Goal: Task Accomplishment & Management: Complete application form

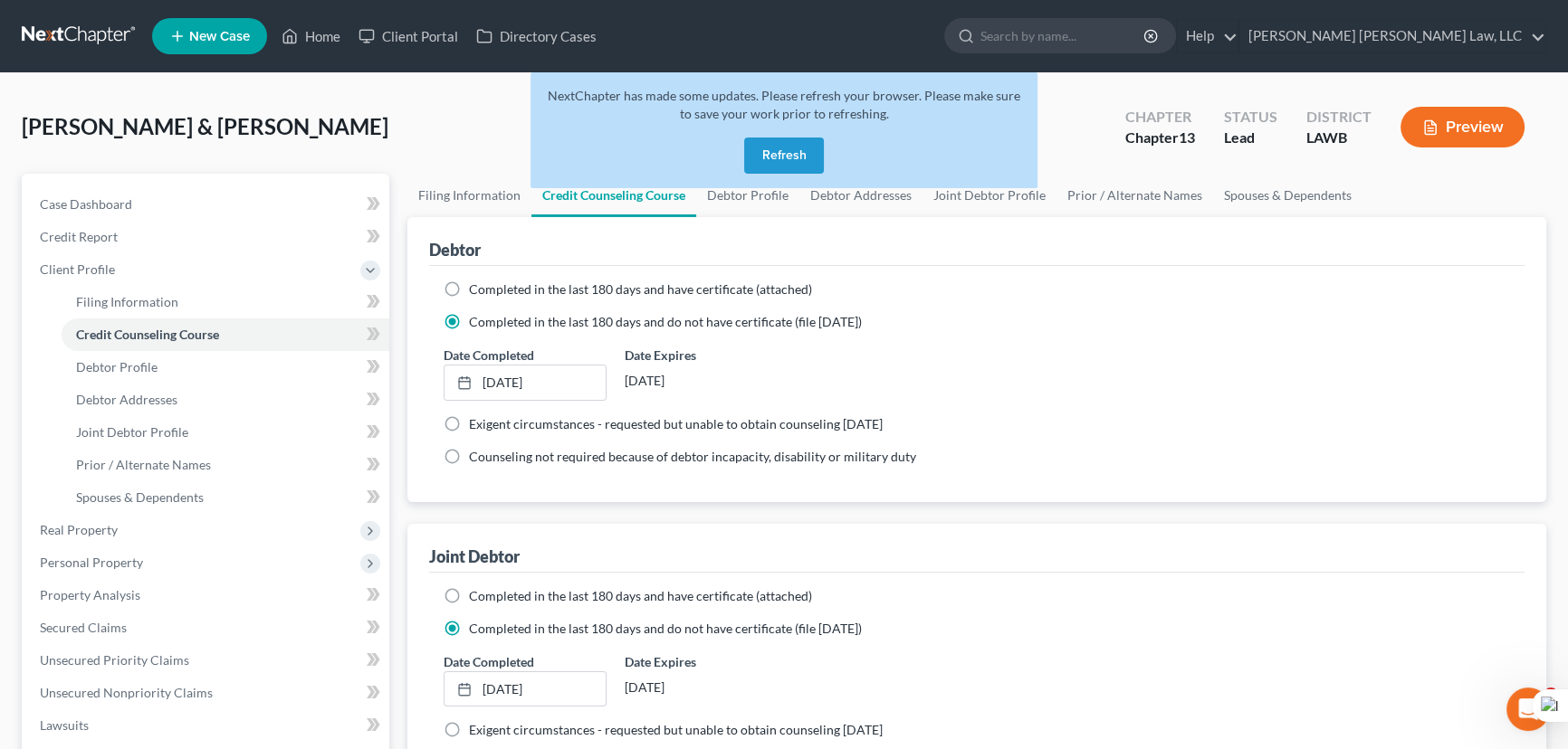
click at [783, 163] on button "Refresh" at bounding box center [784, 155] width 80 height 36
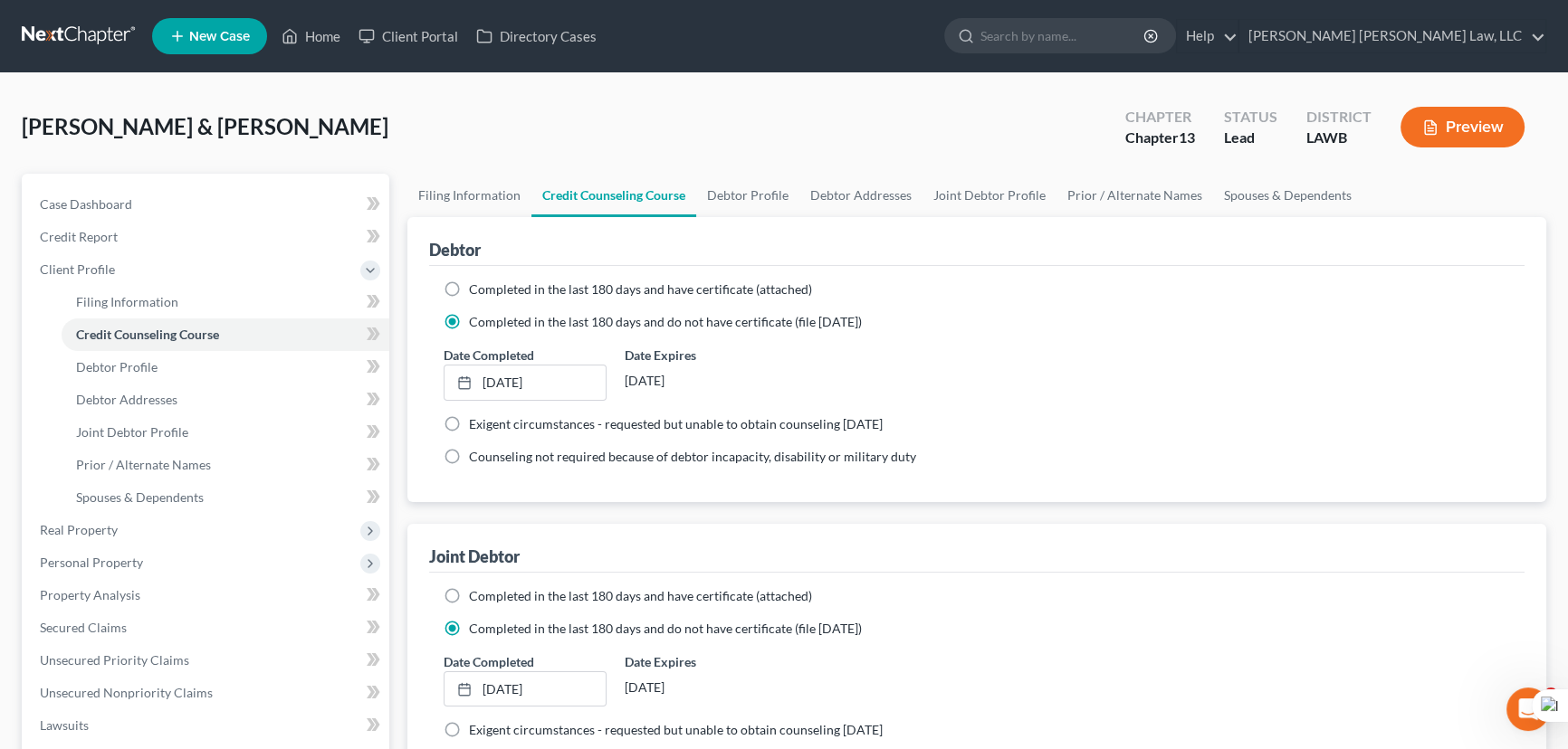
click at [62, 23] on link at bounding box center [79, 35] width 116 height 32
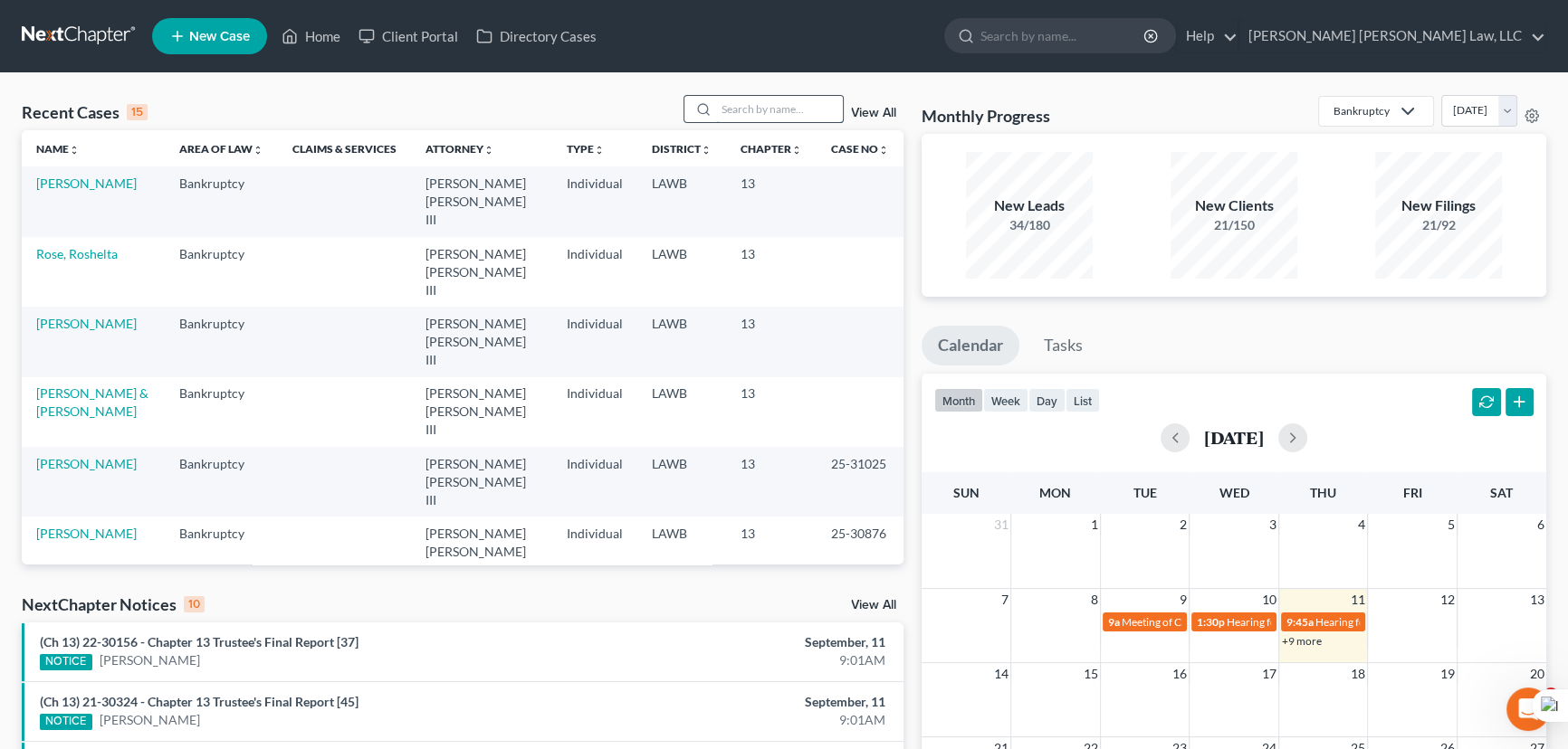
click at [780, 103] on input "search" at bounding box center [780, 108] width 127 height 26
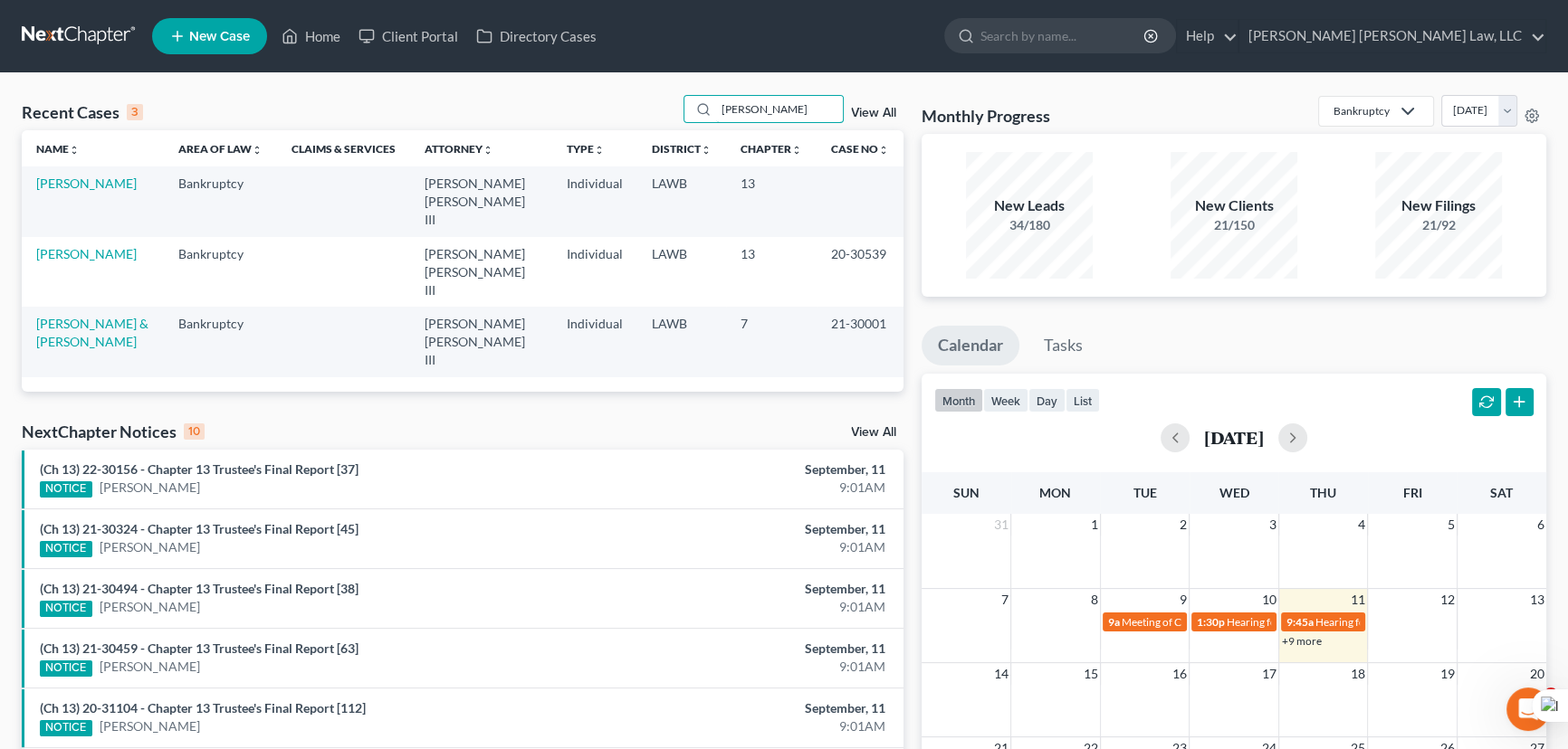
drag, startPoint x: 822, startPoint y: 108, endPoint x: 268, endPoint y: 70, distance: 555.3
click at [268, 70] on div "Home New Case Client Portal Directory Cases E. Orum Young Law, LLC madison.f@eo…" at bounding box center [784, 564] width 1568 height 1129
type input "banks, monica"
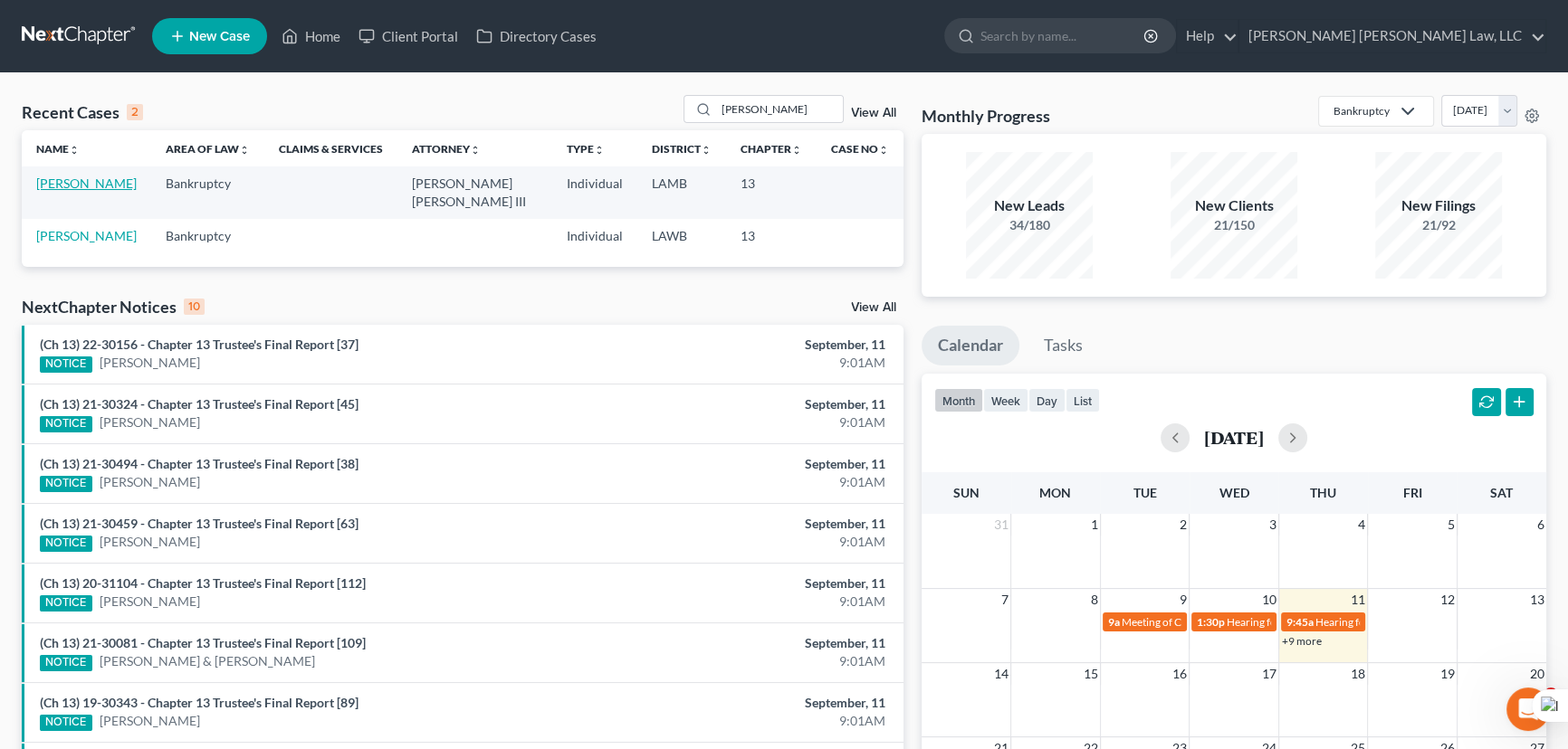
click at [67, 176] on link "[PERSON_NAME]" at bounding box center [86, 183] width 100 height 16
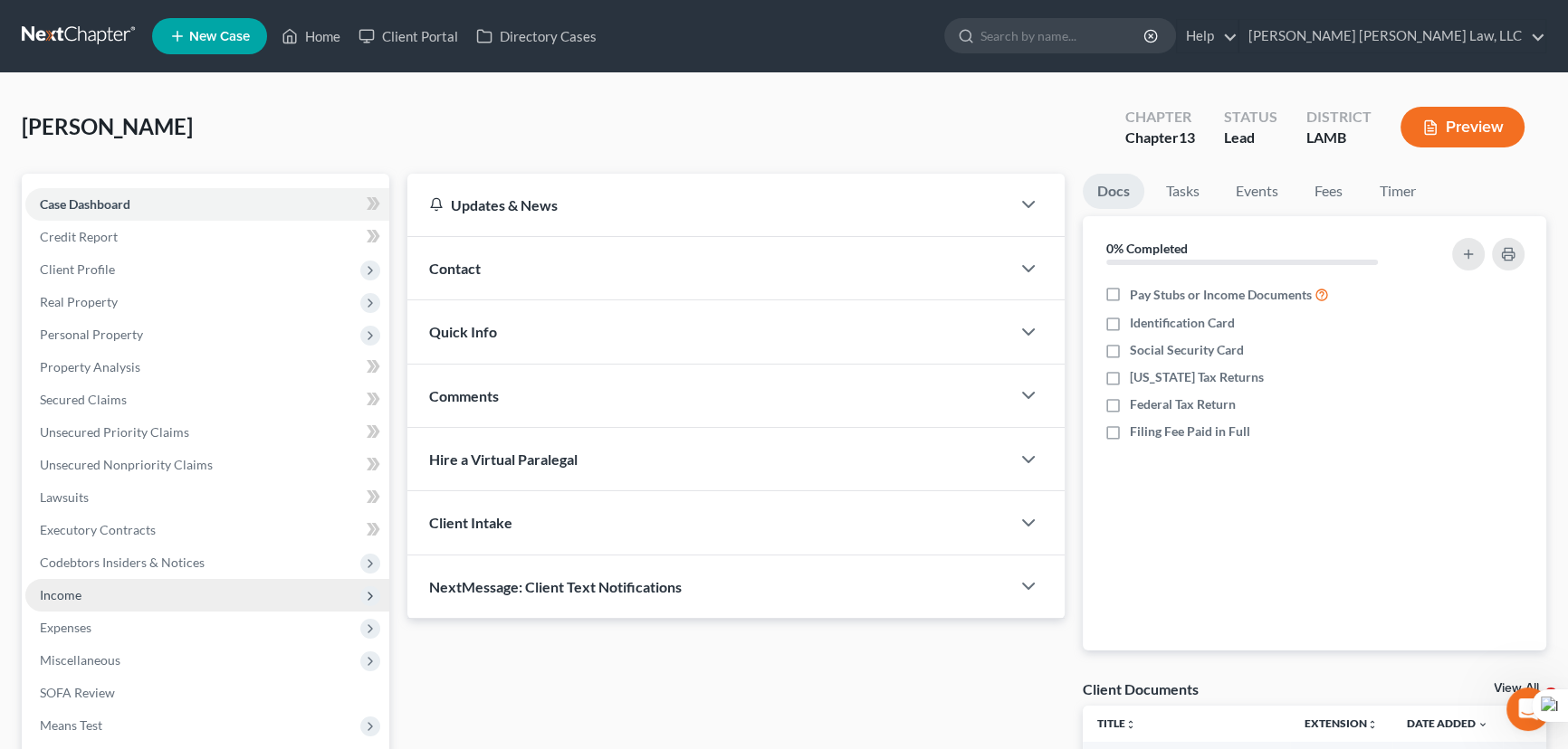
click at [195, 593] on span "Income" at bounding box center [207, 595] width 363 height 32
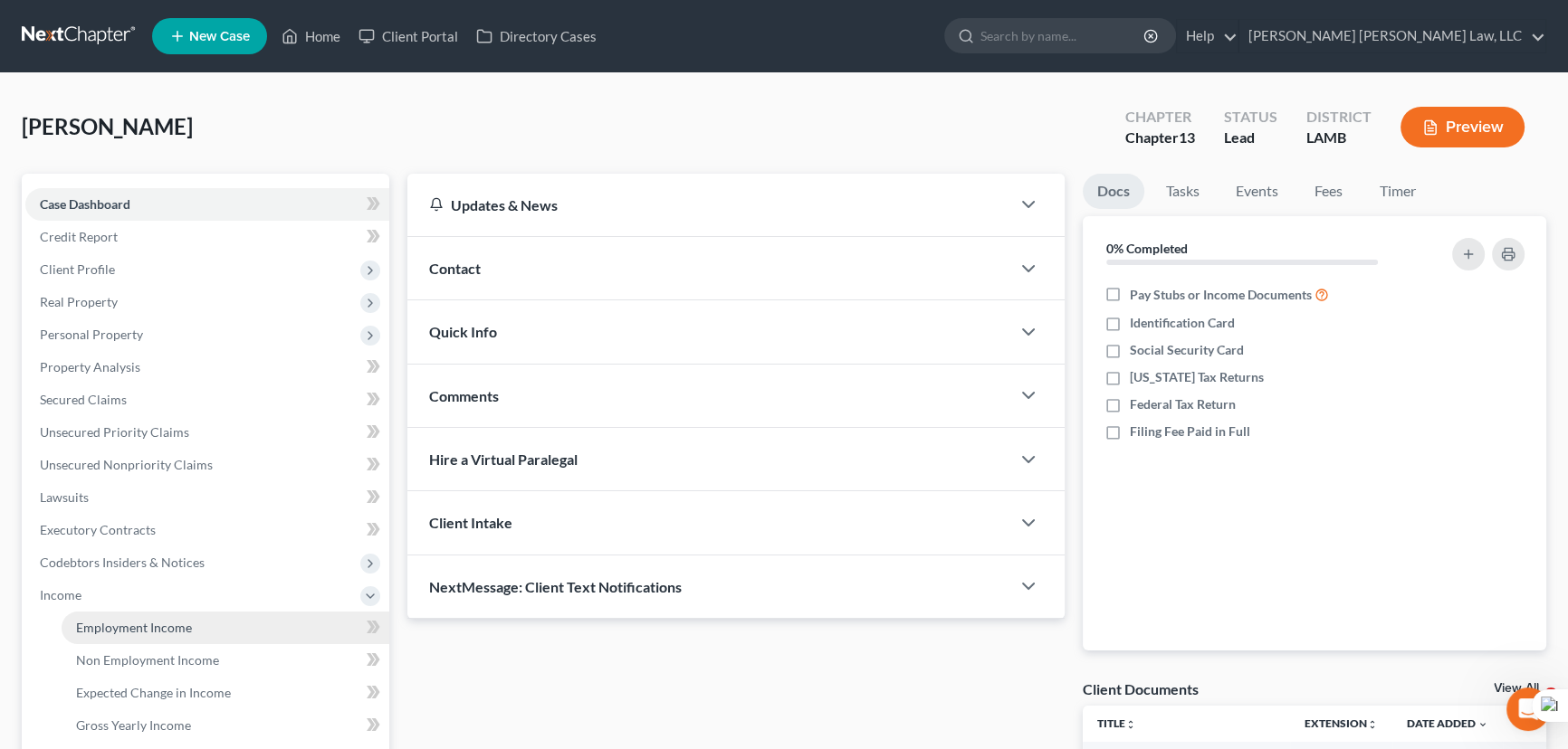
click at [198, 618] on link "Employment Income" at bounding box center [225, 627] width 327 height 32
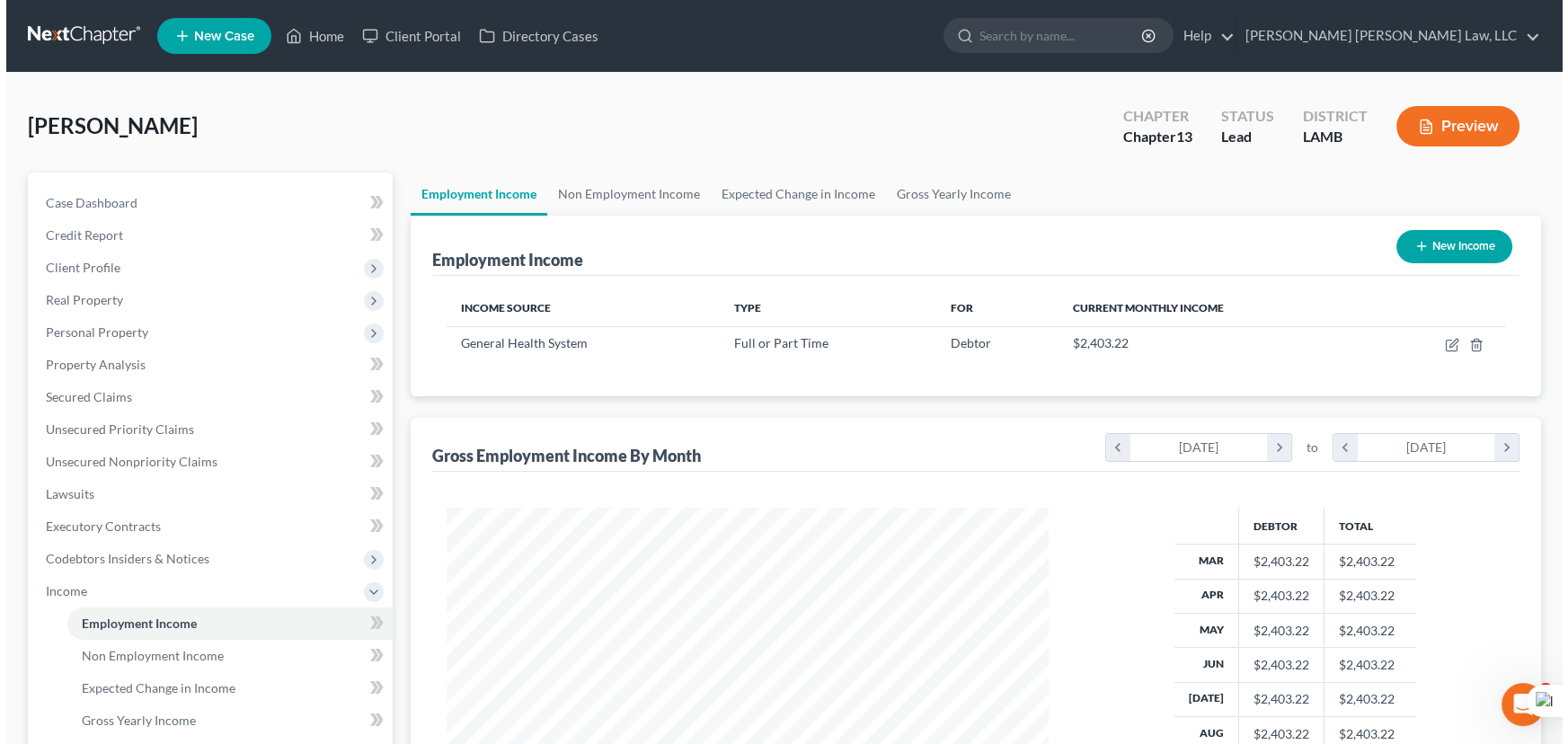
scroll to position [322, 638]
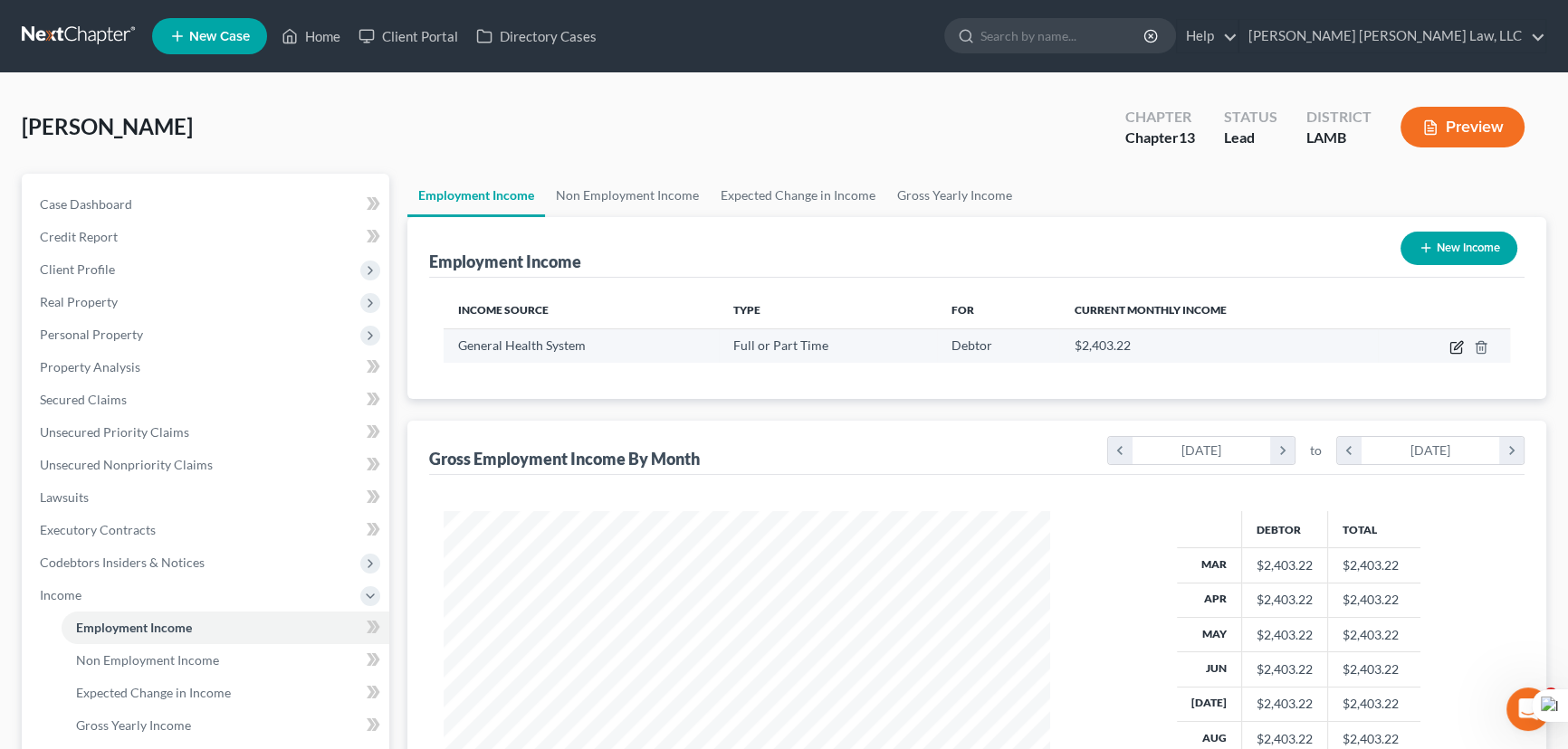
click at [1458, 344] on icon "button" at bounding box center [1456, 347] width 15 height 15
select select "0"
select select "19"
select select "2"
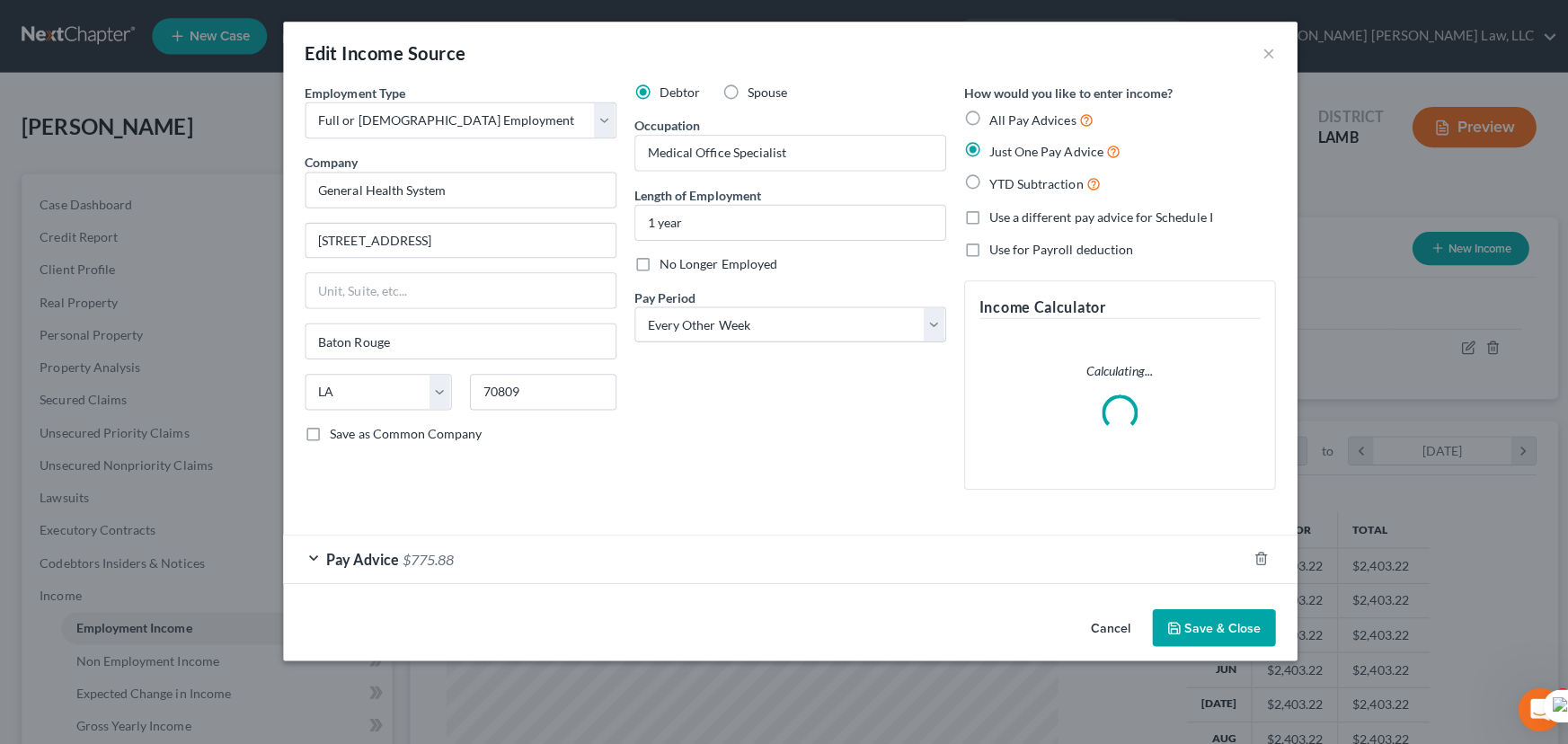
scroll to position [322, 643]
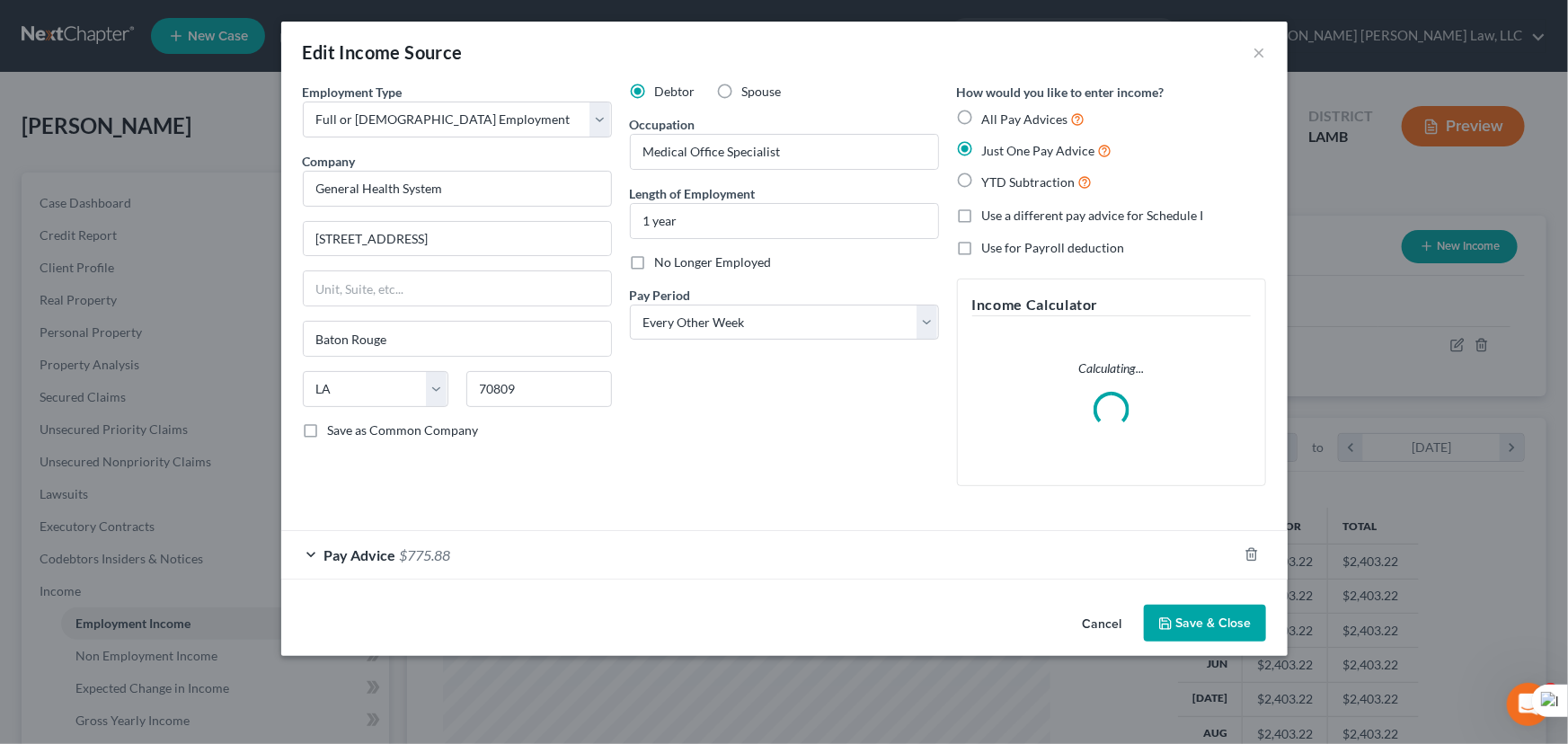
click at [524, 562] on div "Pay Advice $775.88" at bounding box center [759, 554] width 956 height 47
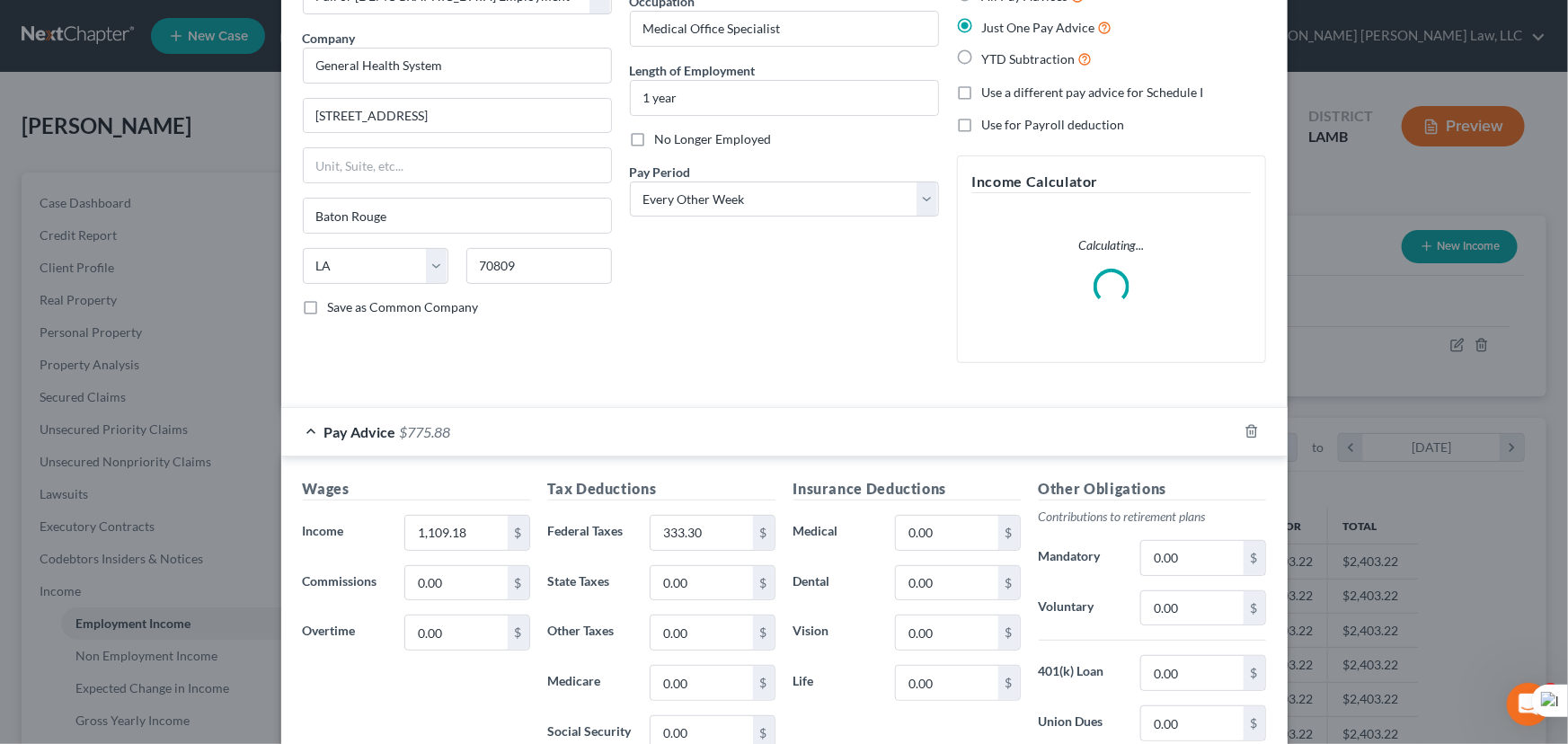
scroll to position [371, 0]
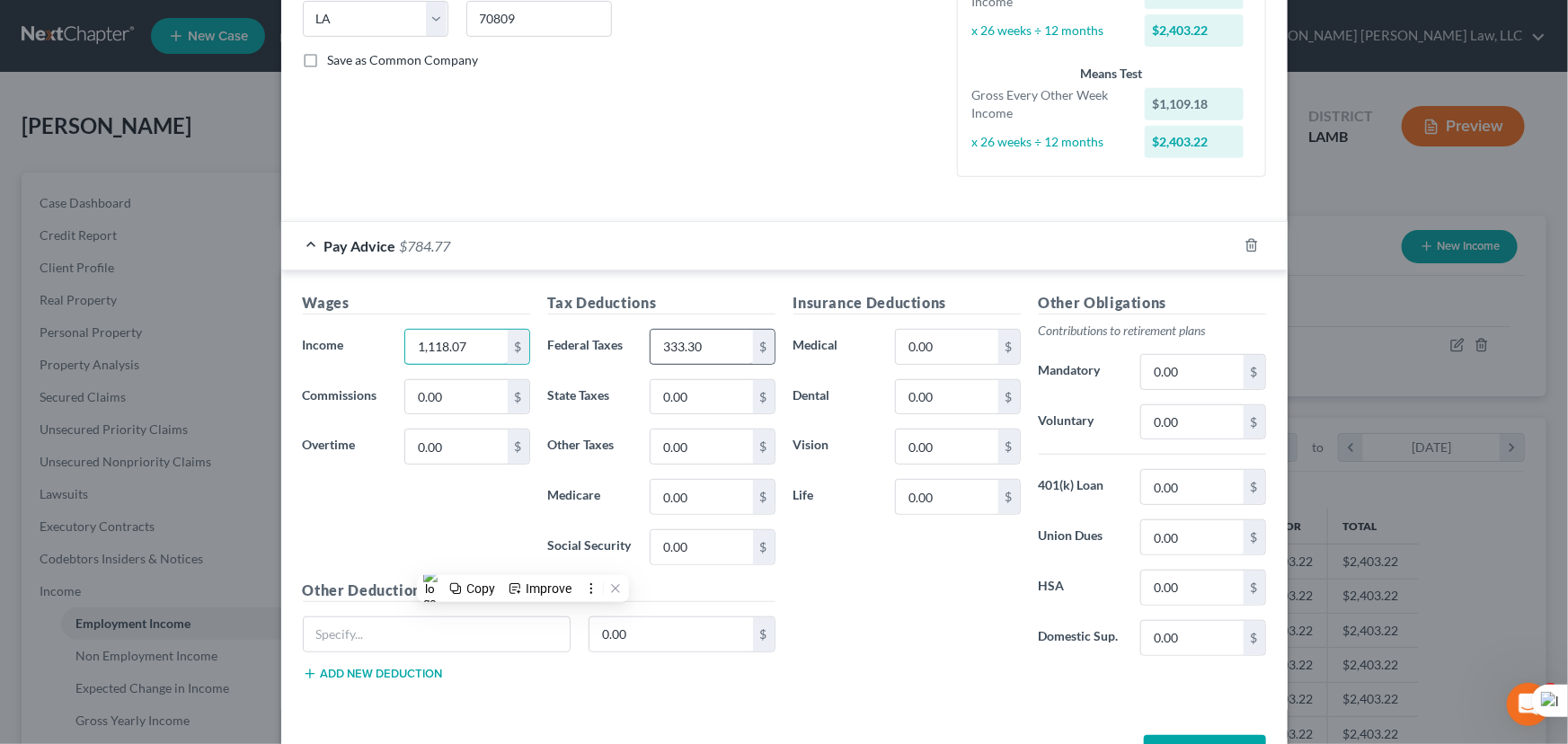
type input "1,118.07"
click at [721, 348] on input "333.30" at bounding box center [701, 346] width 102 height 34
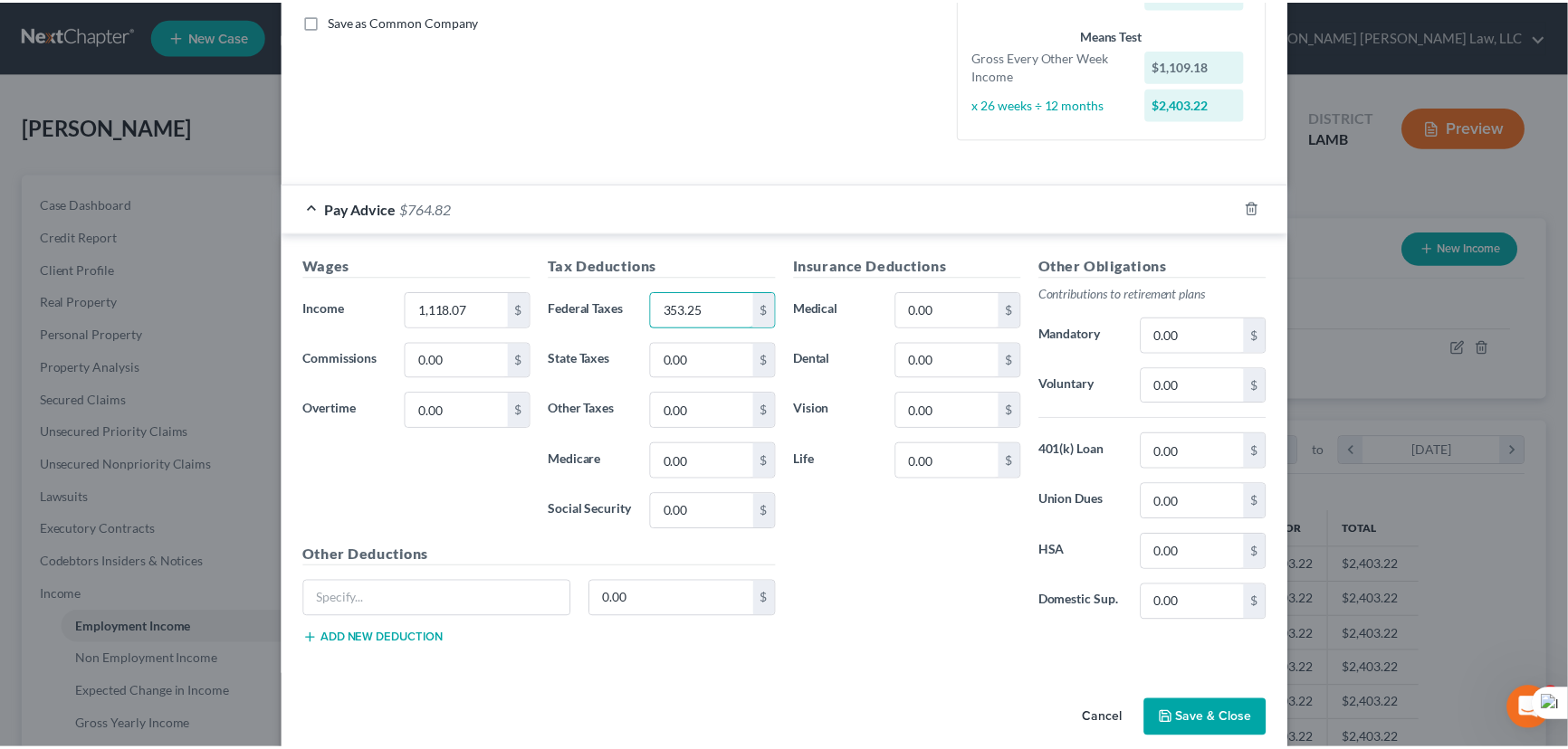
scroll to position [434, 0]
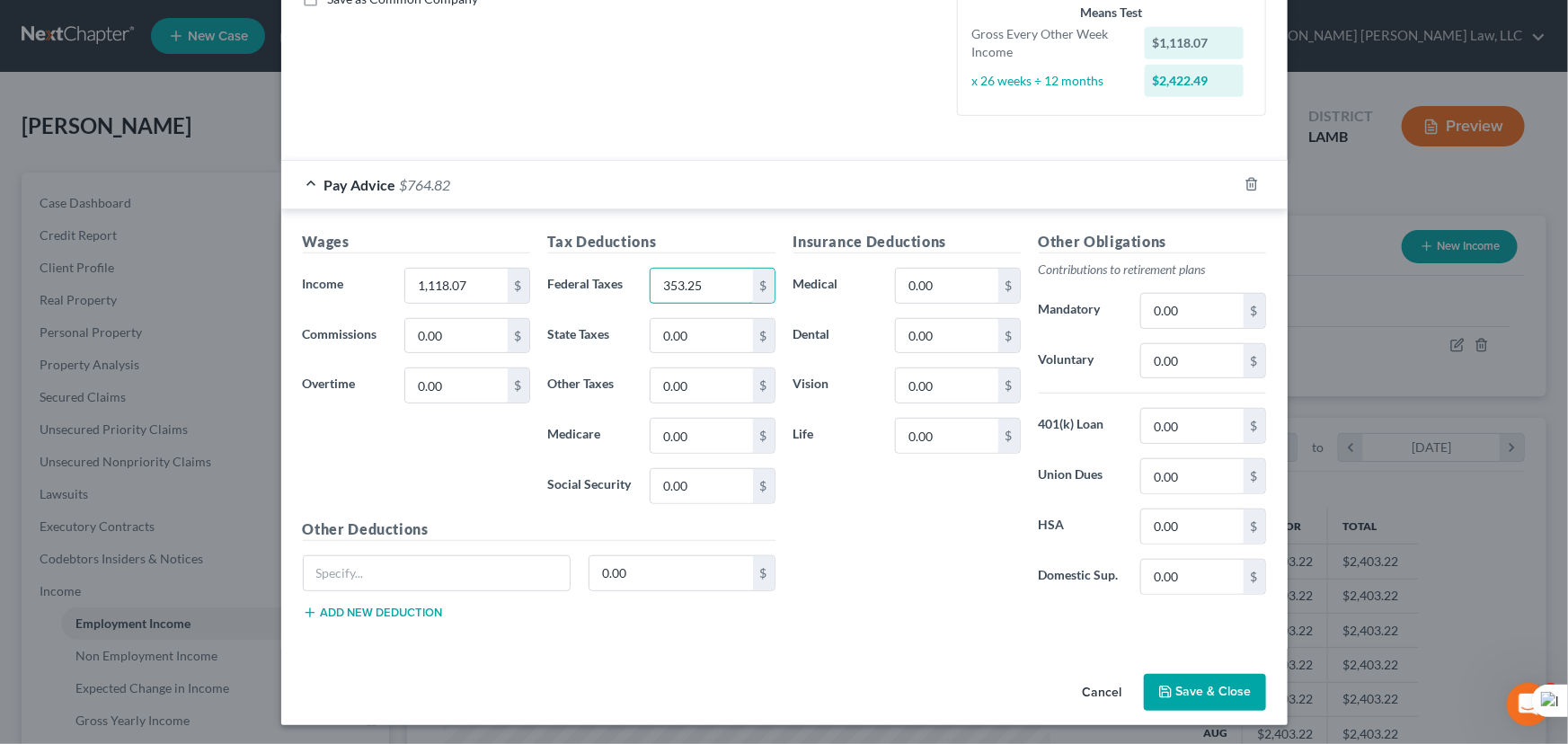
type input "353.25"
click at [1202, 662] on div "Employment Type * Select Full or Part Time Employment Self Employment Company *…" at bounding box center [784, 160] width 1007 height 1016
click at [1202, 681] on button "Save & Close" at bounding box center [1205, 693] width 122 height 38
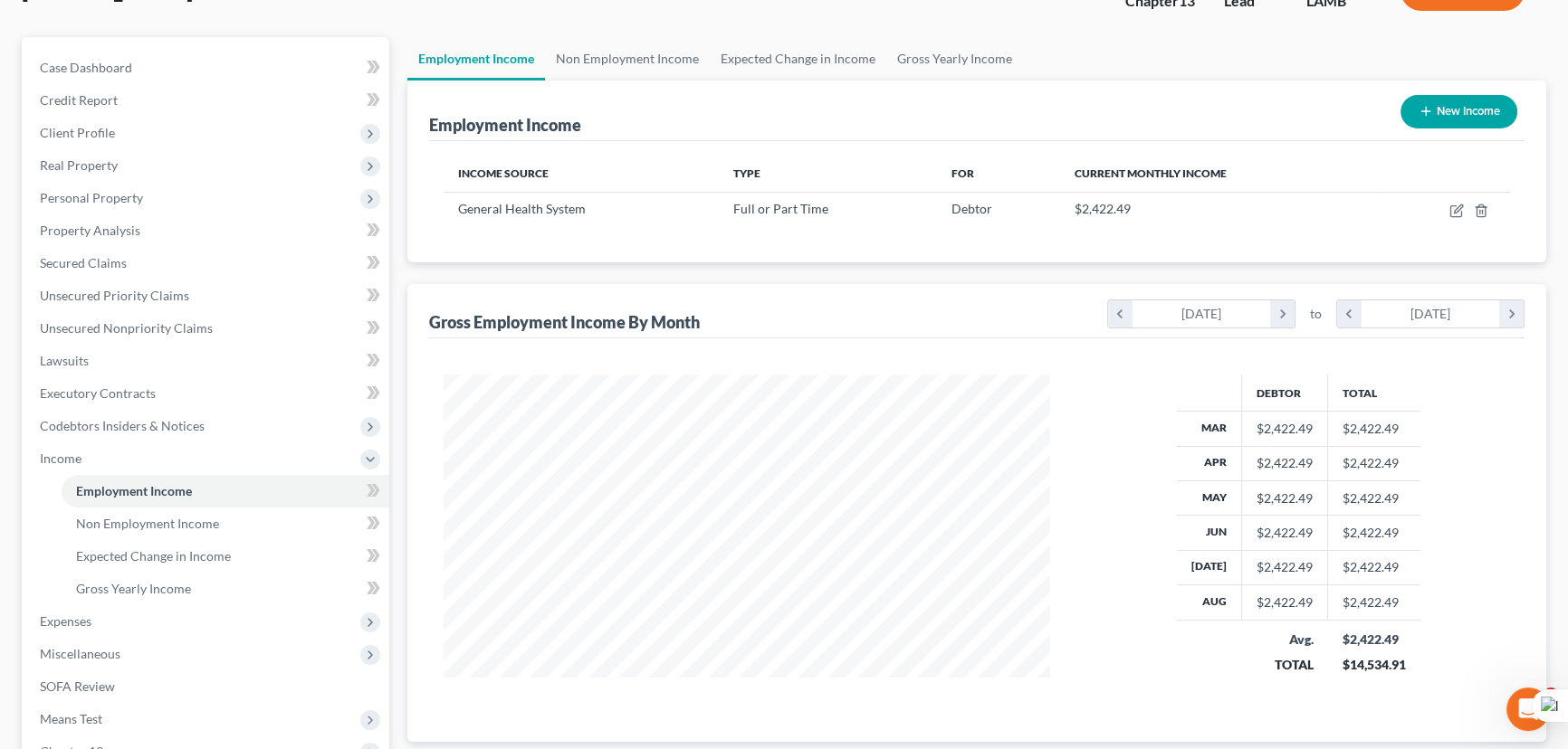
scroll to position [0, 0]
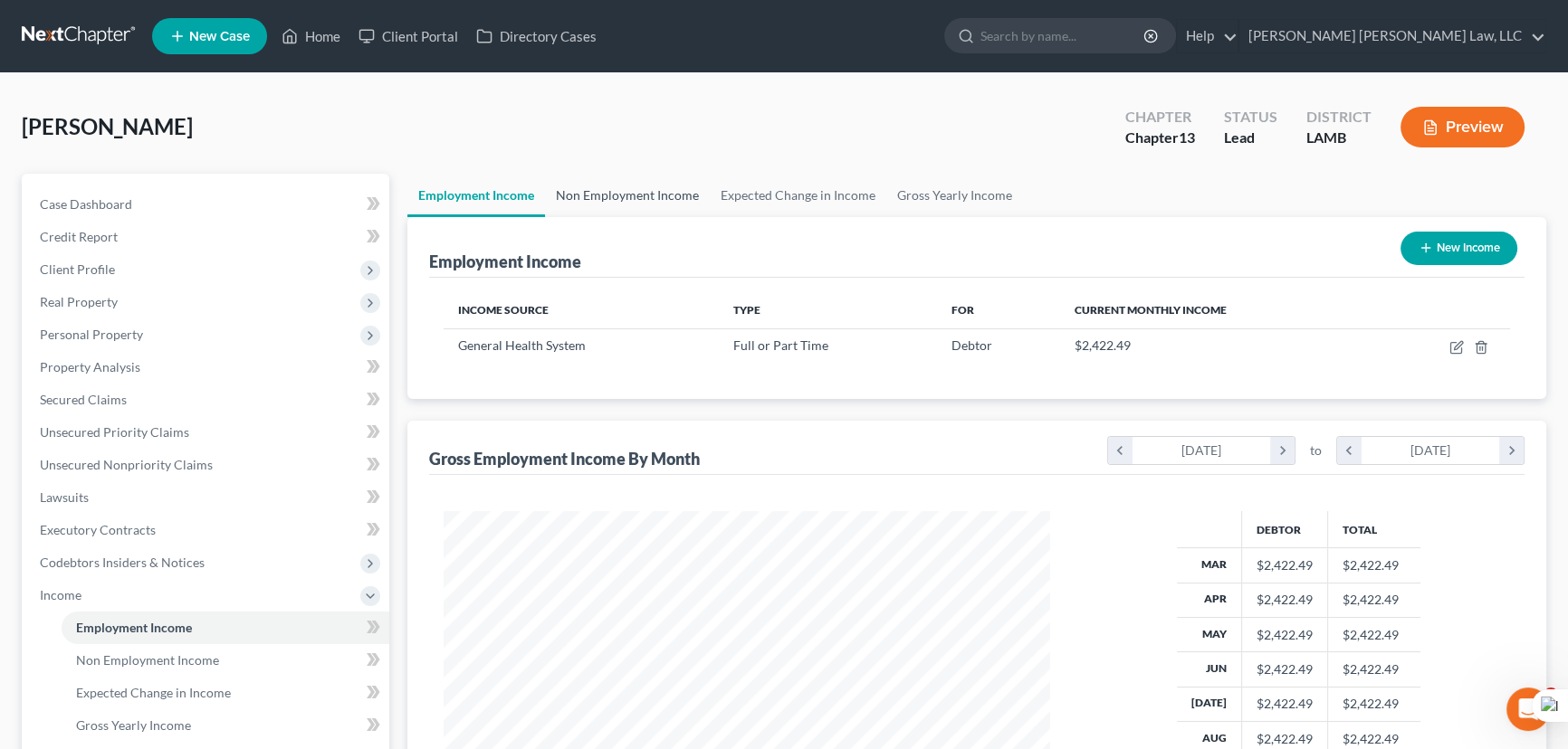
click at [616, 176] on link "Non Employment Income" at bounding box center [627, 195] width 165 height 44
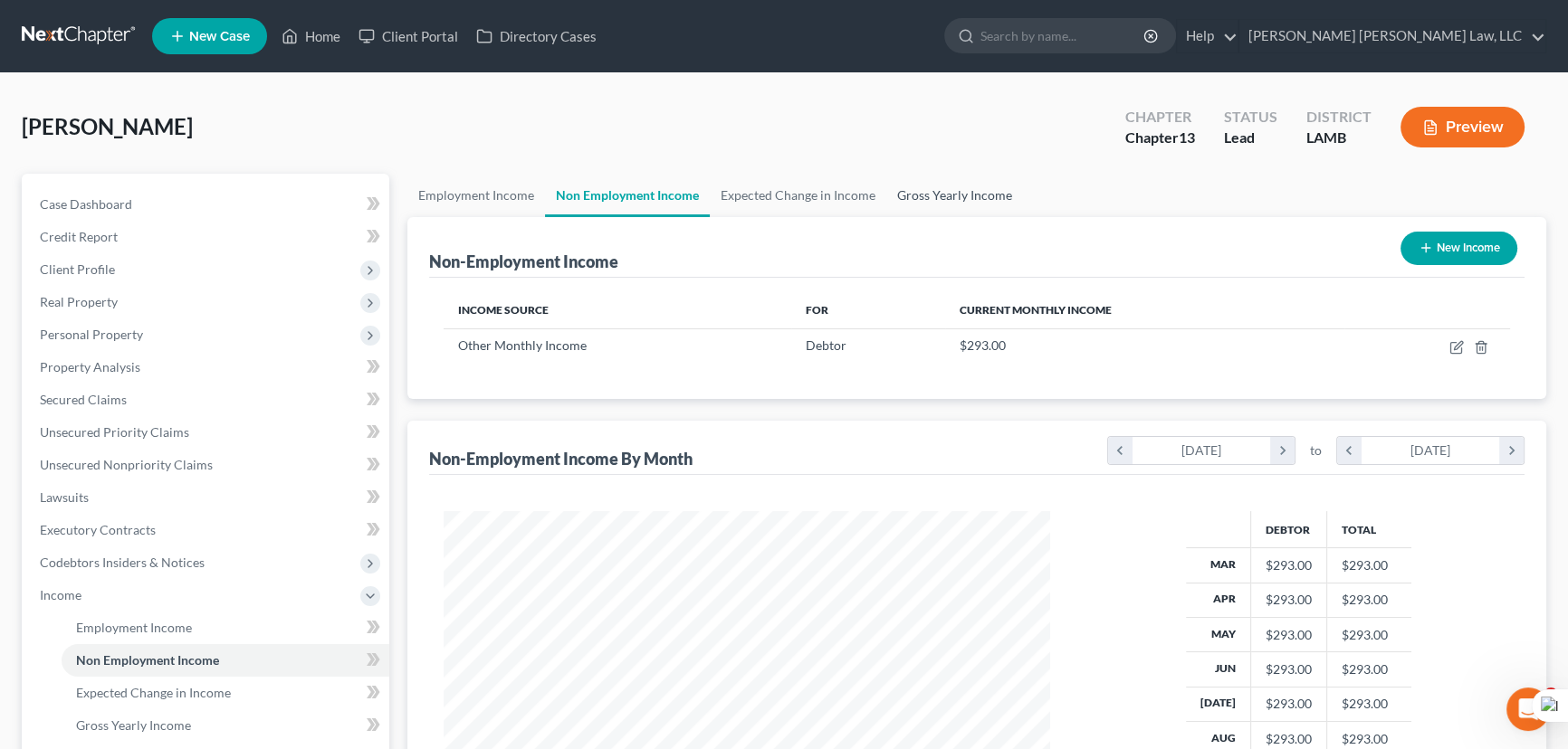
scroll to position [324, 643]
click at [940, 194] on link "Gross Yearly Income" at bounding box center [955, 195] width 136 height 44
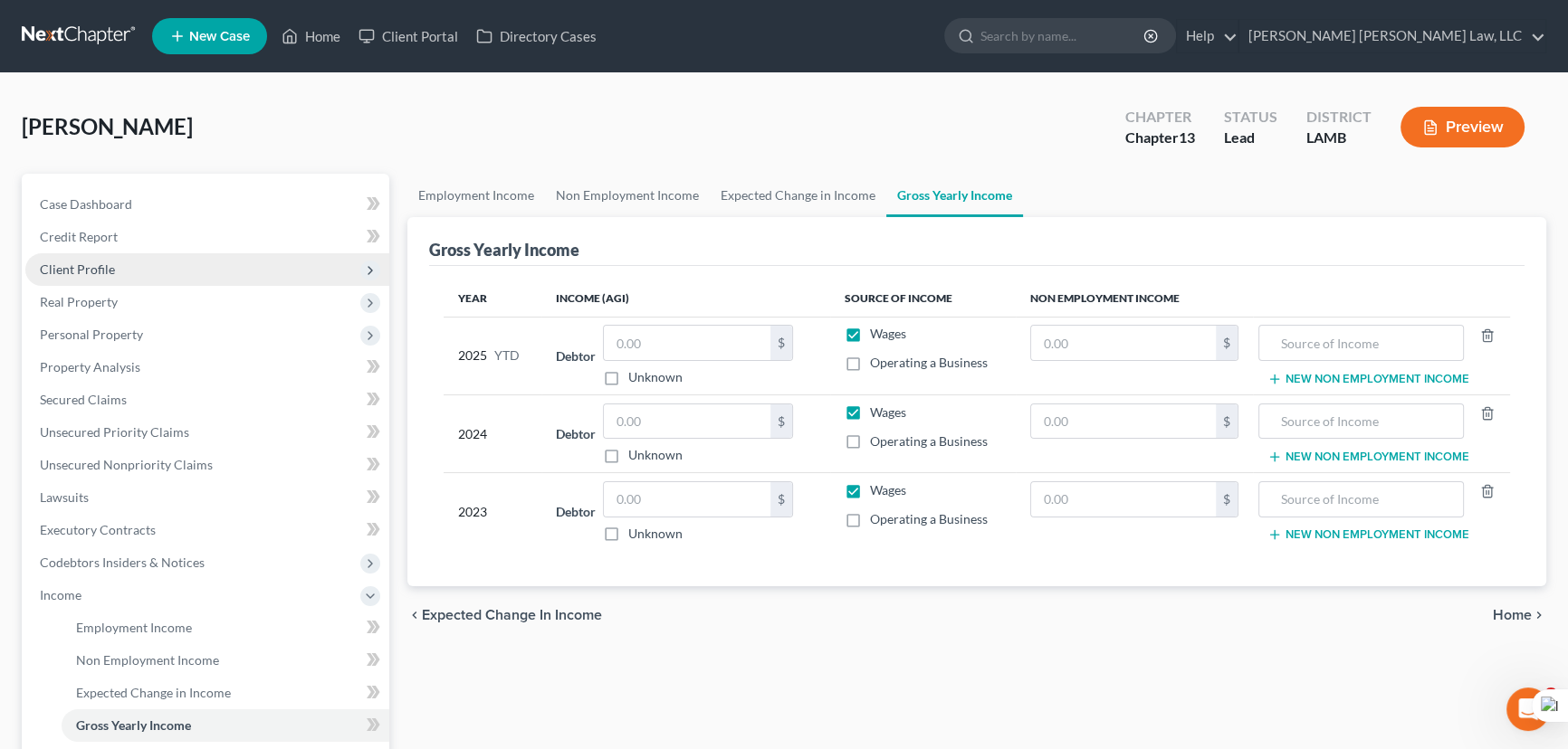
click at [78, 271] on span "Client Profile" at bounding box center [77, 269] width 75 height 16
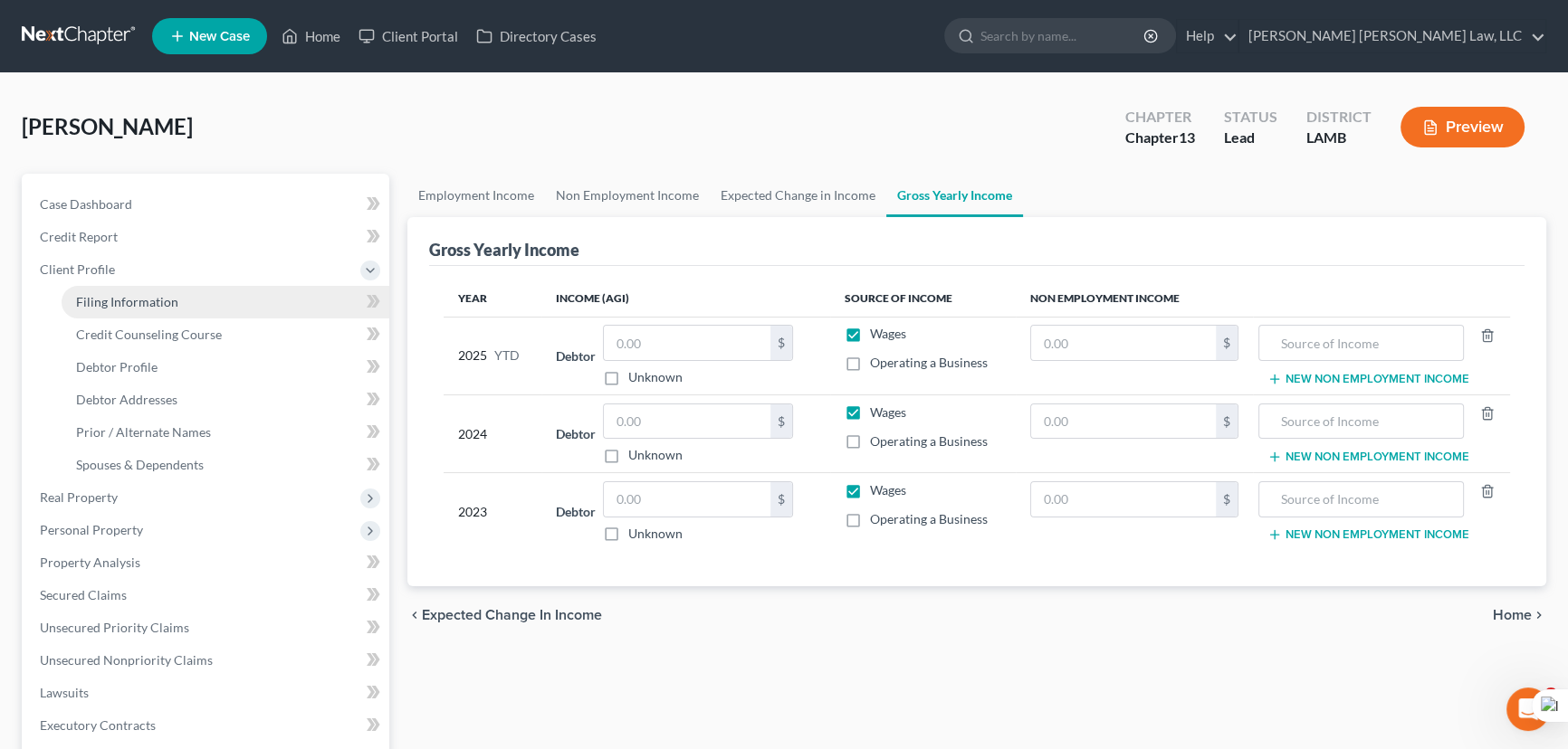
click at [109, 307] on span "Filing Information" at bounding box center [127, 302] width 102 height 16
select select "1"
select select "0"
select select "3"
select select "19"
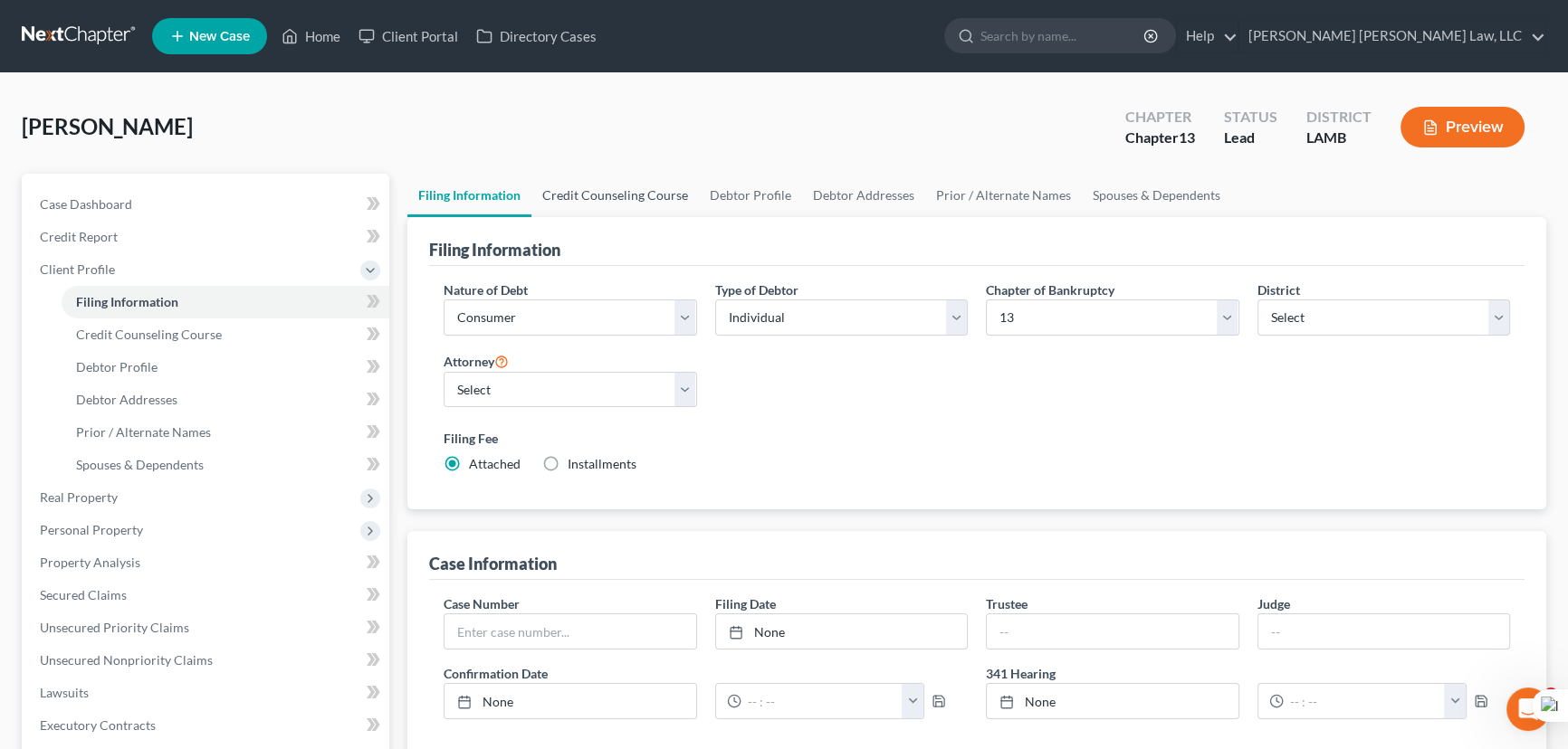
click at [617, 193] on link "Credit Counseling Course" at bounding box center [615, 195] width 168 height 44
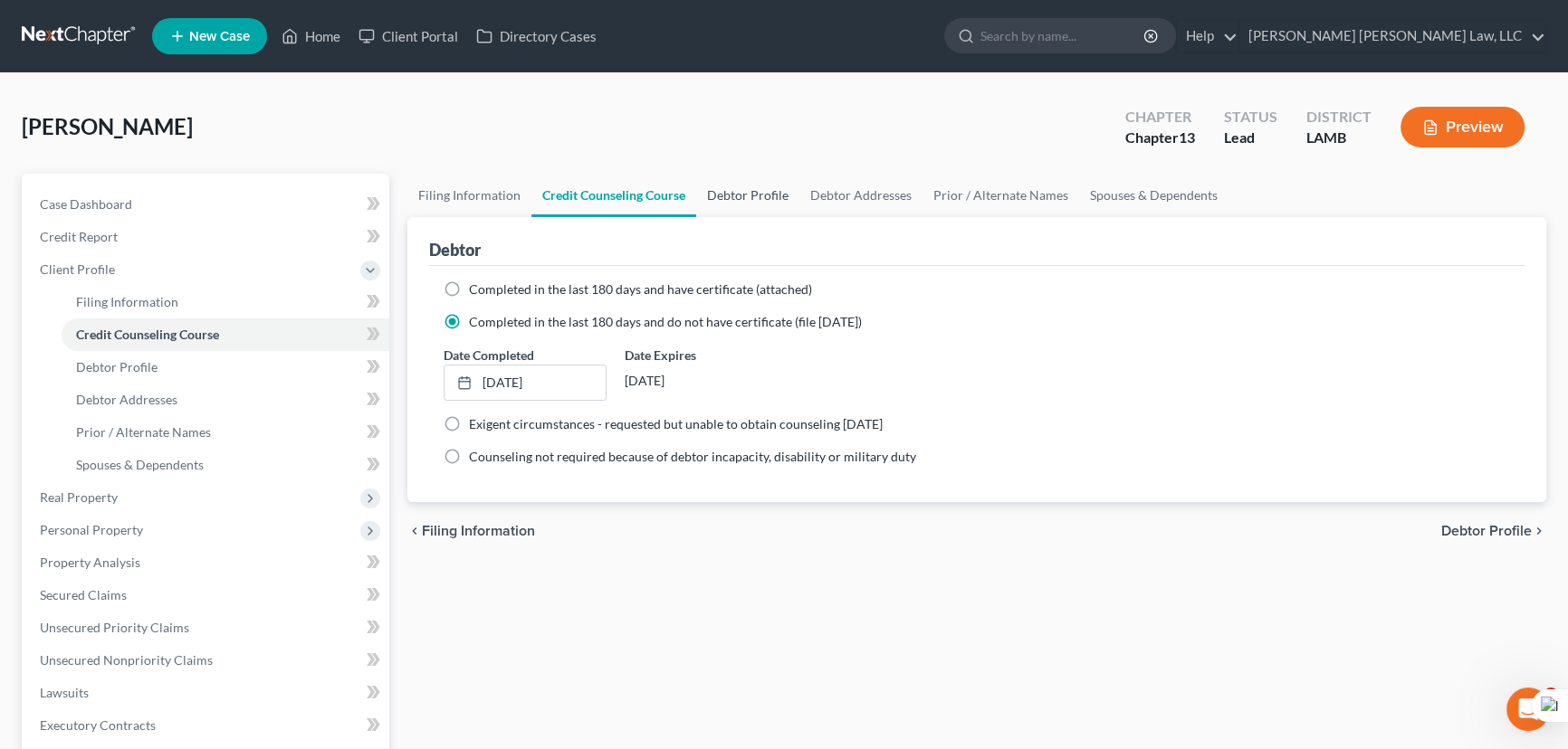
click at [770, 201] on link "Debtor Profile" at bounding box center [747, 195] width 103 height 44
select select "0"
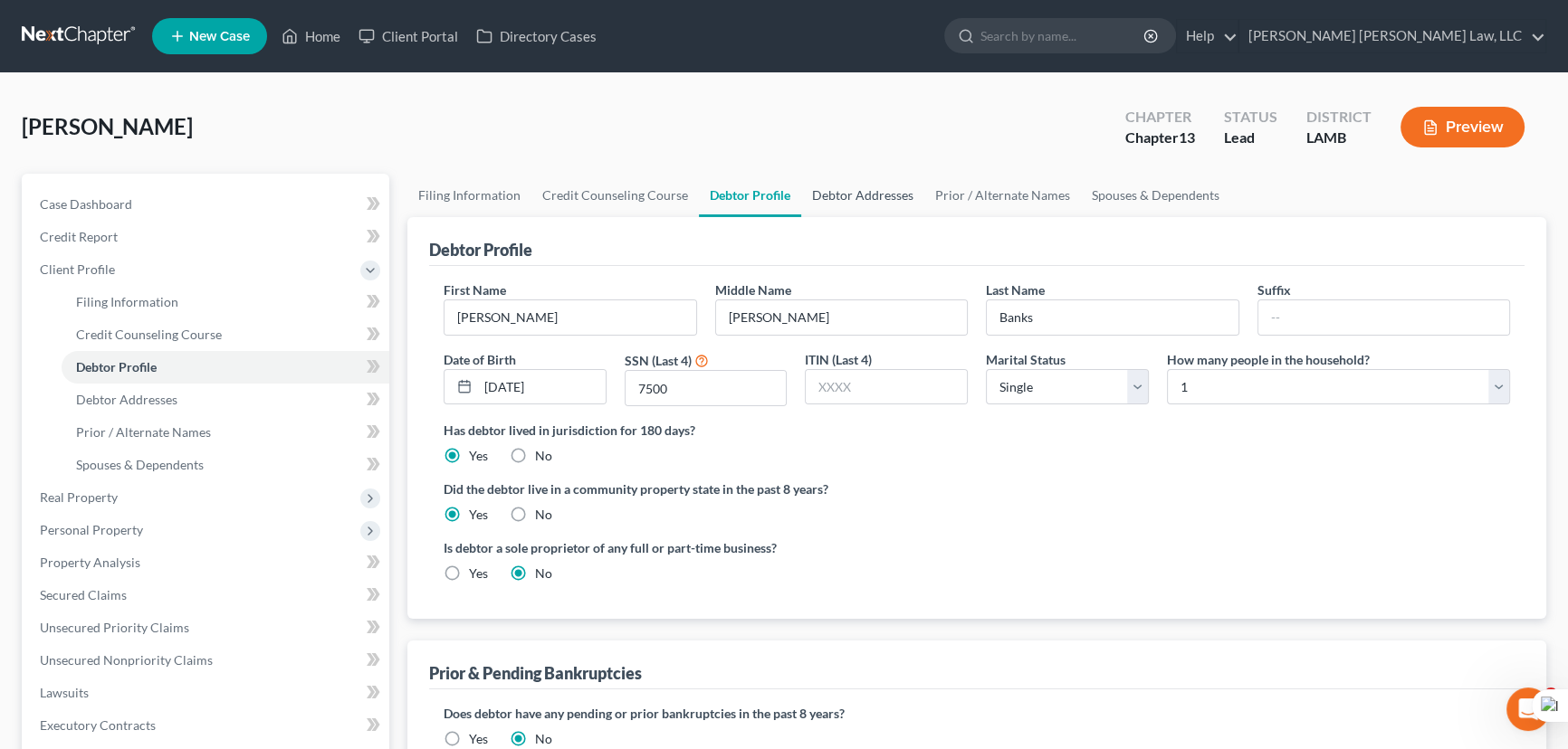
radio input "true"
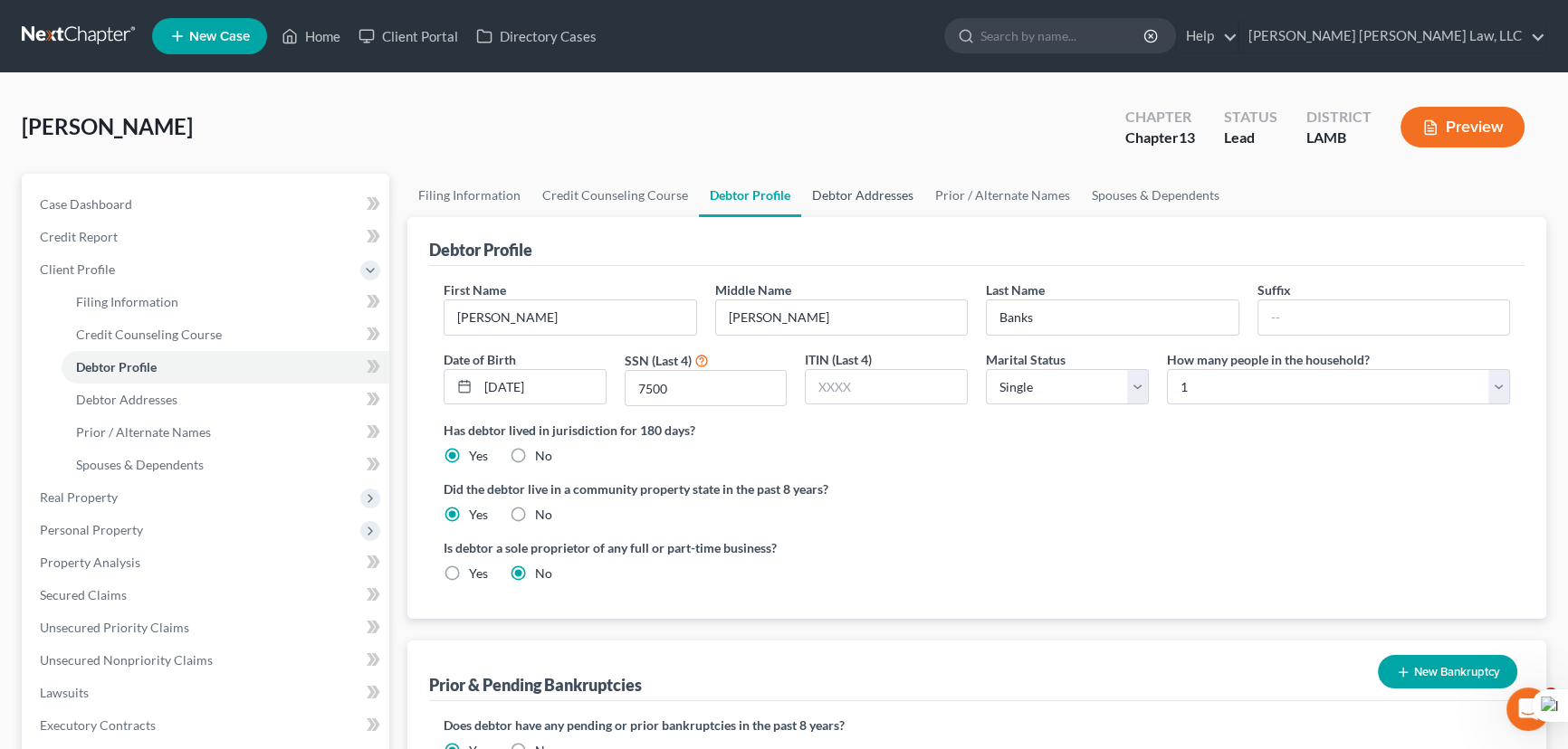
click at [868, 206] on link "Debtor Addresses" at bounding box center [862, 195] width 123 height 44
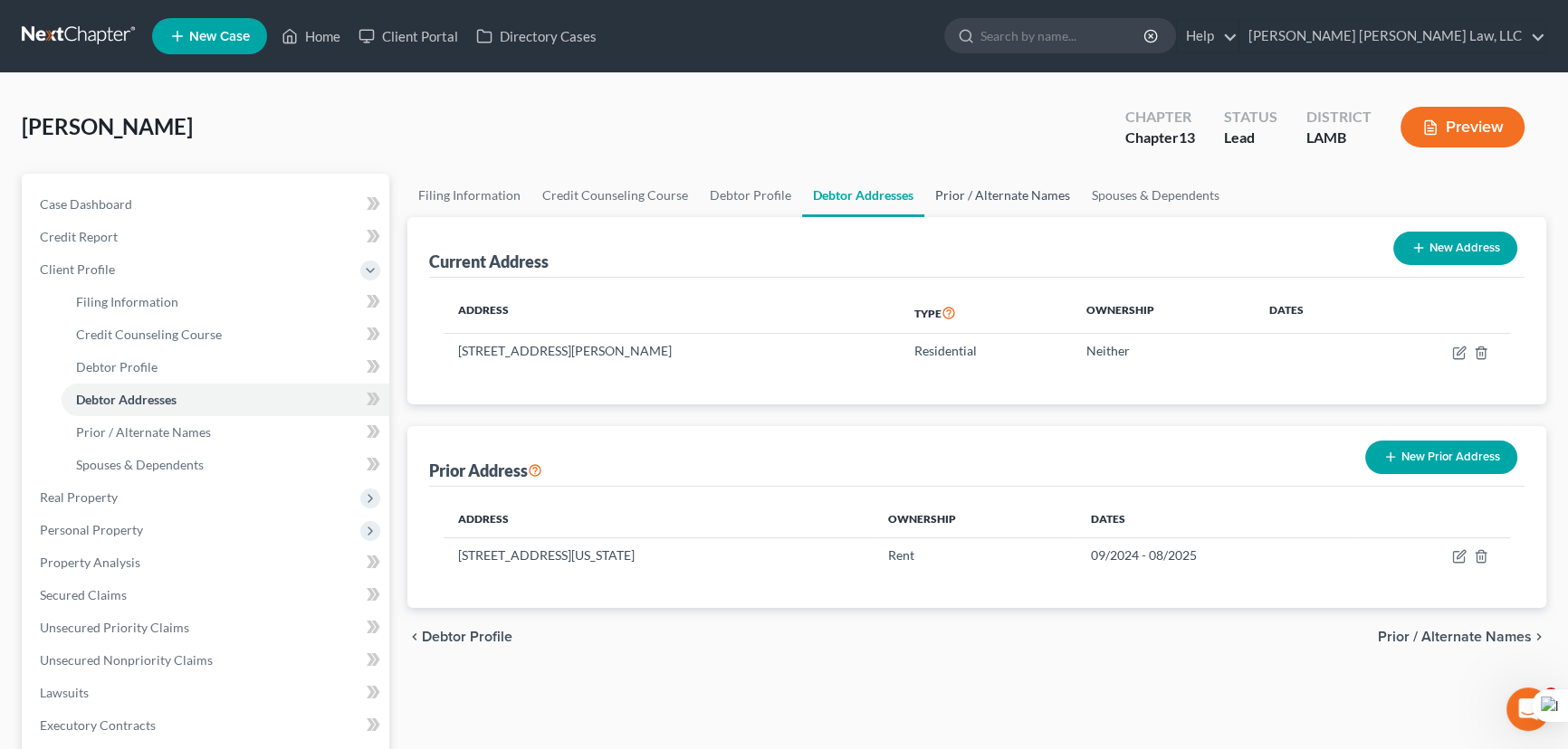
click at [1013, 205] on link "Prior / Alternate Names" at bounding box center [1003, 195] width 157 height 44
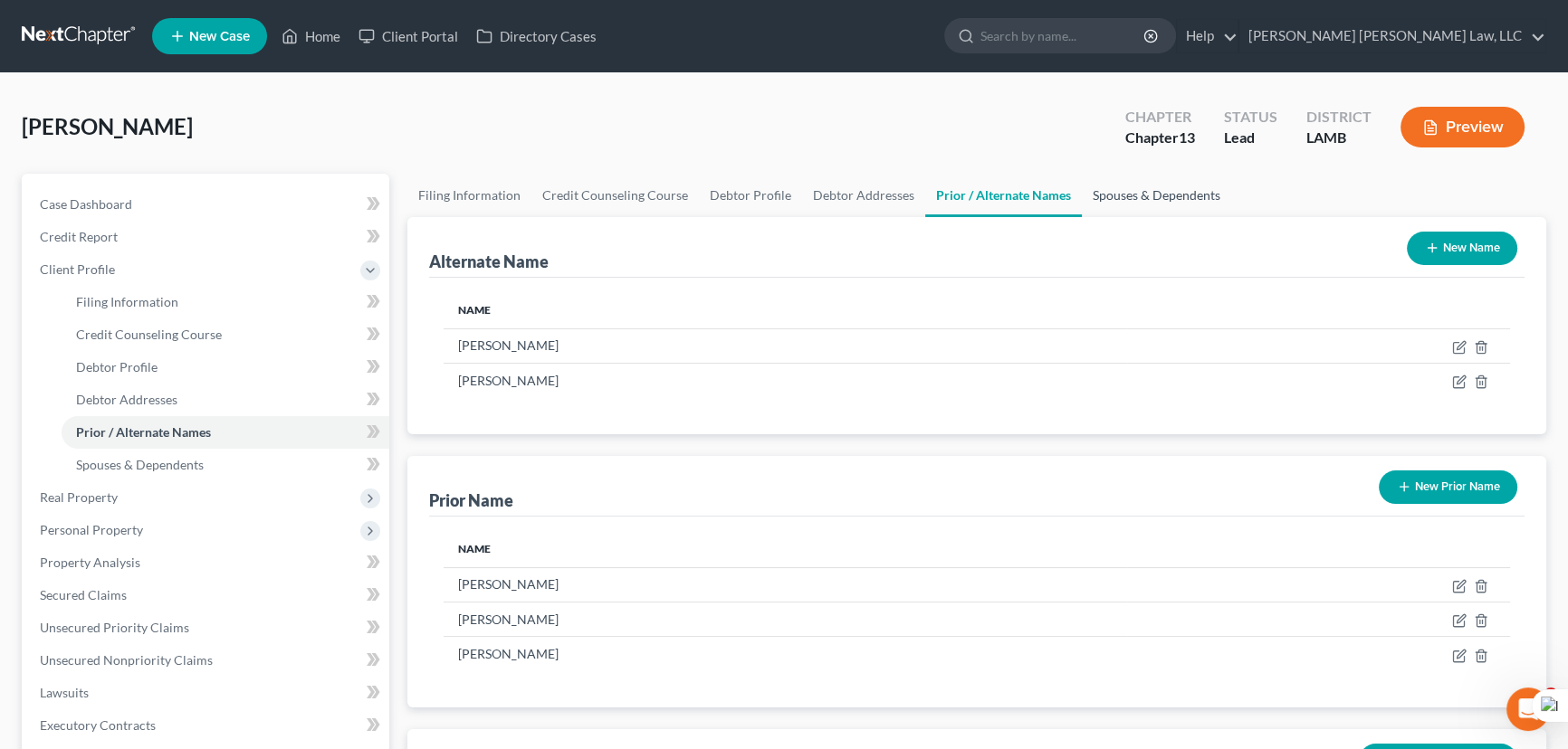
click at [1172, 192] on link "Spouses & Dependents" at bounding box center [1156, 195] width 149 height 44
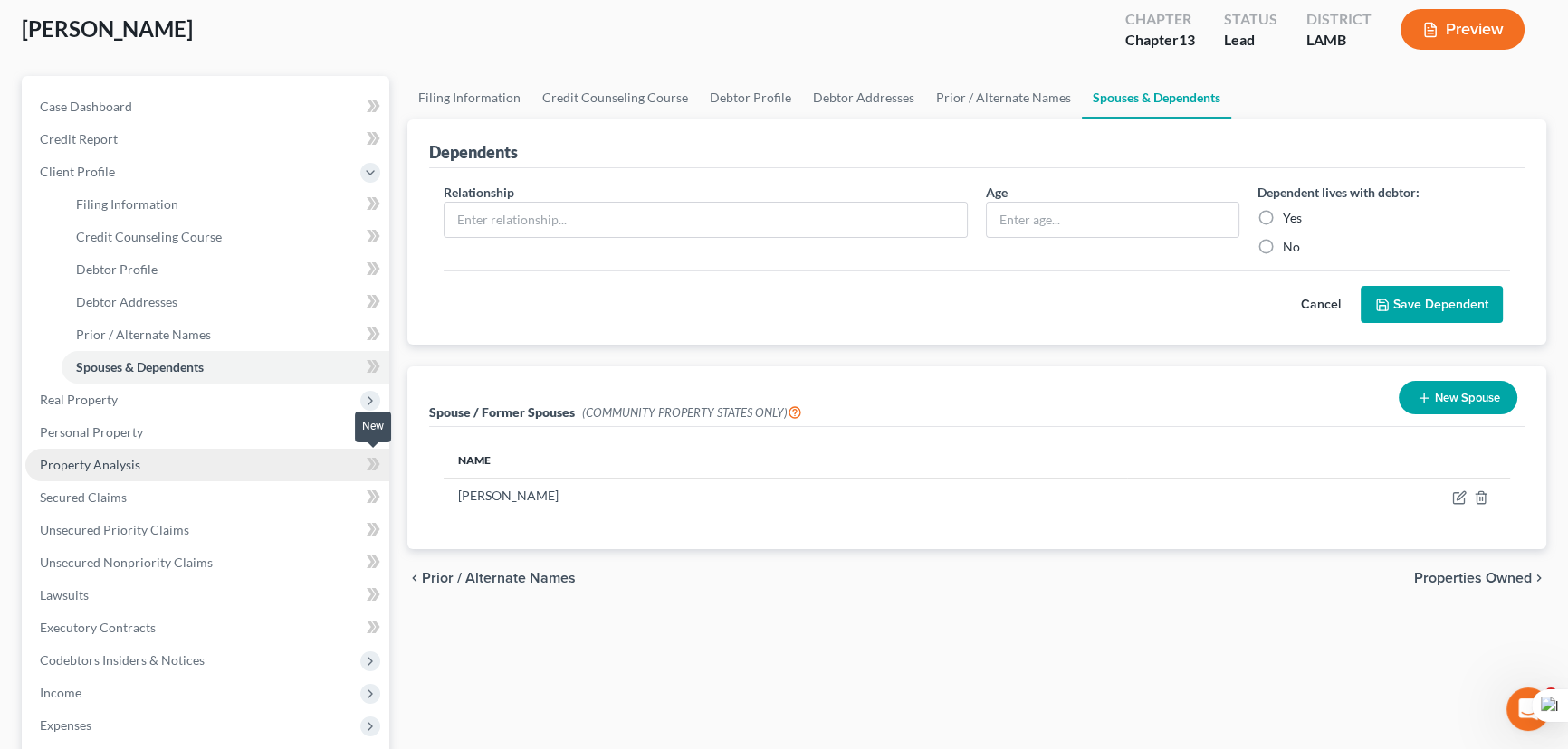
scroll to position [246, 0]
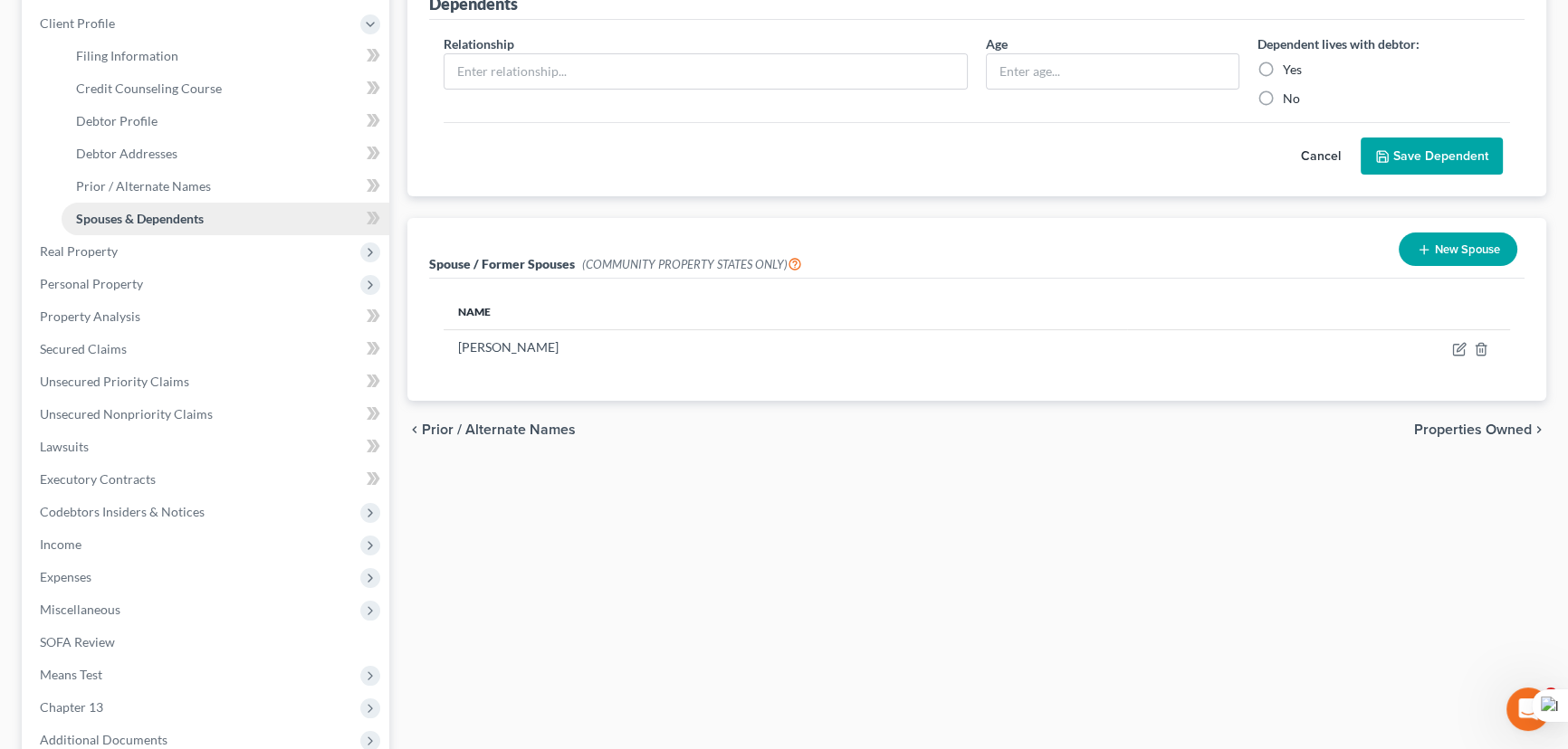
click at [179, 227] on link "Spouses & Dependents" at bounding box center [225, 218] width 327 height 32
click at [180, 250] on span "Real Property" at bounding box center [207, 251] width 363 height 32
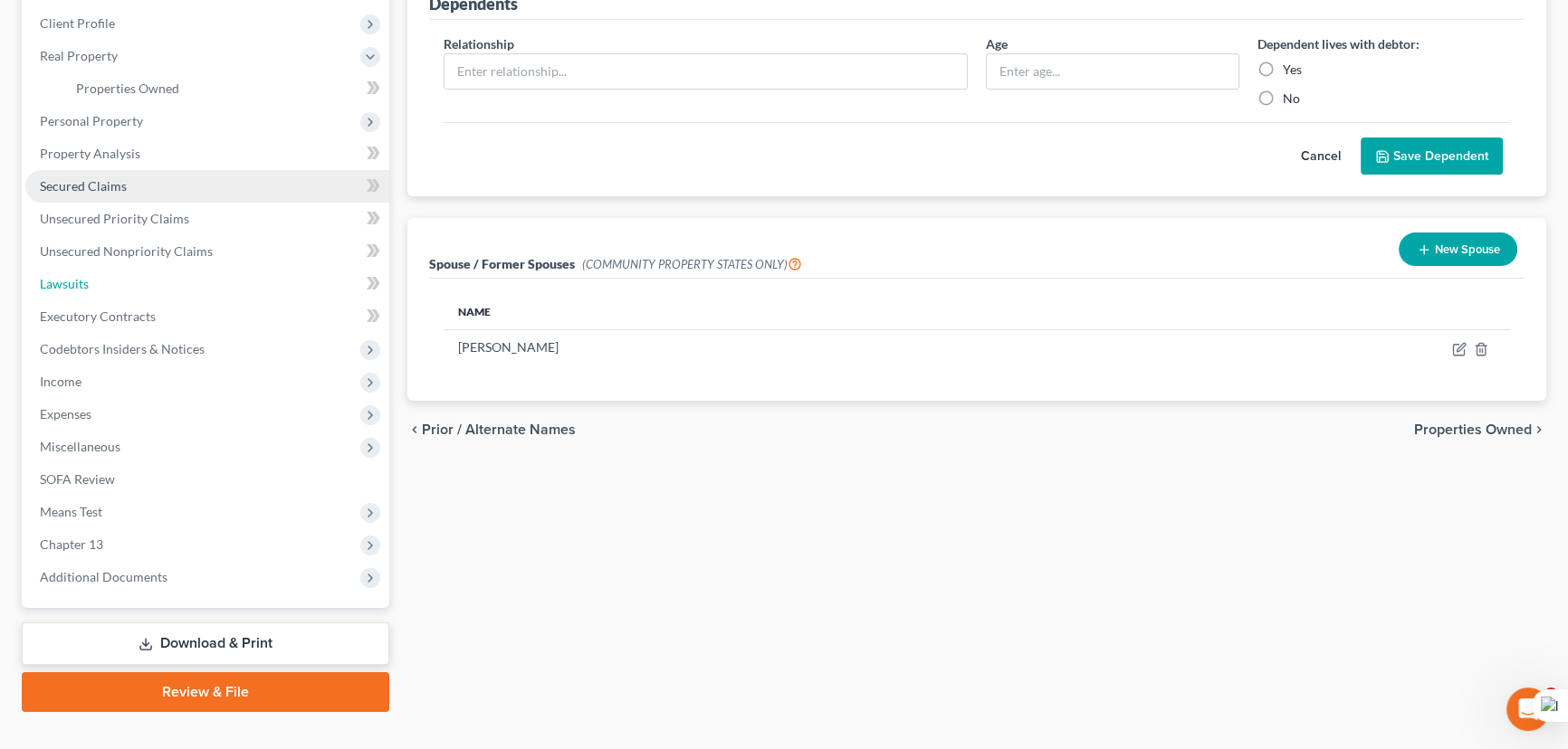
click at [188, 268] on link "Lawsuits" at bounding box center [207, 283] width 363 height 32
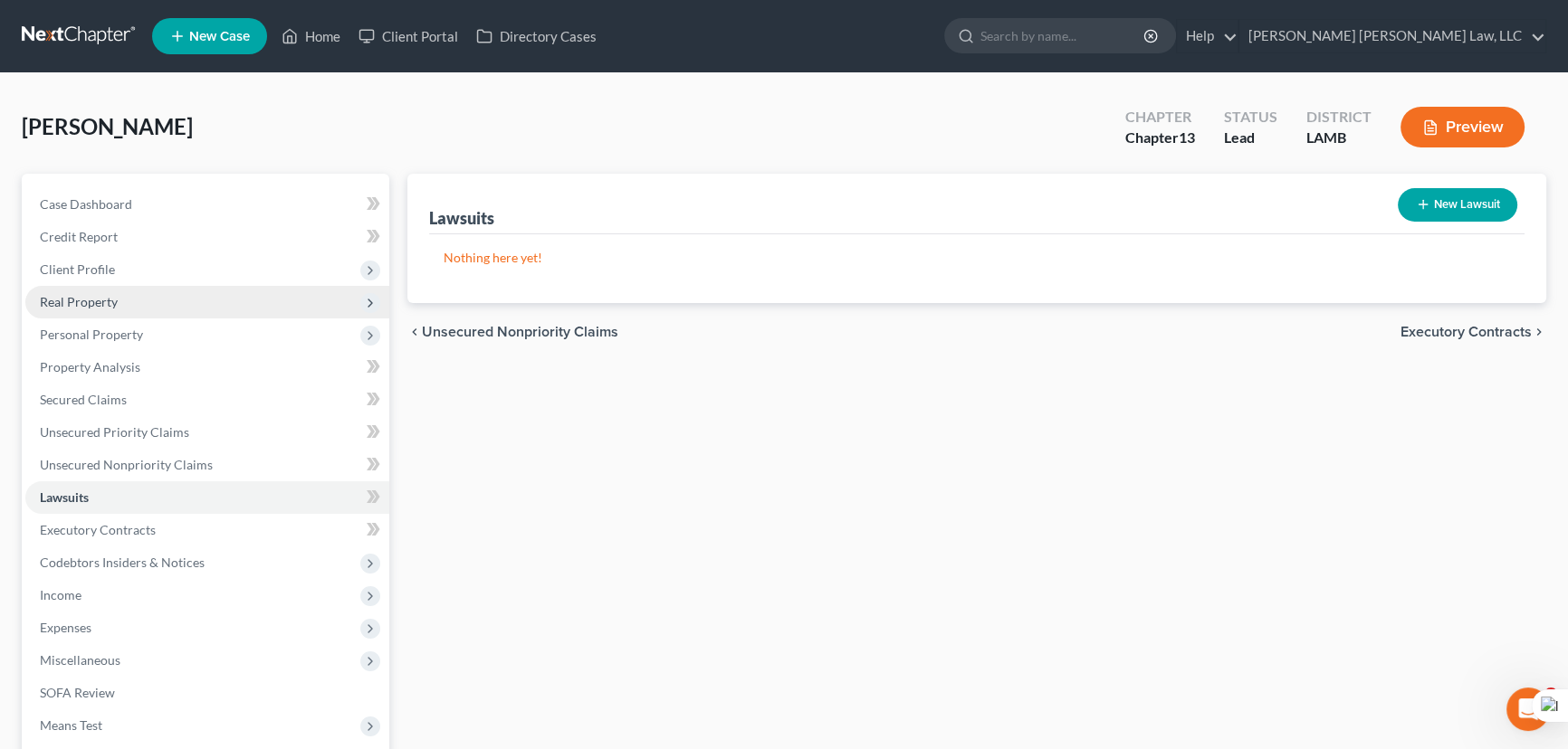
click at [176, 304] on span "Real Property" at bounding box center [207, 302] width 363 height 32
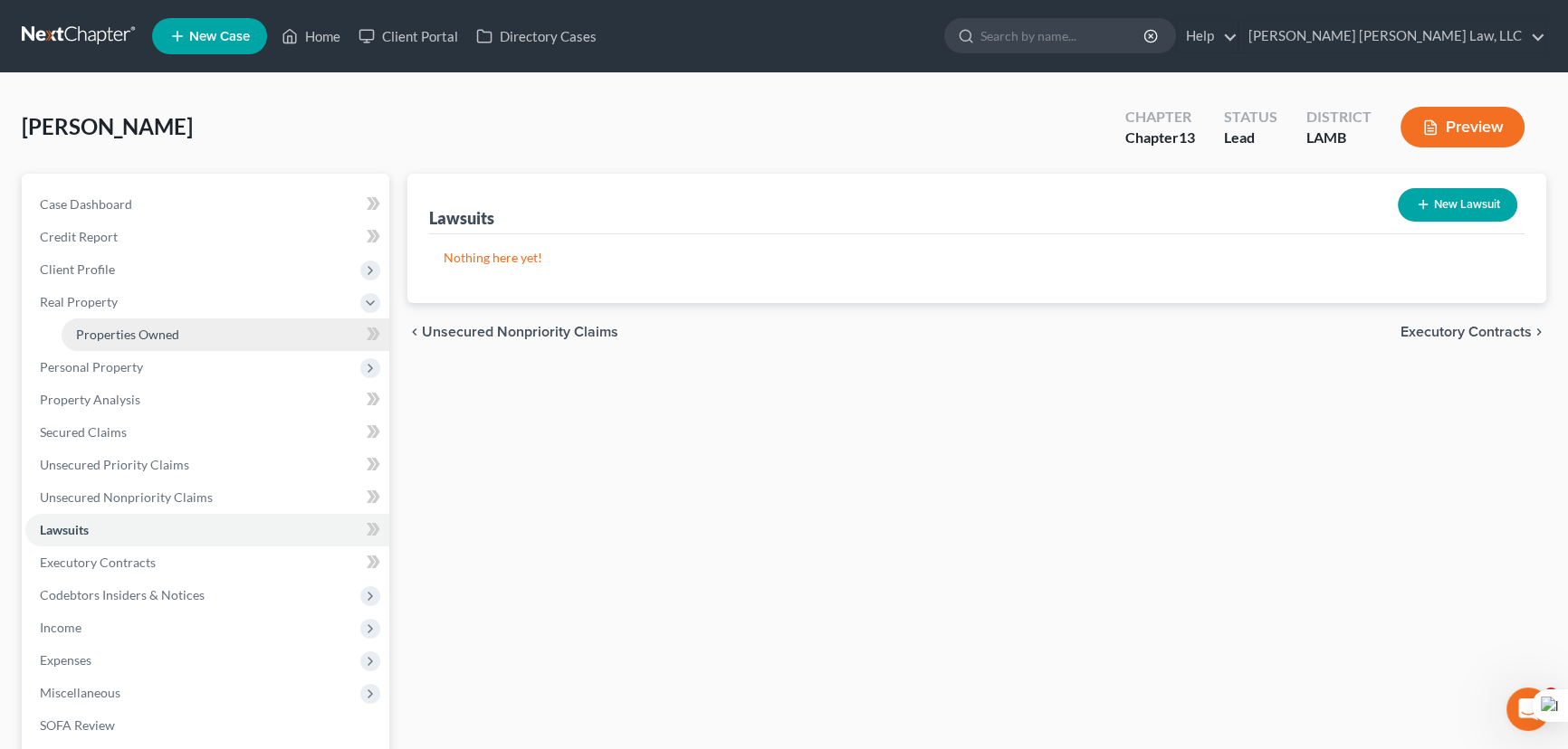
click at [176, 323] on link "Properties Owned" at bounding box center [225, 334] width 327 height 32
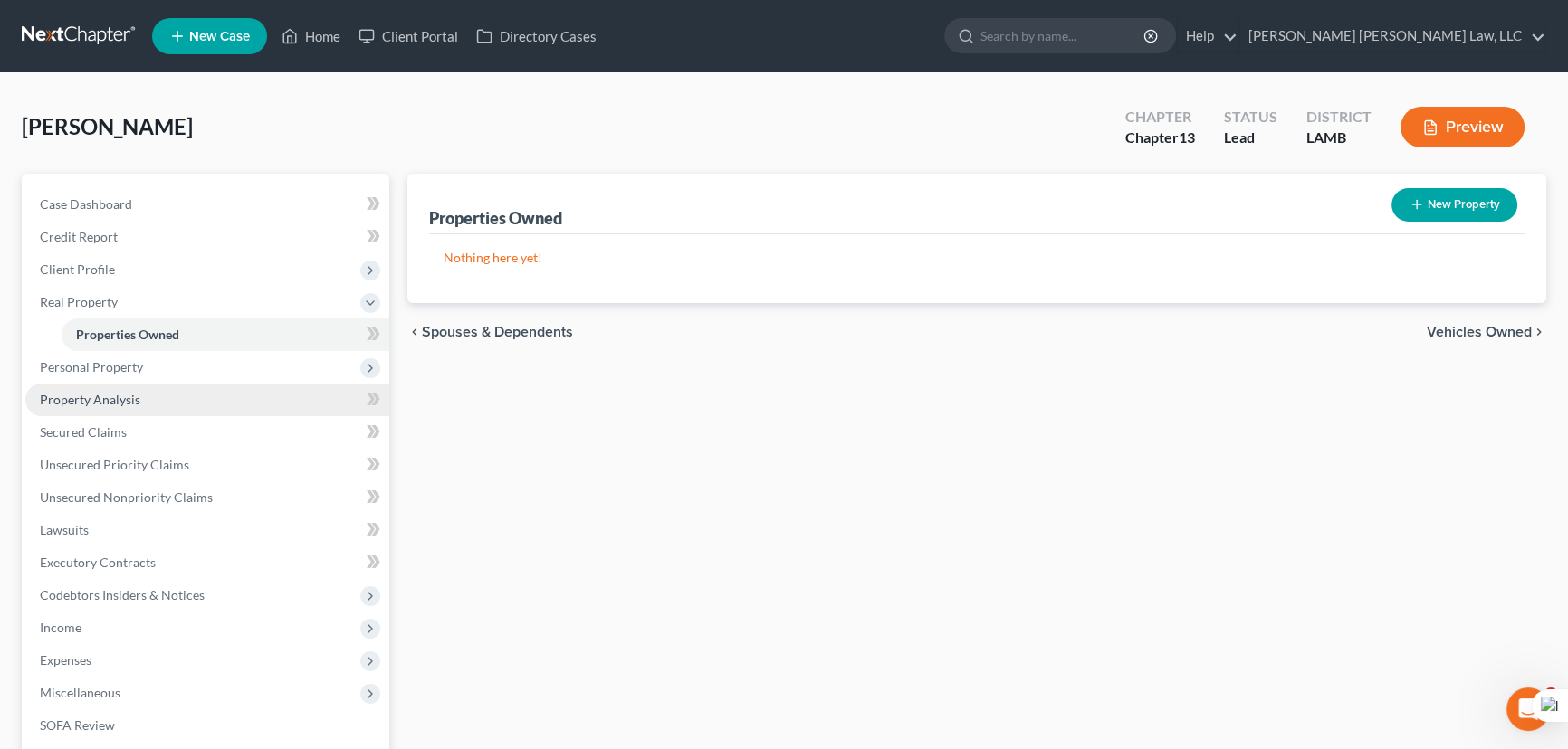
click at [185, 386] on link "Property Analysis" at bounding box center [207, 399] width 363 height 32
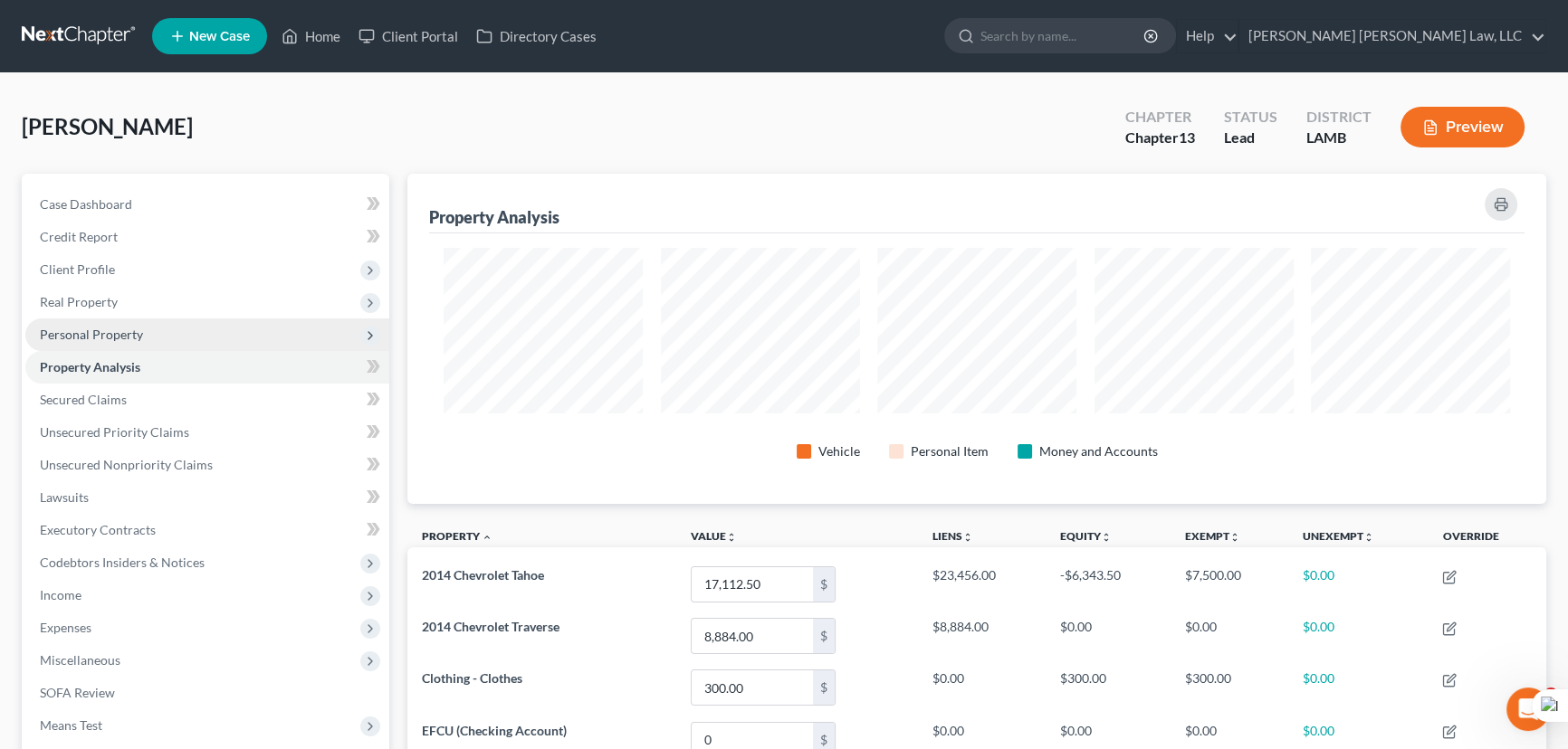
click at [186, 358] on ul "Case Dashboard Payments Invoices Payments Payments Credit Report Client Profile" at bounding box center [207, 497] width 363 height 618
click at [194, 379] on link "Property Analysis" at bounding box center [207, 366] width 363 height 32
click at [208, 331] on span "Personal Property" at bounding box center [207, 334] width 363 height 32
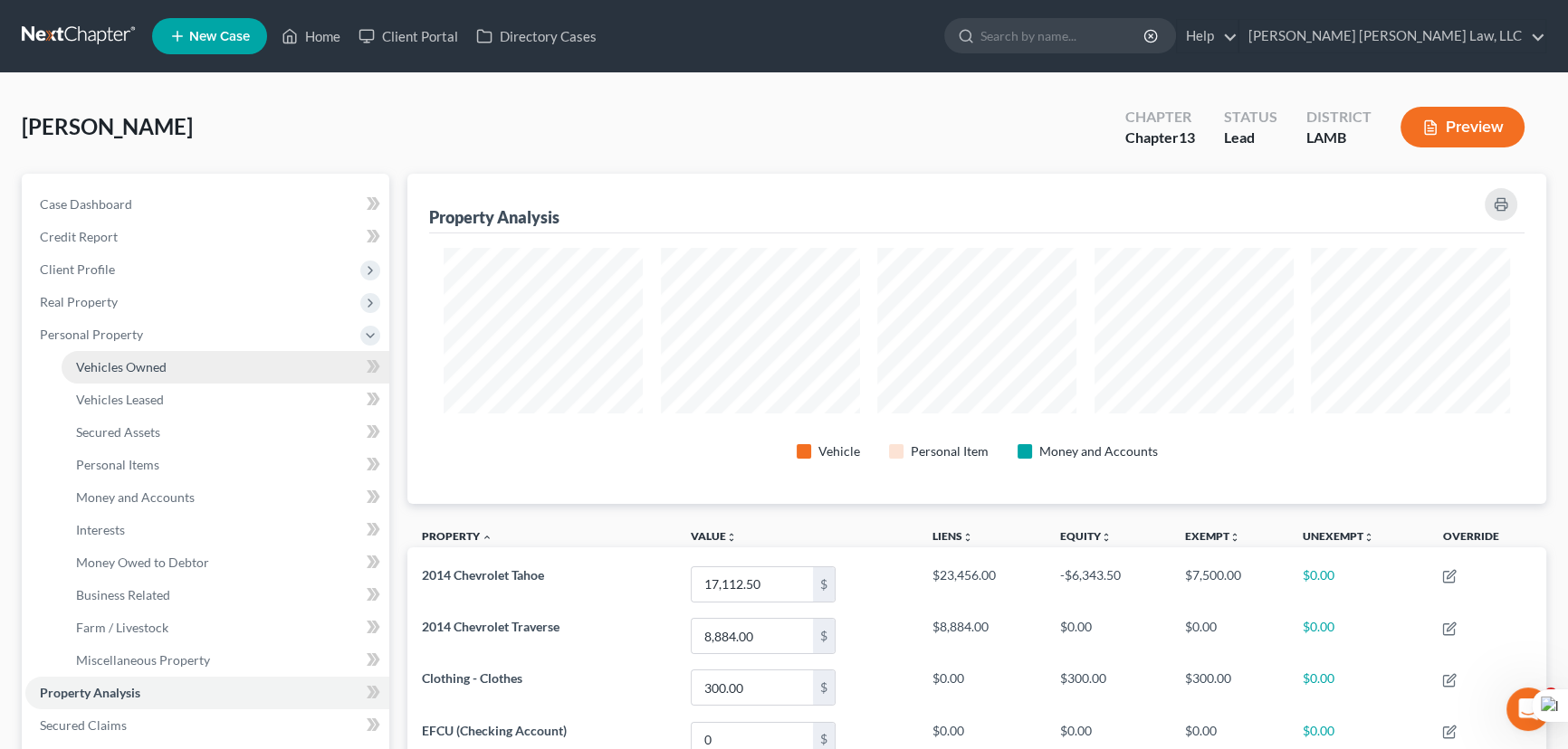
click at [210, 353] on link "Vehicles Owned" at bounding box center [225, 366] width 327 height 32
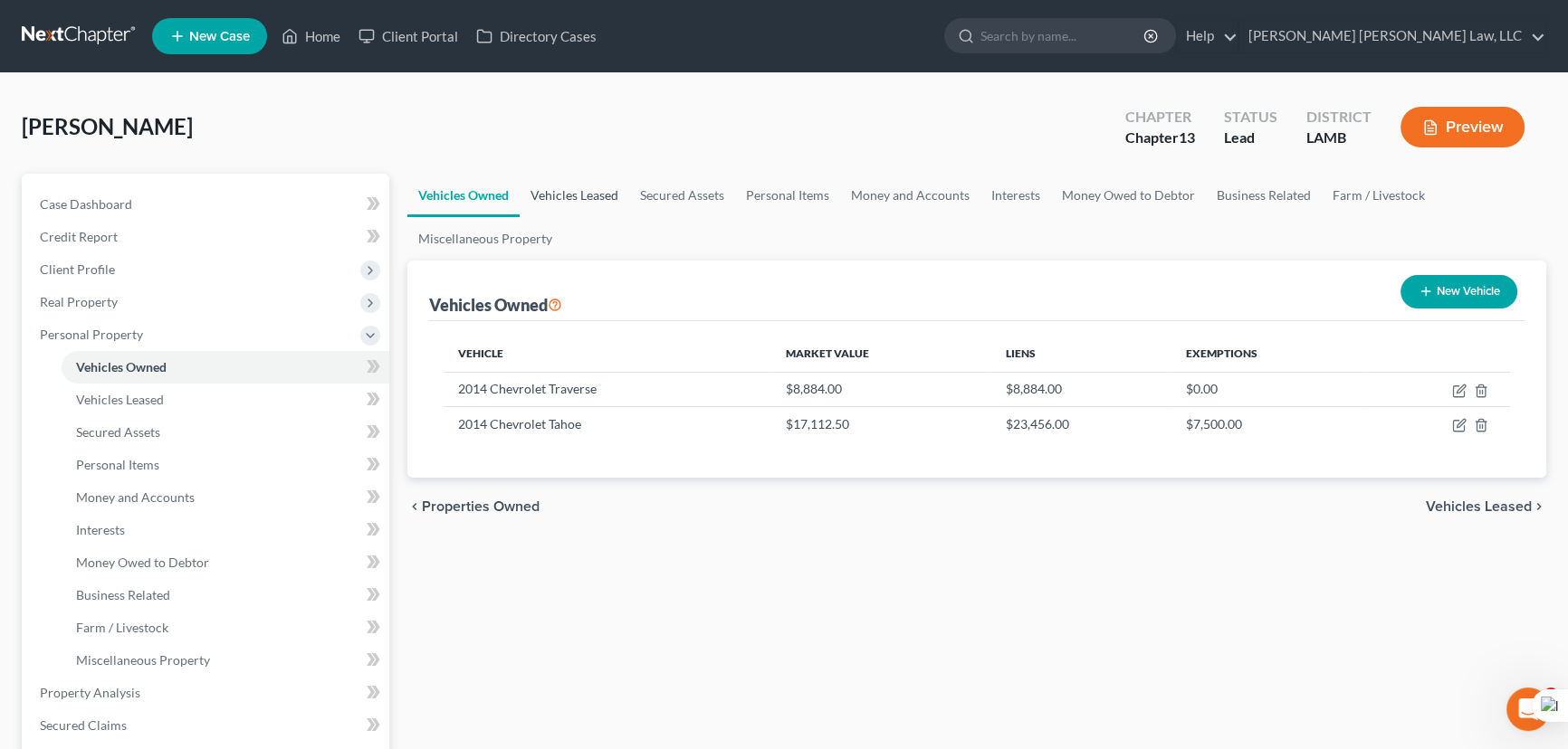
click at [587, 188] on link "Vehicles Leased" at bounding box center [574, 195] width 109 height 44
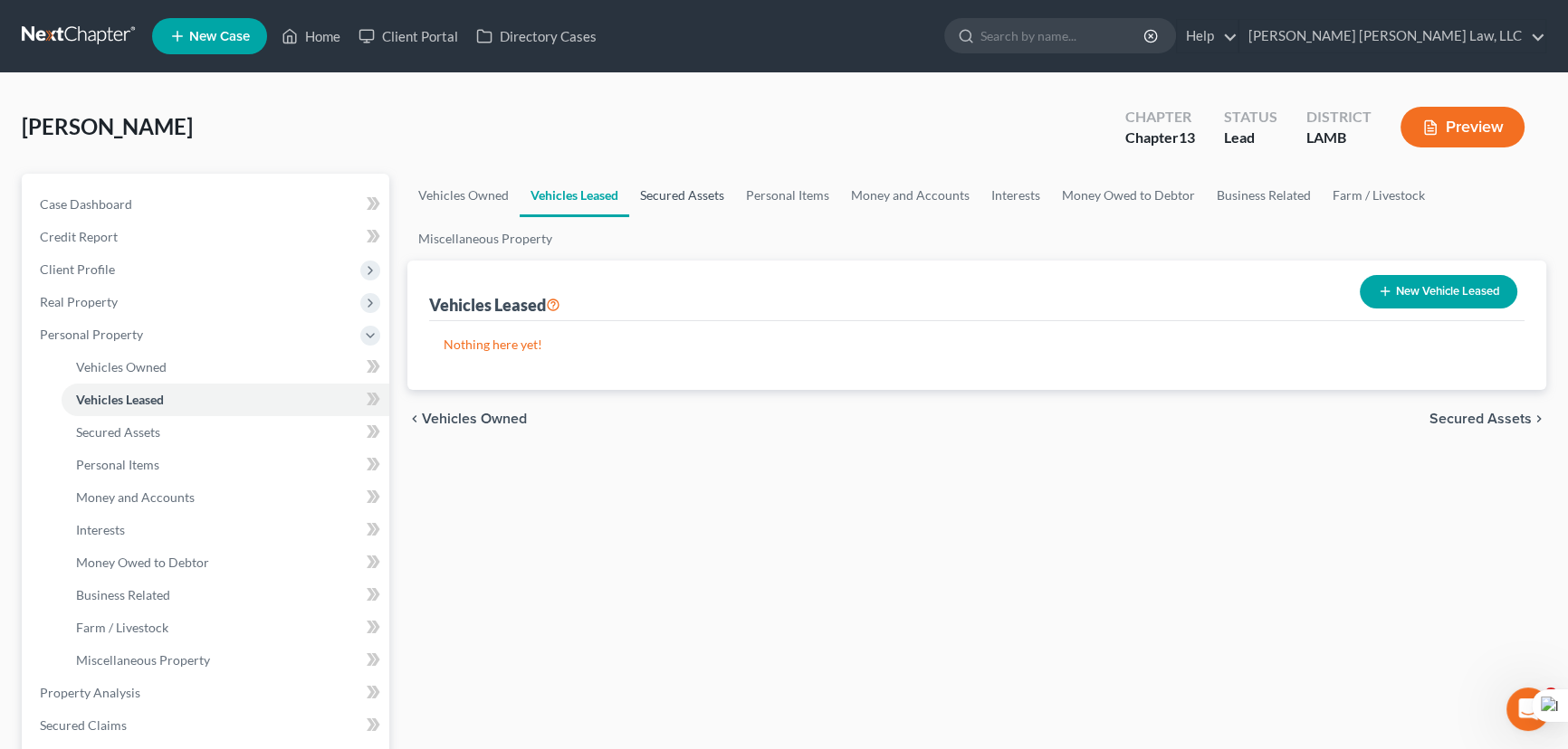
drag, startPoint x: 683, startPoint y: 192, endPoint x: 731, endPoint y: 198, distance: 48.4
click at [685, 194] on link "Secured Assets" at bounding box center [682, 195] width 106 height 44
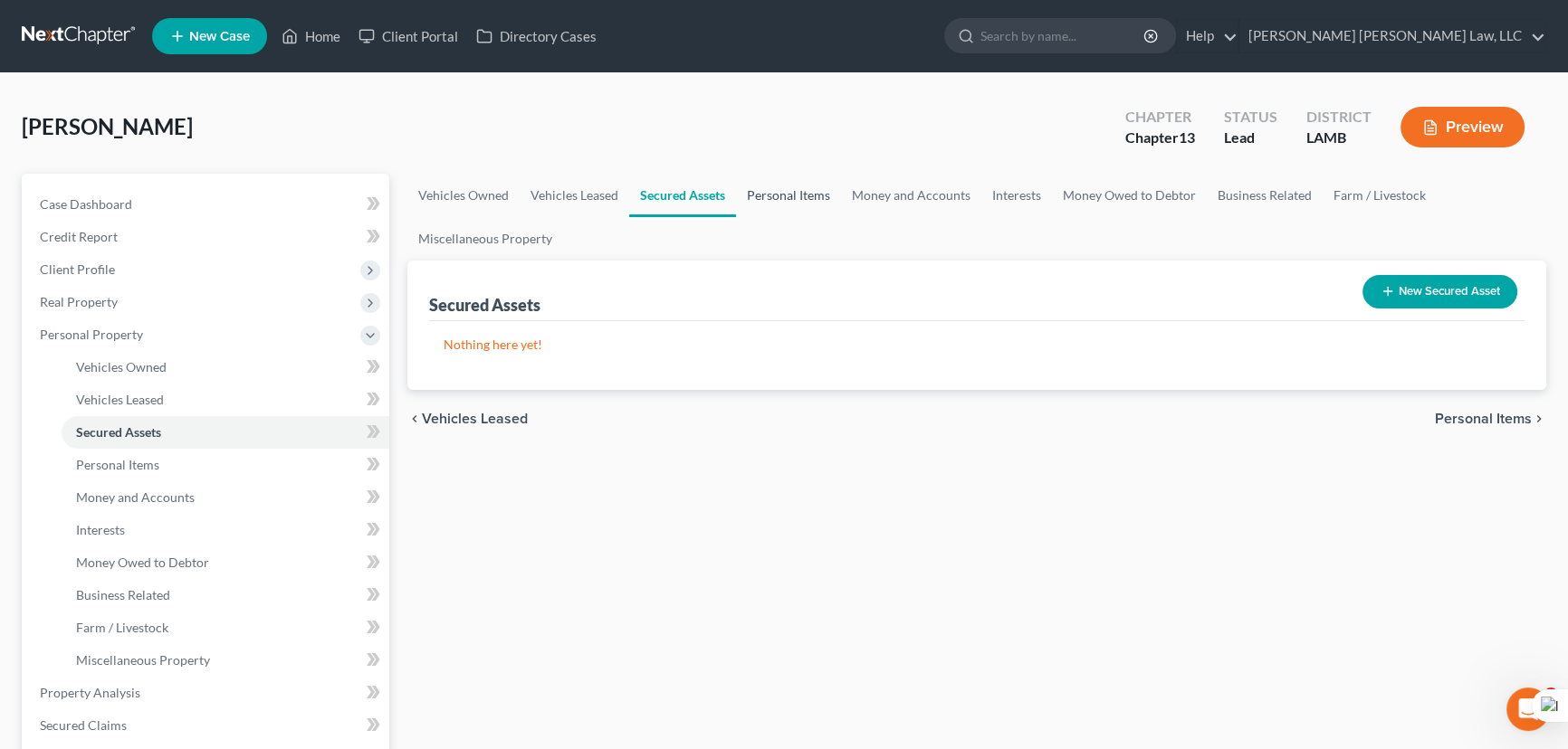
click at [781, 193] on link "Personal Items" at bounding box center [788, 195] width 105 height 44
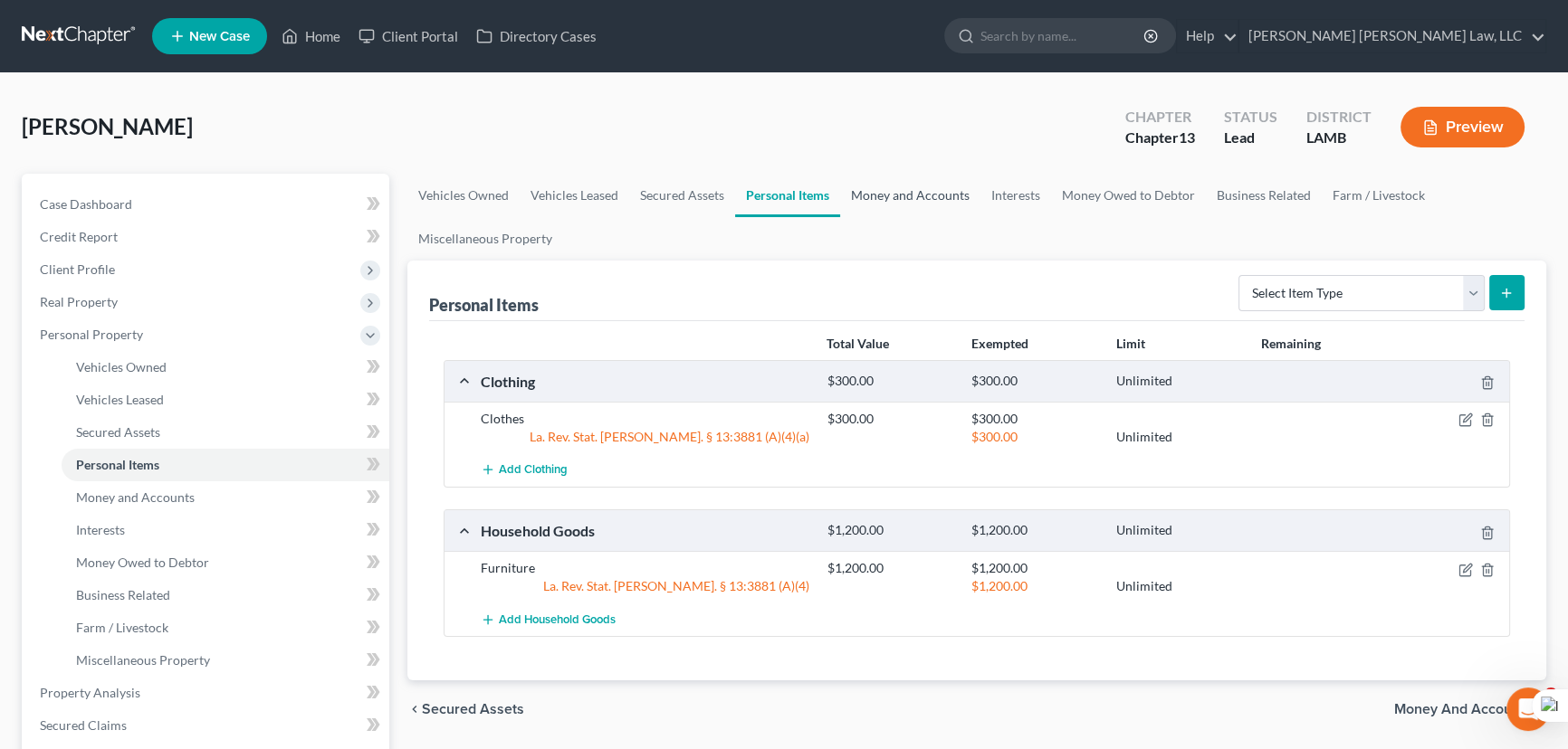
click at [901, 194] on link "Money and Accounts" at bounding box center [910, 195] width 140 height 44
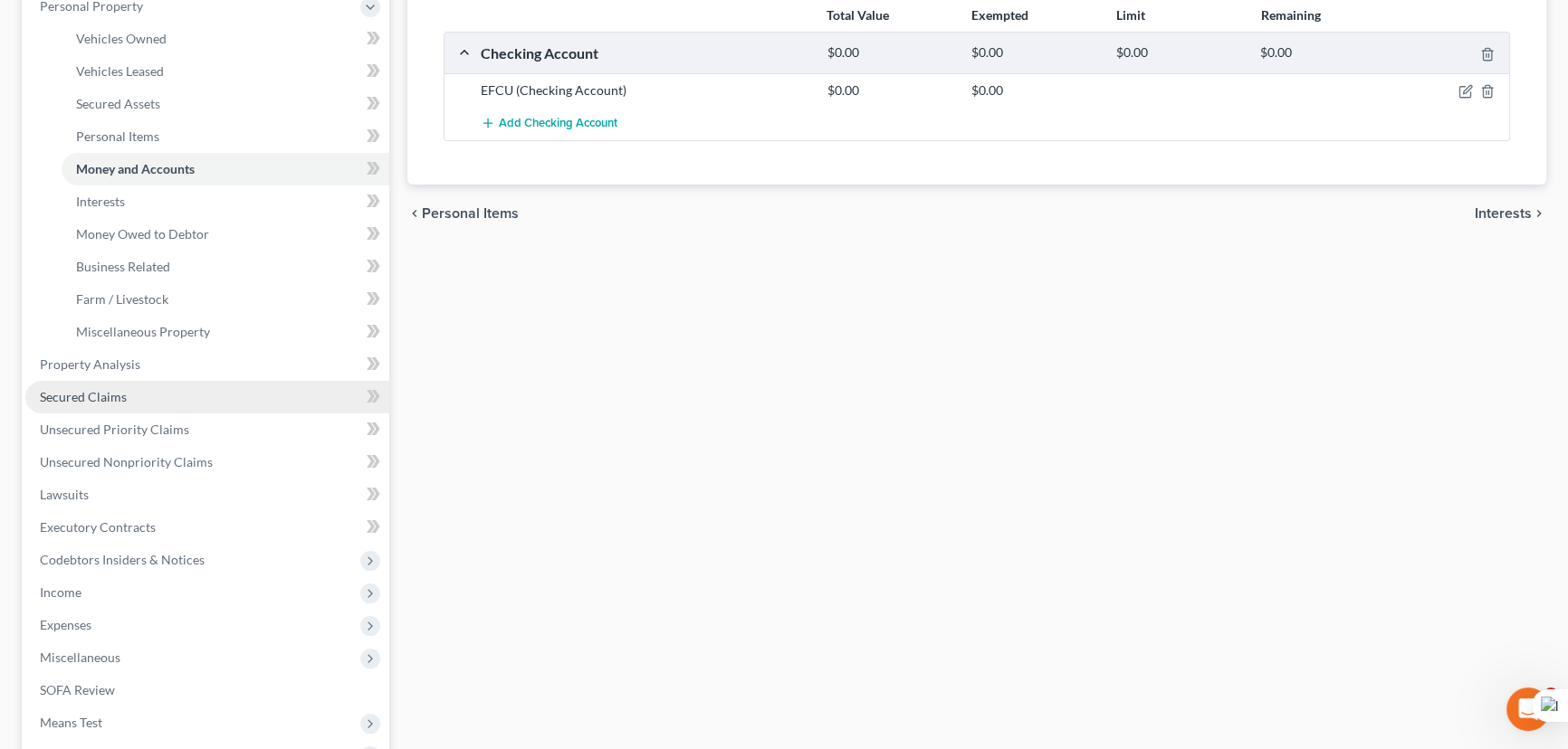
click at [223, 393] on link "Secured Claims" at bounding box center [207, 396] width 363 height 32
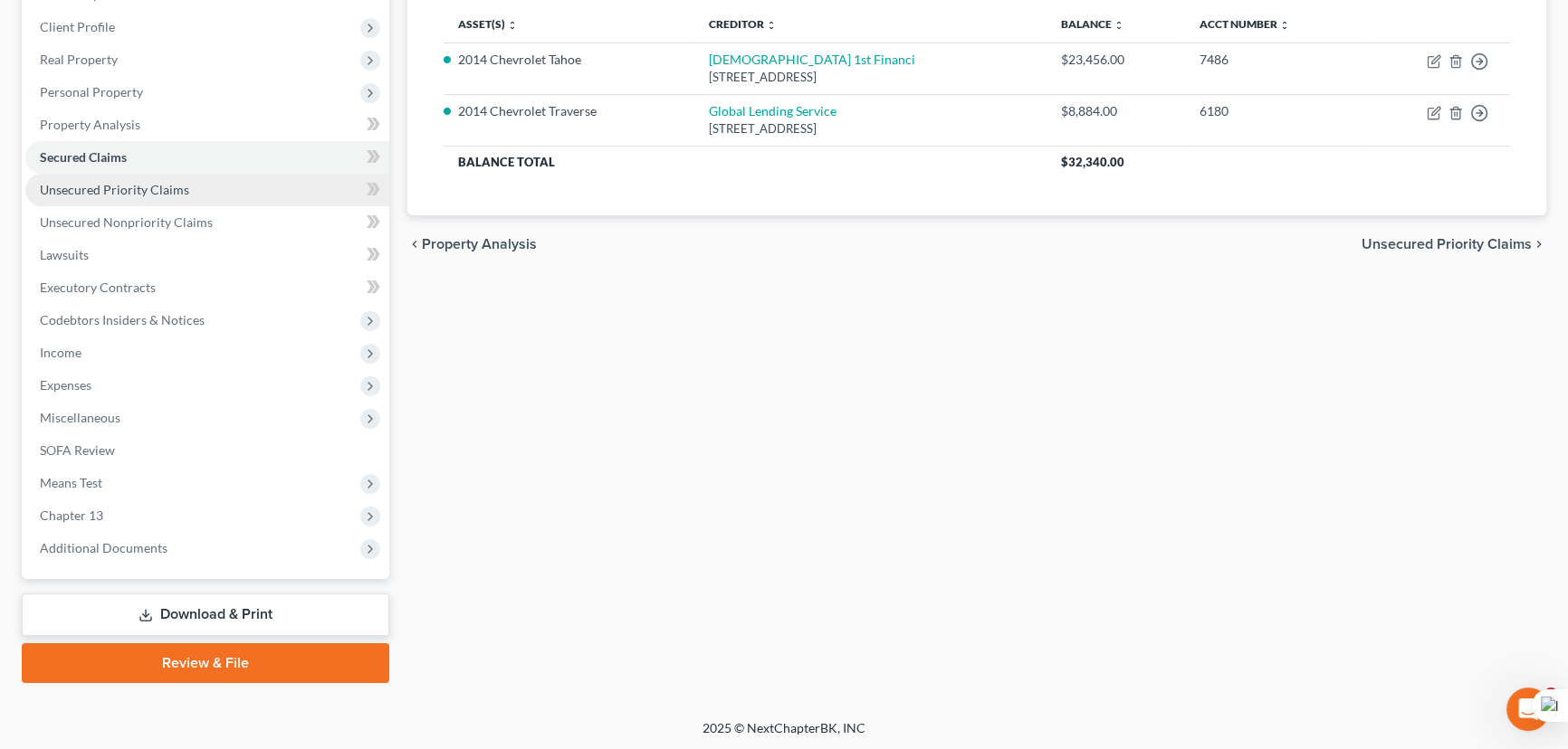
click at [247, 188] on link "Unsecured Priority Claims" at bounding box center [207, 189] width 363 height 32
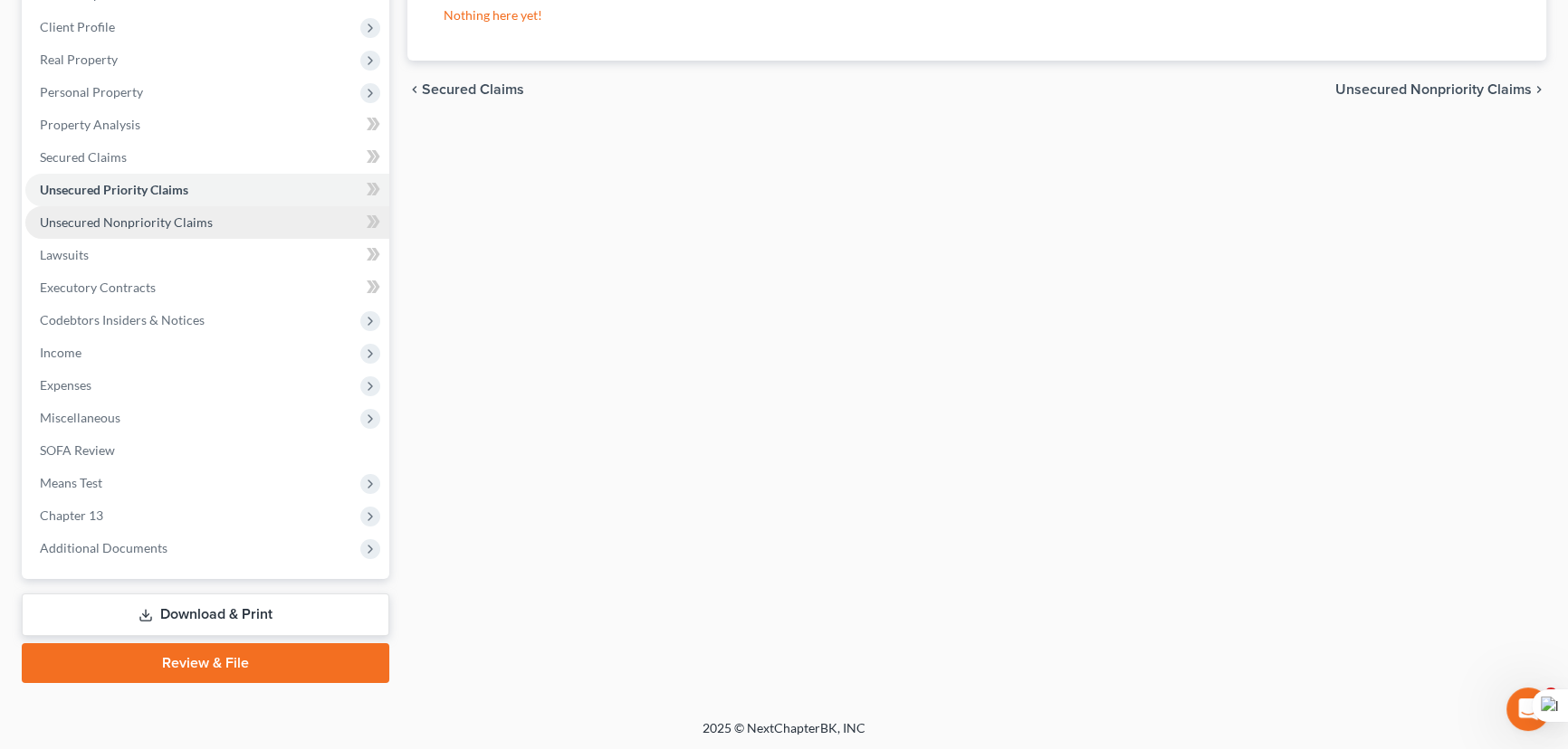
click at [210, 225] on link "Unsecured Nonpriority Claims" at bounding box center [207, 222] width 363 height 32
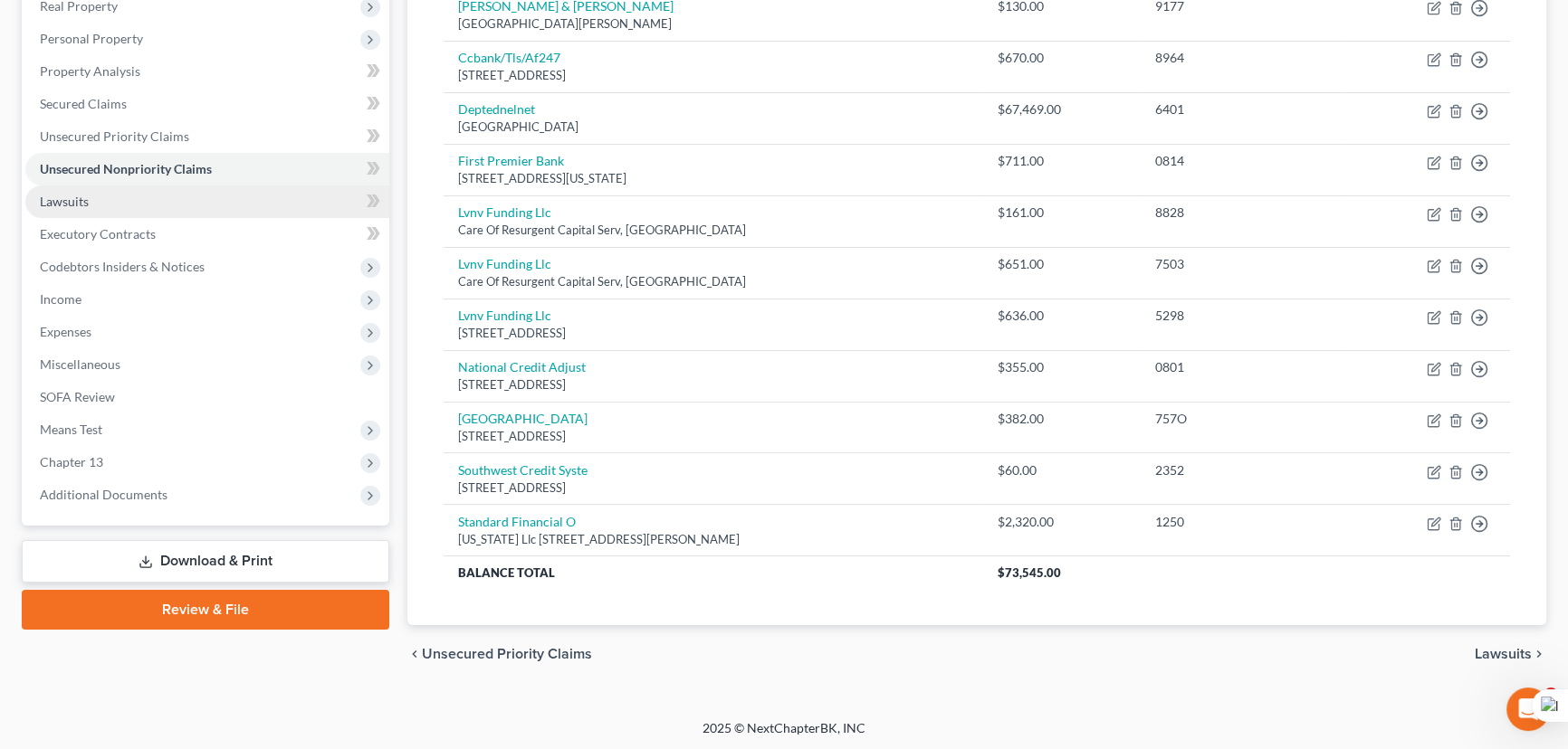
click at [184, 209] on link "Lawsuits" at bounding box center [207, 201] width 363 height 32
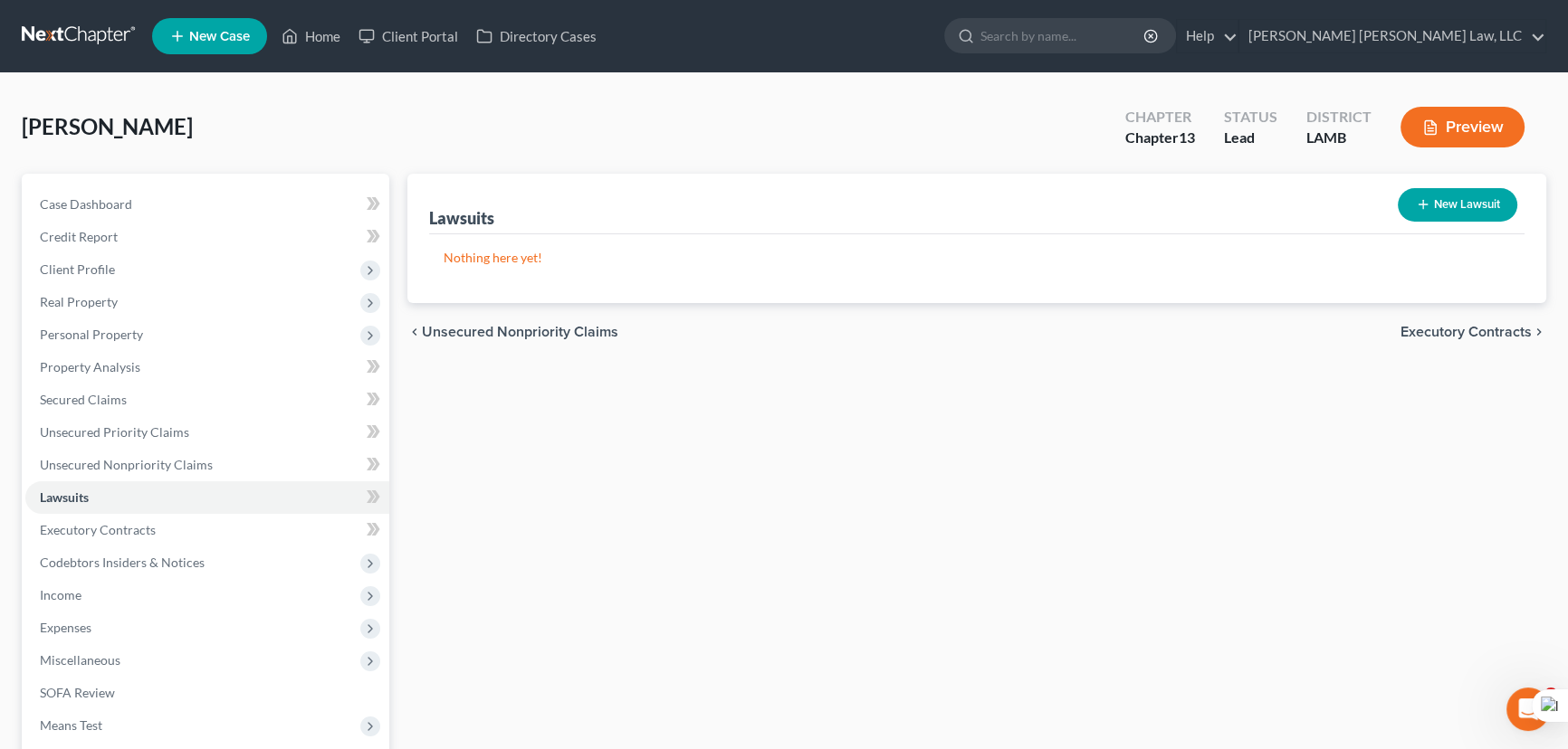
scroll to position [243, 0]
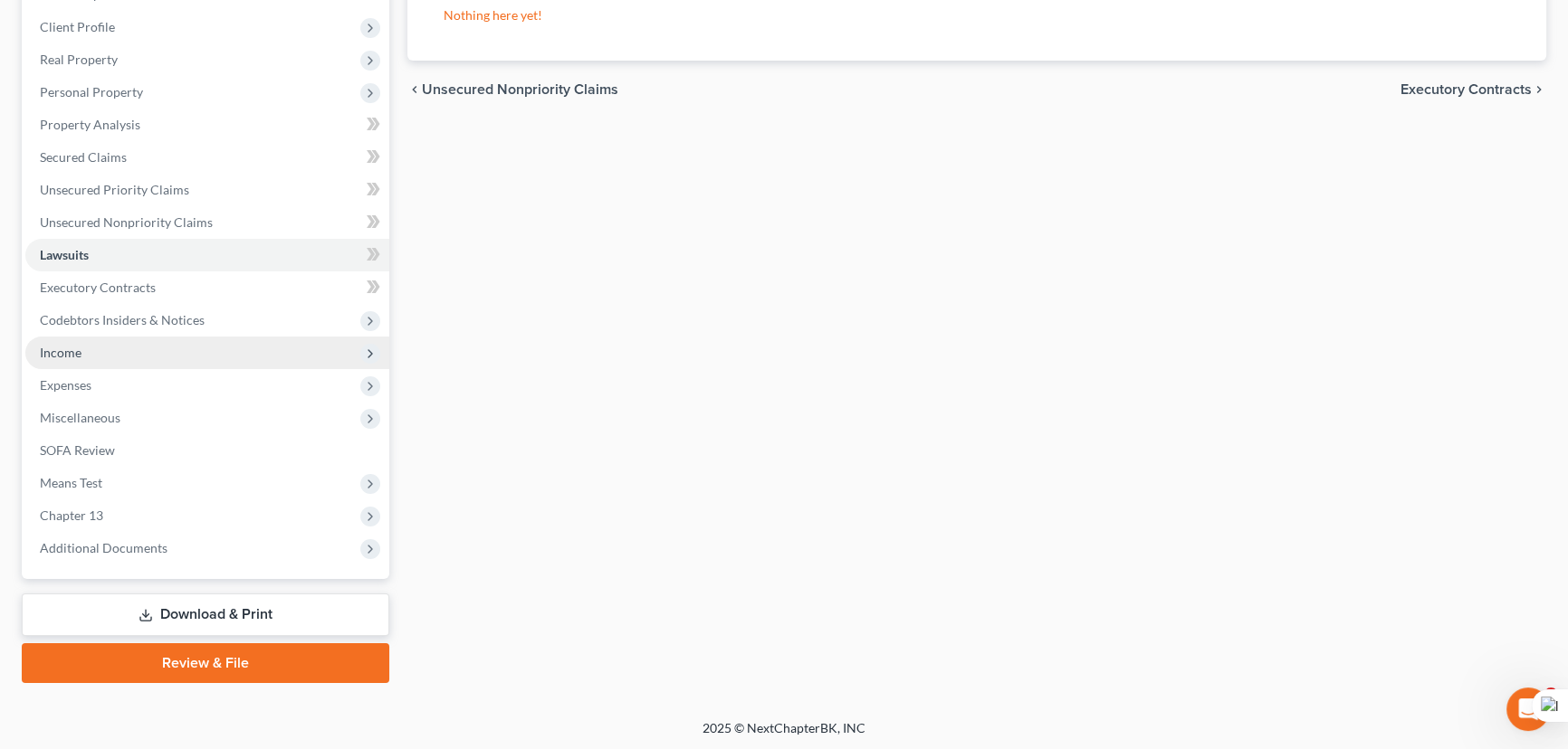
click at [206, 321] on span "Codebtors Insiders & Notices" at bounding box center [207, 319] width 363 height 32
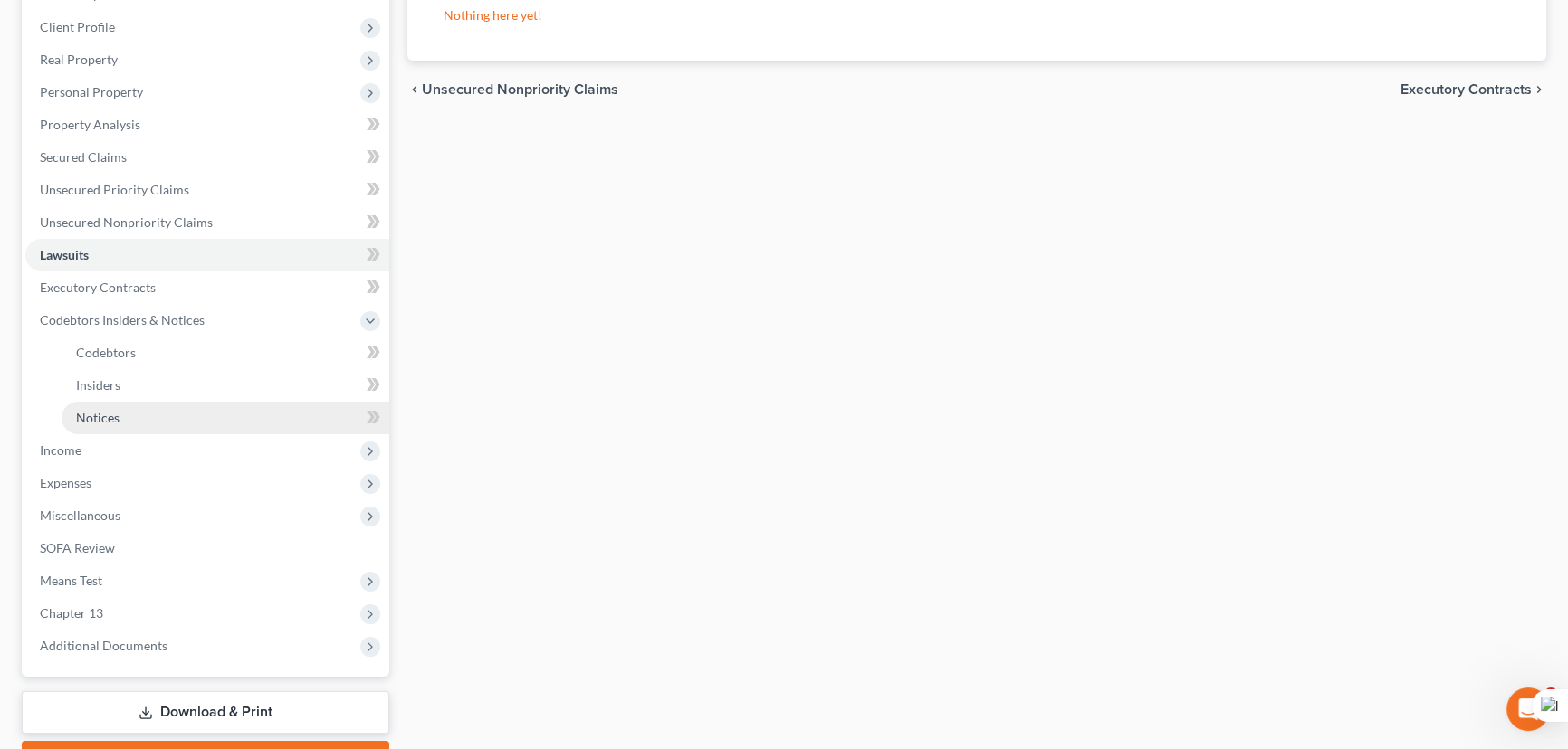
click at [179, 413] on link "Notices" at bounding box center [225, 417] width 327 height 32
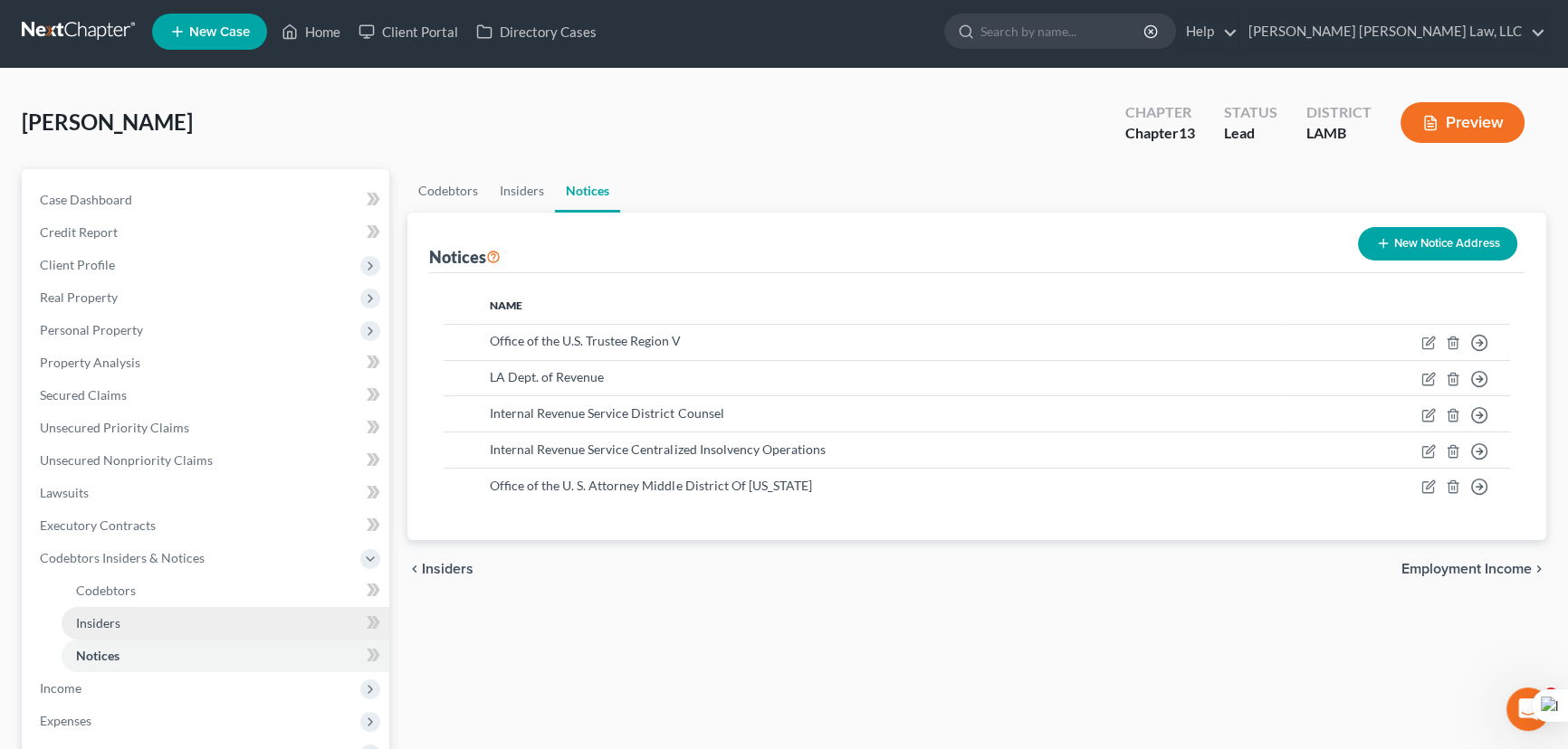
scroll to position [340, 0]
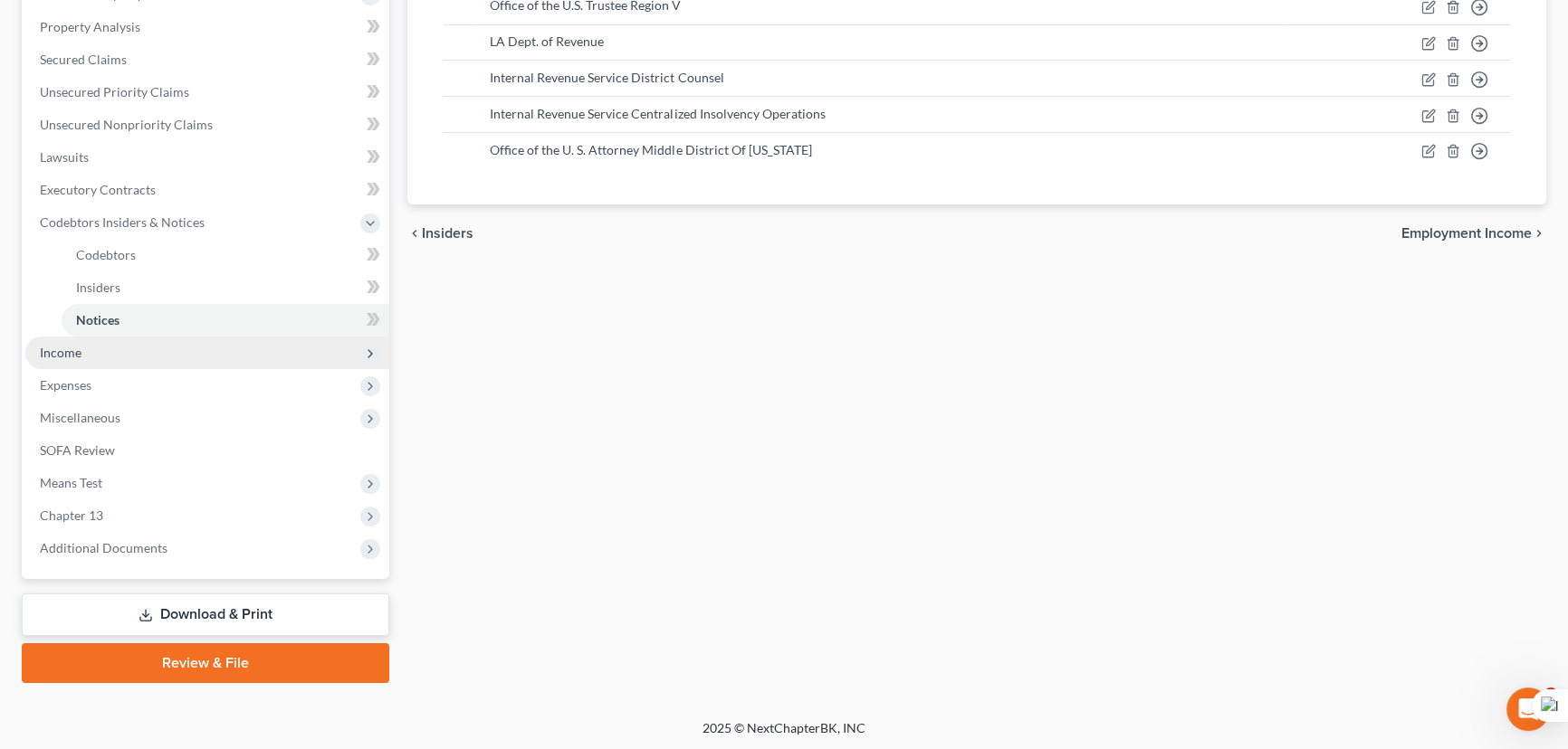
click at [185, 351] on span "Income" at bounding box center [207, 353] width 363 height 32
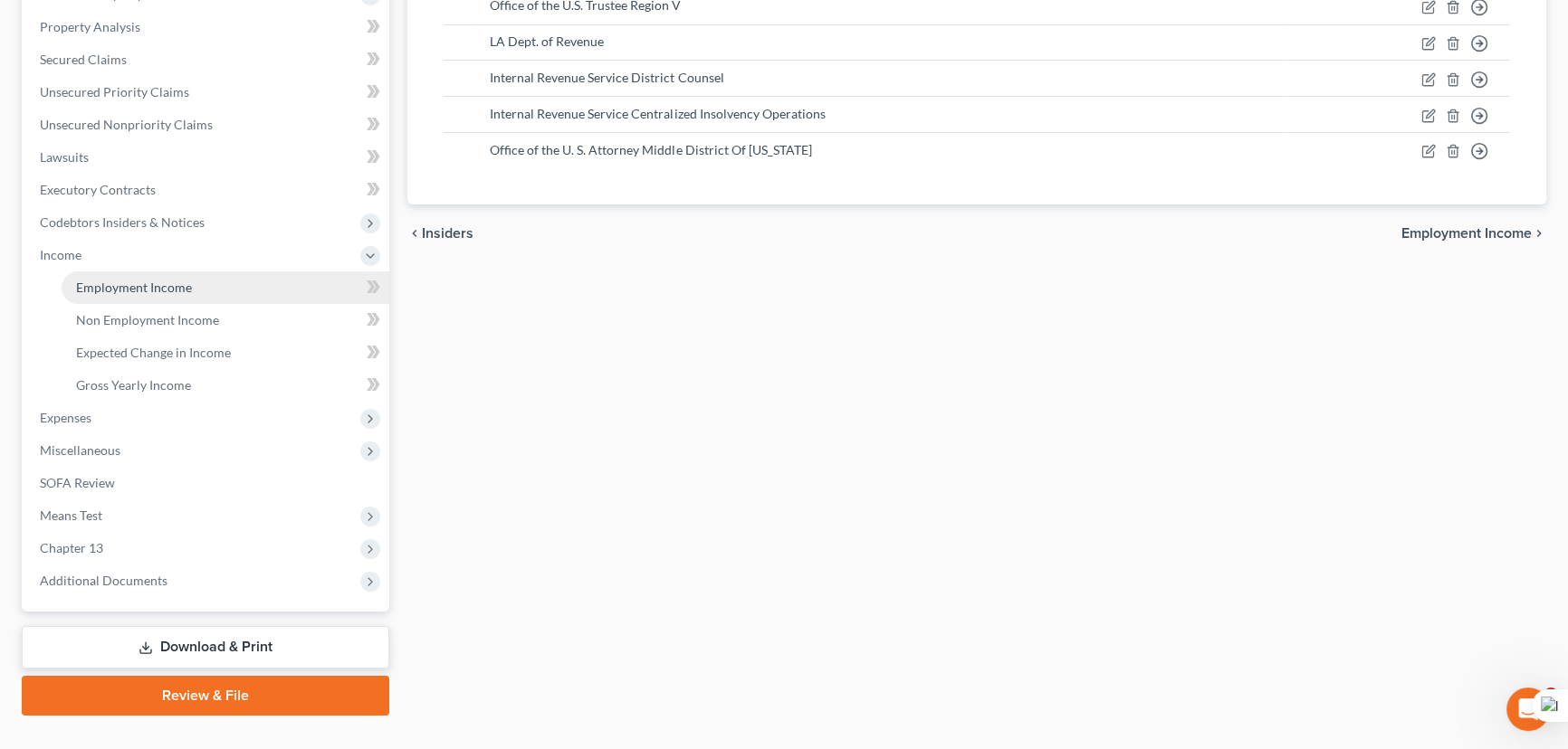
click at [182, 283] on span "Employment Income" at bounding box center [134, 287] width 116 height 16
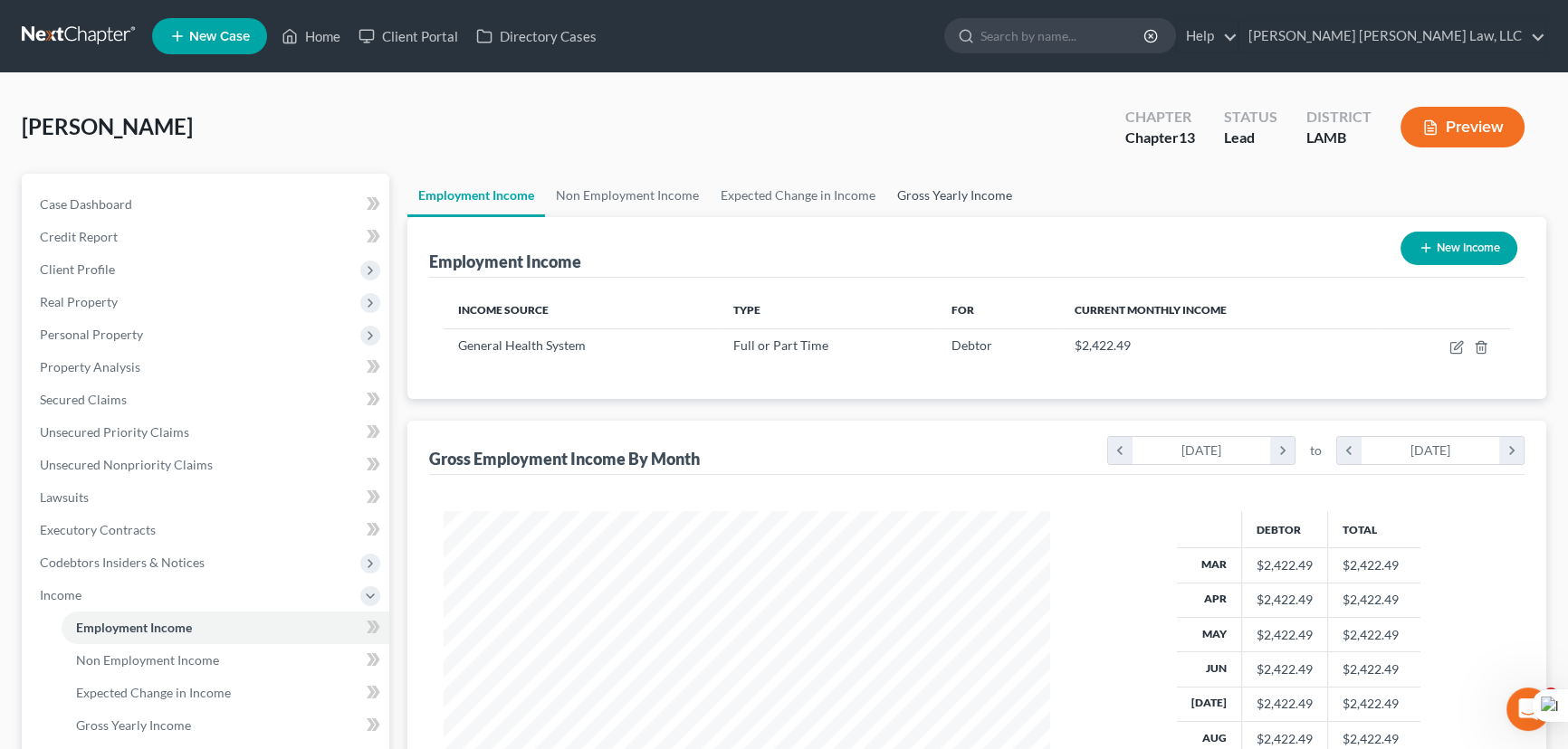
scroll to position [324, 643]
click at [991, 186] on link "Gross Yearly Income" at bounding box center [955, 195] width 136 height 44
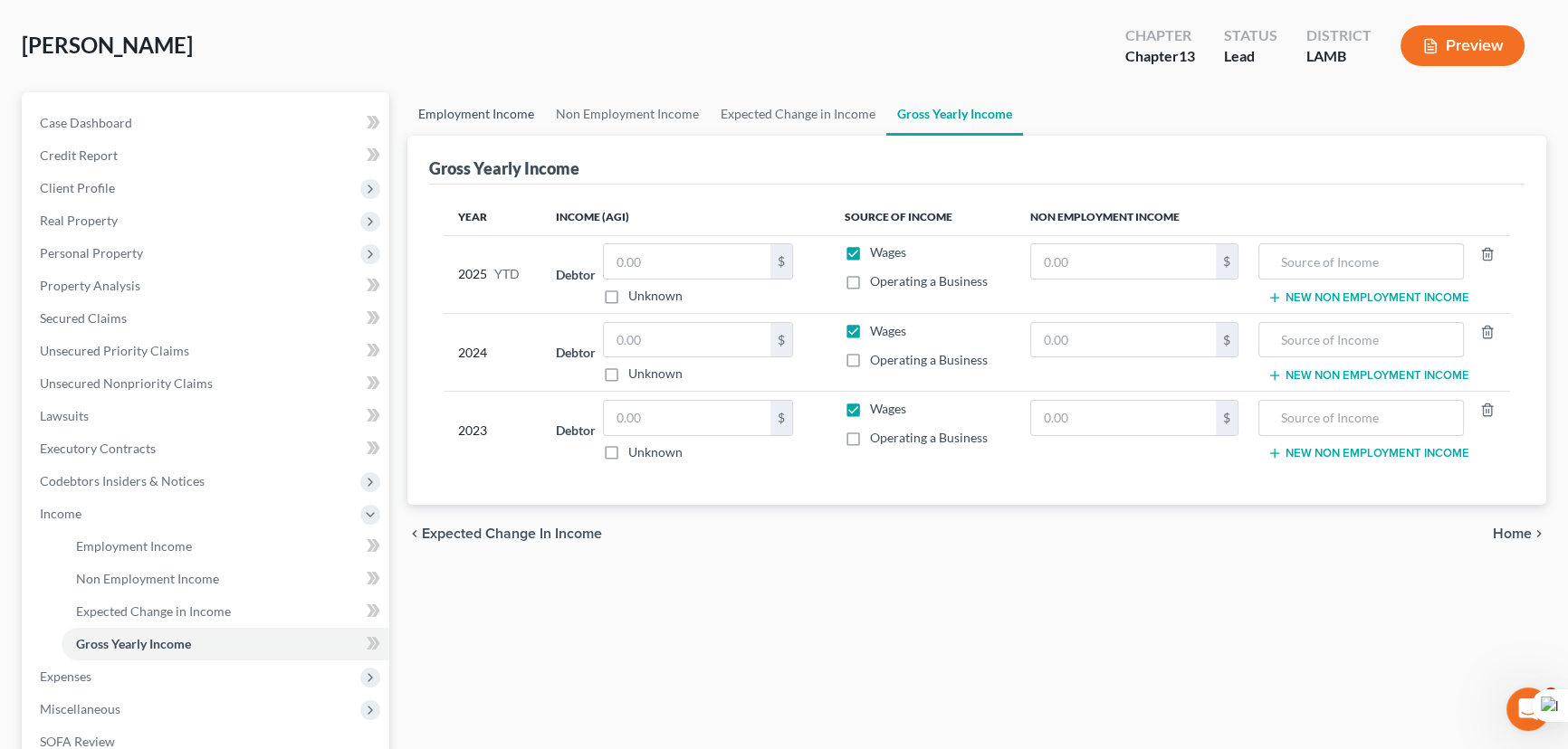
click at [497, 114] on link "Employment Income" at bounding box center [476, 114] width 137 height 44
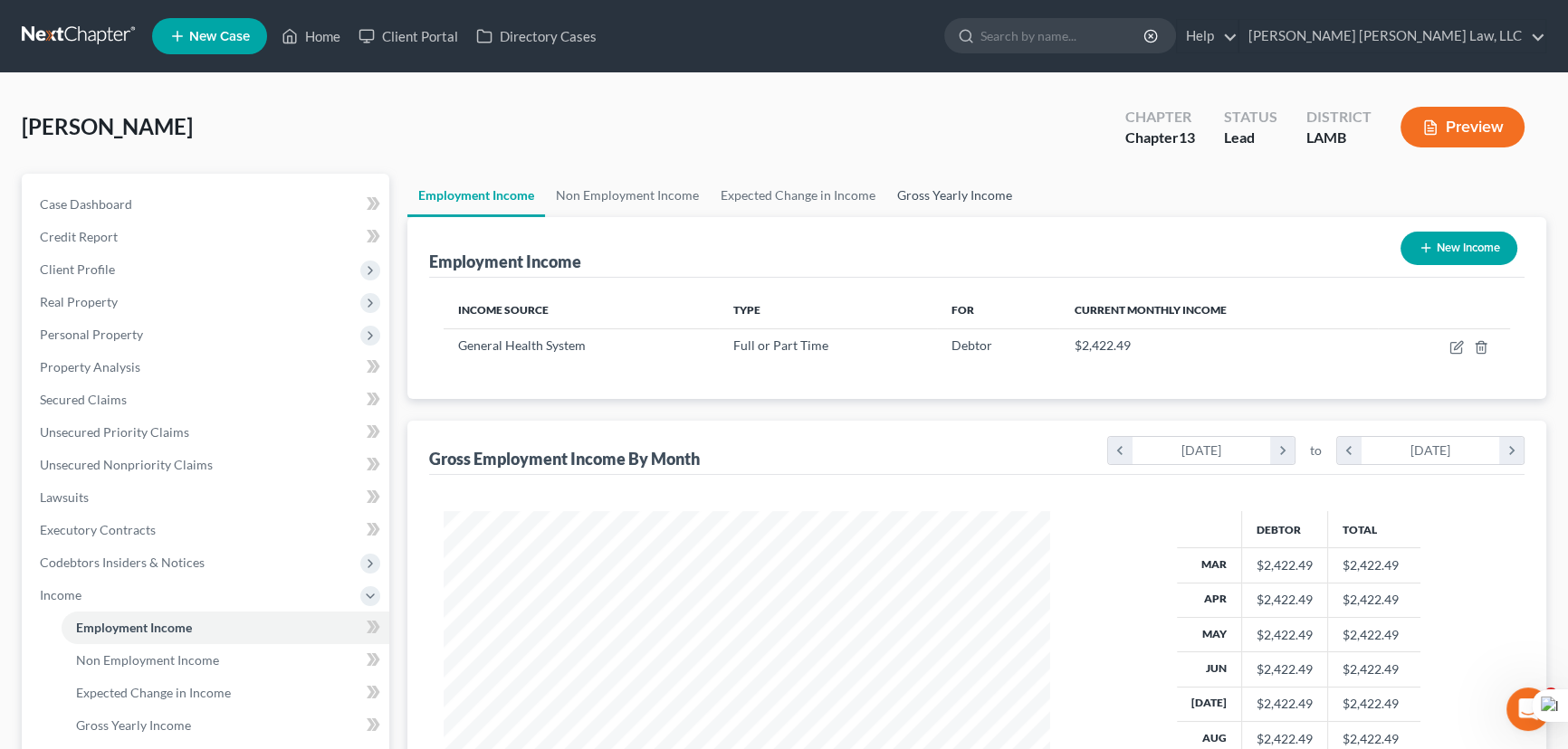
click at [953, 204] on link "Gross Yearly Income" at bounding box center [955, 195] width 136 height 44
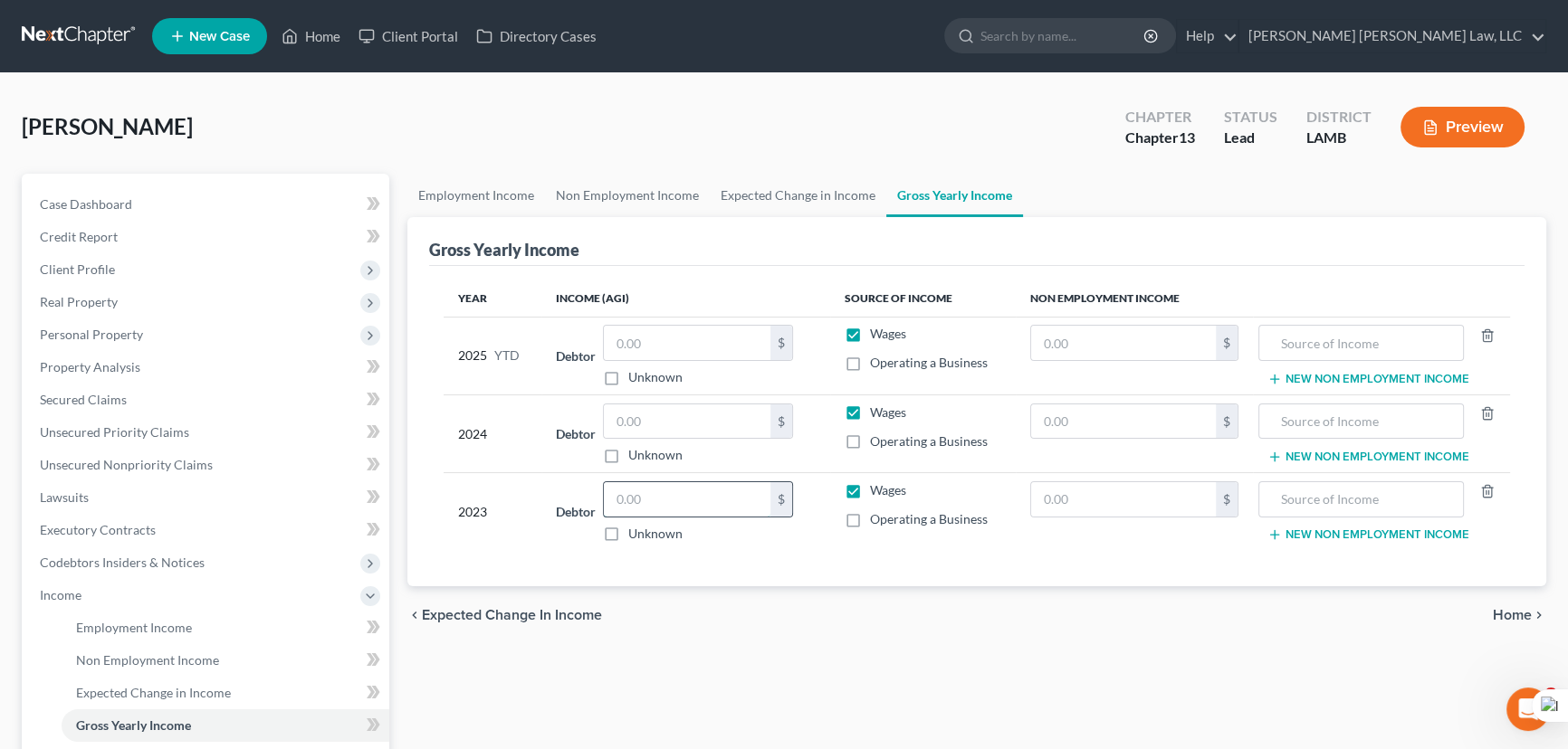
click at [669, 498] on input "text" at bounding box center [687, 499] width 167 height 34
type input "28,158"
click at [654, 412] on input "text" at bounding box center [687, 421] width 167 height 34
type input "5,026"
click at [624, 173] on link "Non Employment Income" at bounding box center [627, 195] width 165 height 44
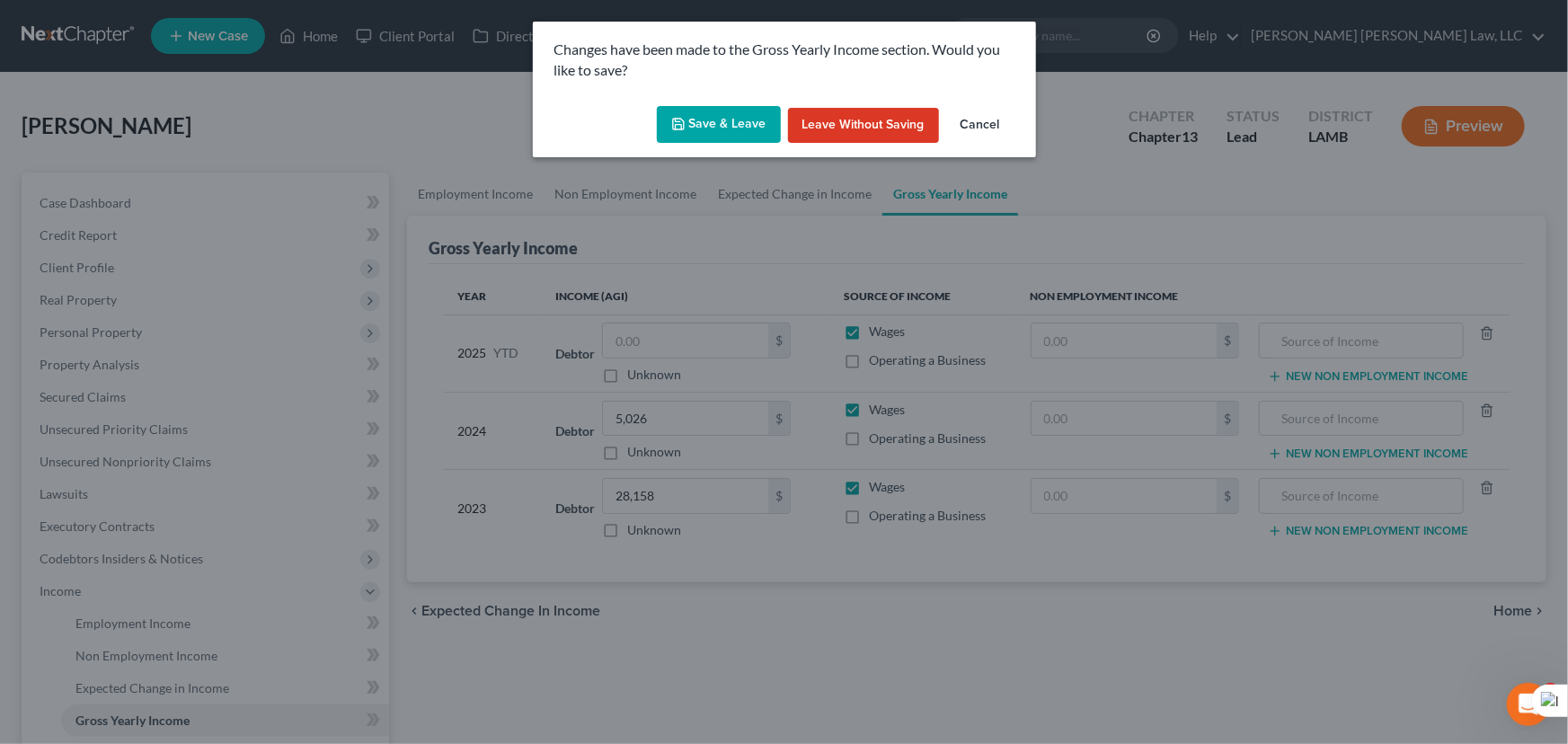
click at [722, 119] on button "Save & Leave" at bounding box center [719, 125] width 124 height 38
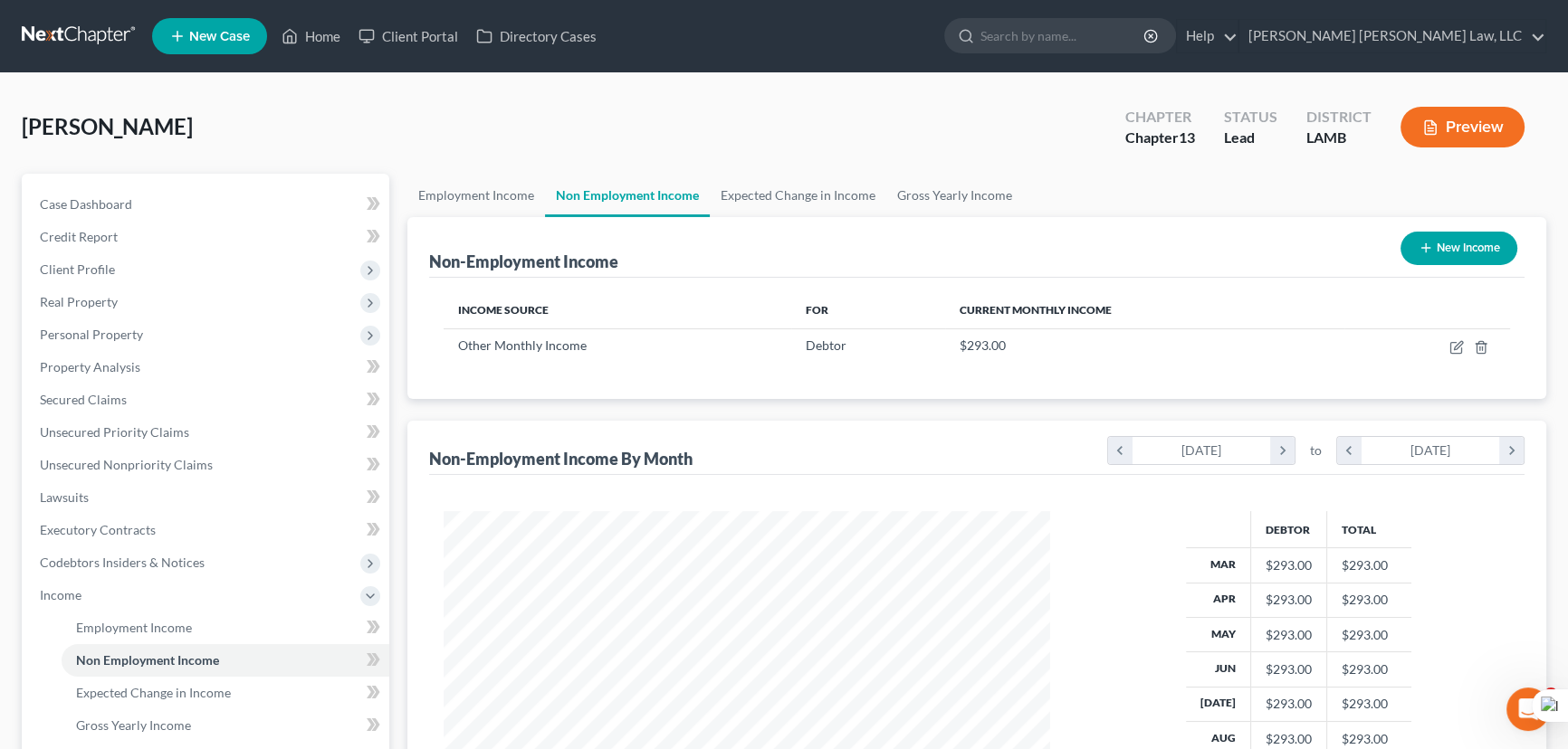
scroll to position [324, 643]
click at [950, 198] on link "Gross Yearly Income" at bounding box center [955, 195] width 136 height 44
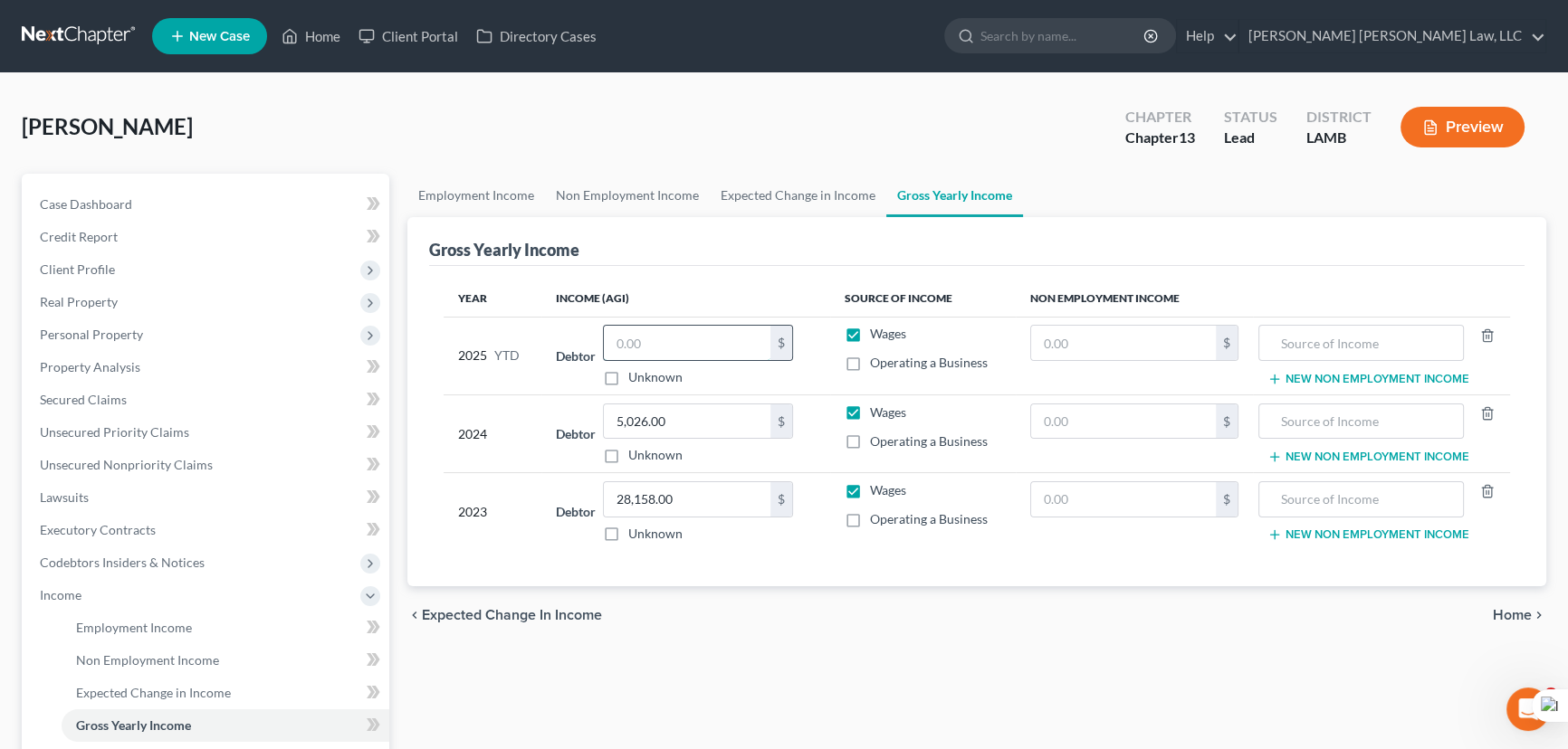
click at [707, 345] on input "text" at bounding box center [687, 342] width 167 height 34
type input "20,573.30"
click at [1104, 341] on input "text" at bounding box center [1124, 342] width 185 height 34
click at [594, 188] on link "Non Employment Income" at bounding box center [627, 195] width 165 height 44
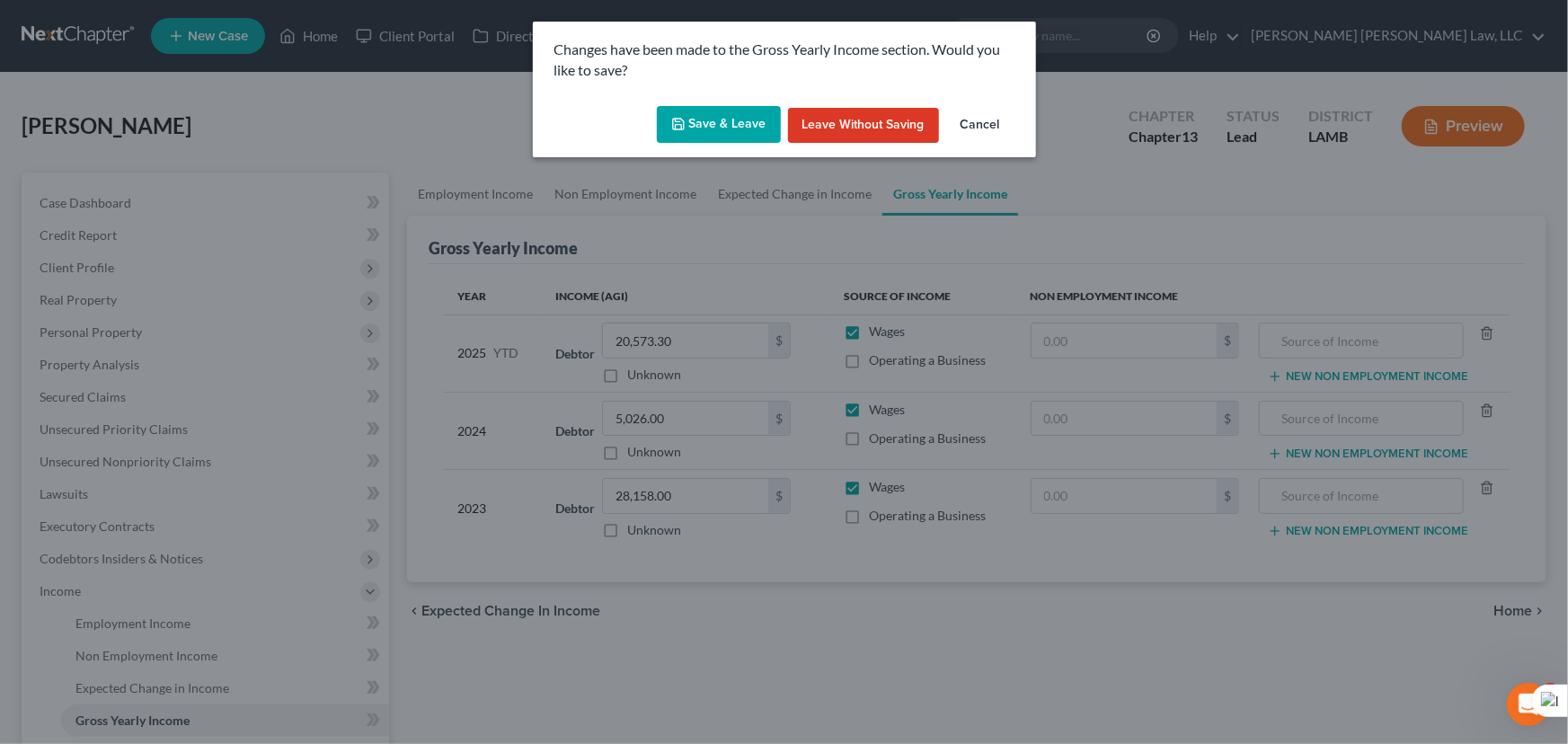
click at [677, 110] on button "Save & Leave" at bounding box center [719, 125] width 124 height 38
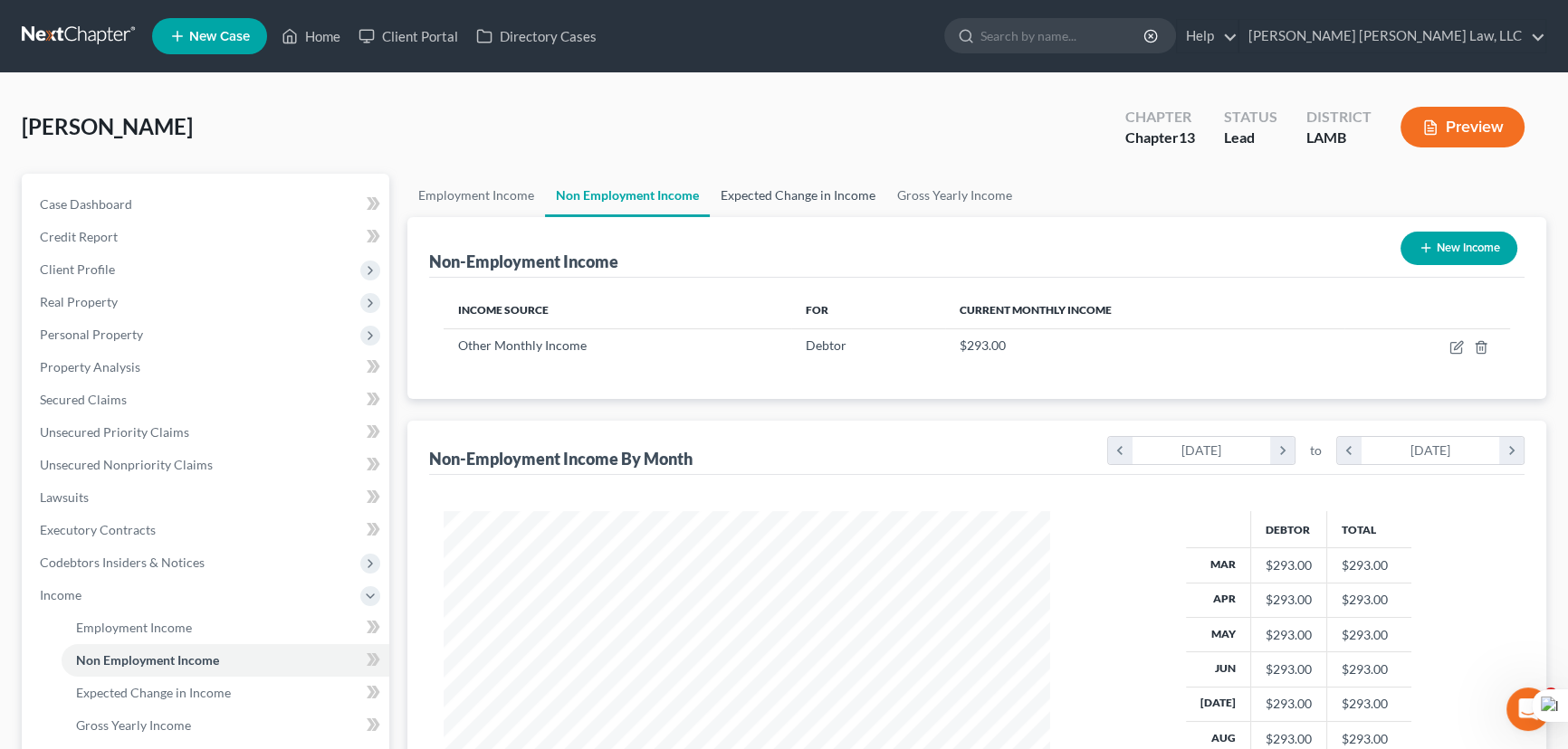
scroll to position [324, 643]
click at [979, 192] on link "Gross Yearly Income" at bounding box center [955, 195] width 136 height 44
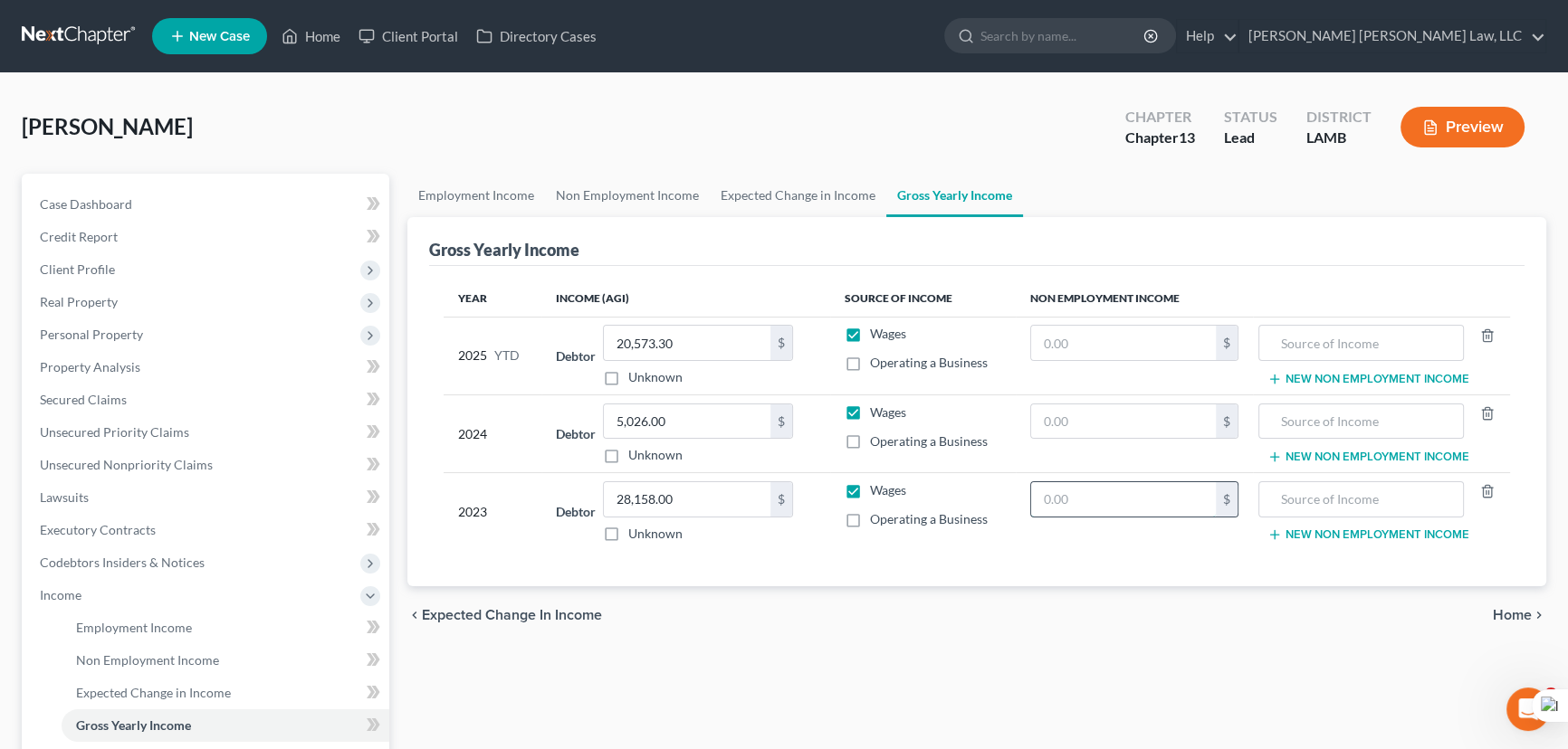
click at [1186, 496] on input "text" at bounding box center [1124, 499] width 185 height 34
type input "3,516"
type input "SNAP"
click at [1146, 421] on input "text" at bounding box center [1124, 421] width 185 height 34
type input "3,516"
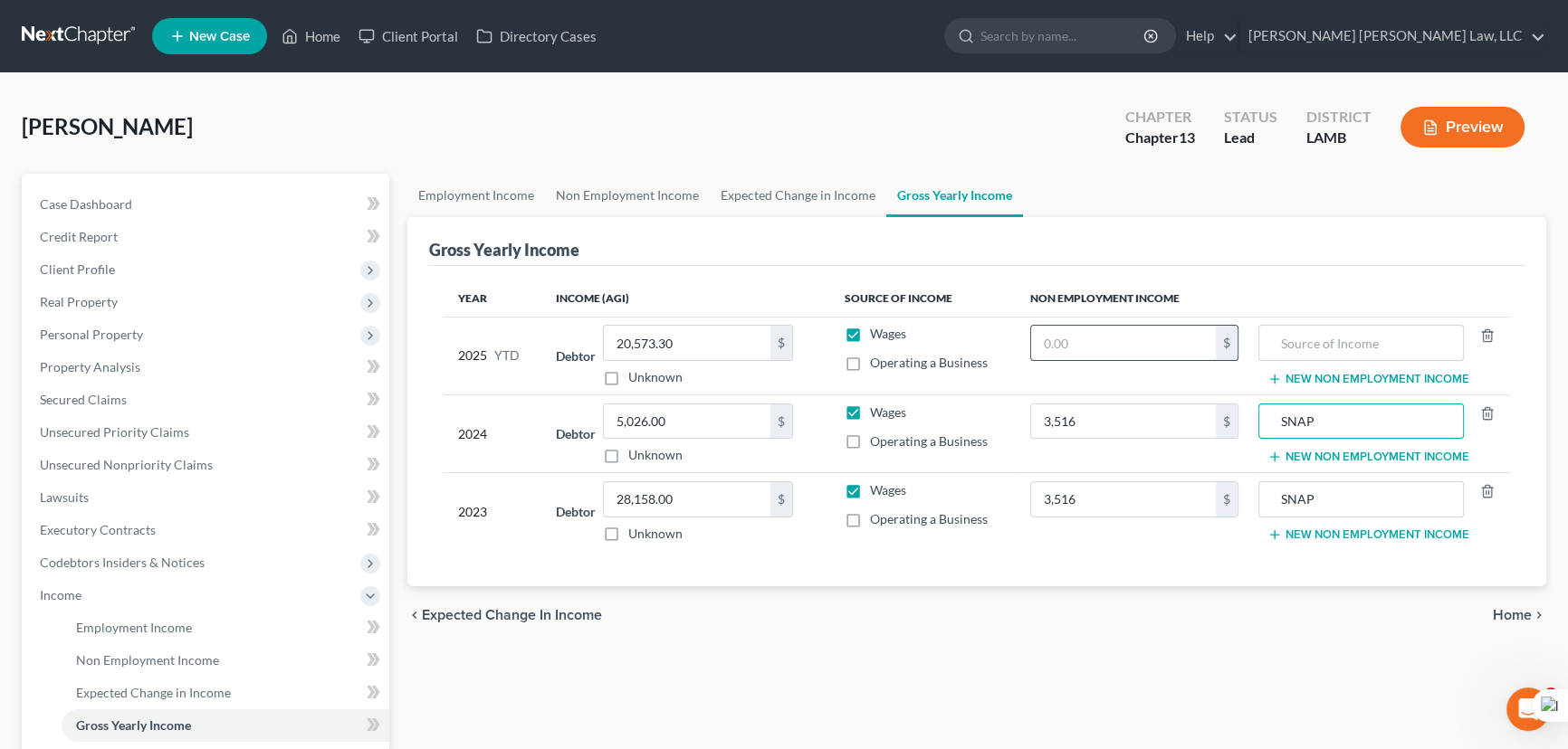
type input "SNAP"
click at [1160, 355] on input "text" at bounding box center [1124, 342] width 185 height 34
type input "2,344"
type input "SNAP"
click at [644, 173] on link "Non Employment Income" at bounding box center [627, 195] width 165 height 44
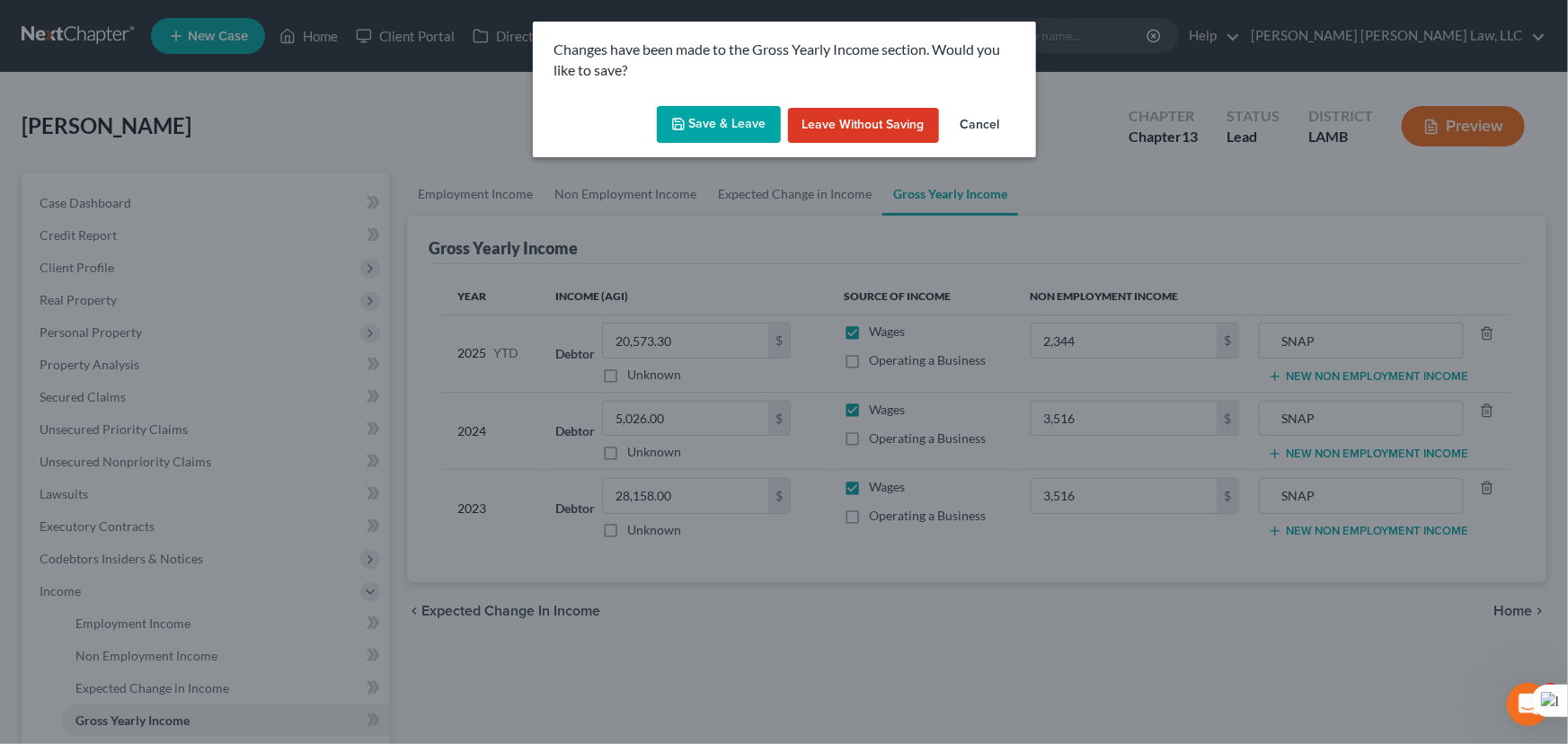
click at [754, 121] on button "Save & Leave" at bounding box center [719, 125] width 124 height 38
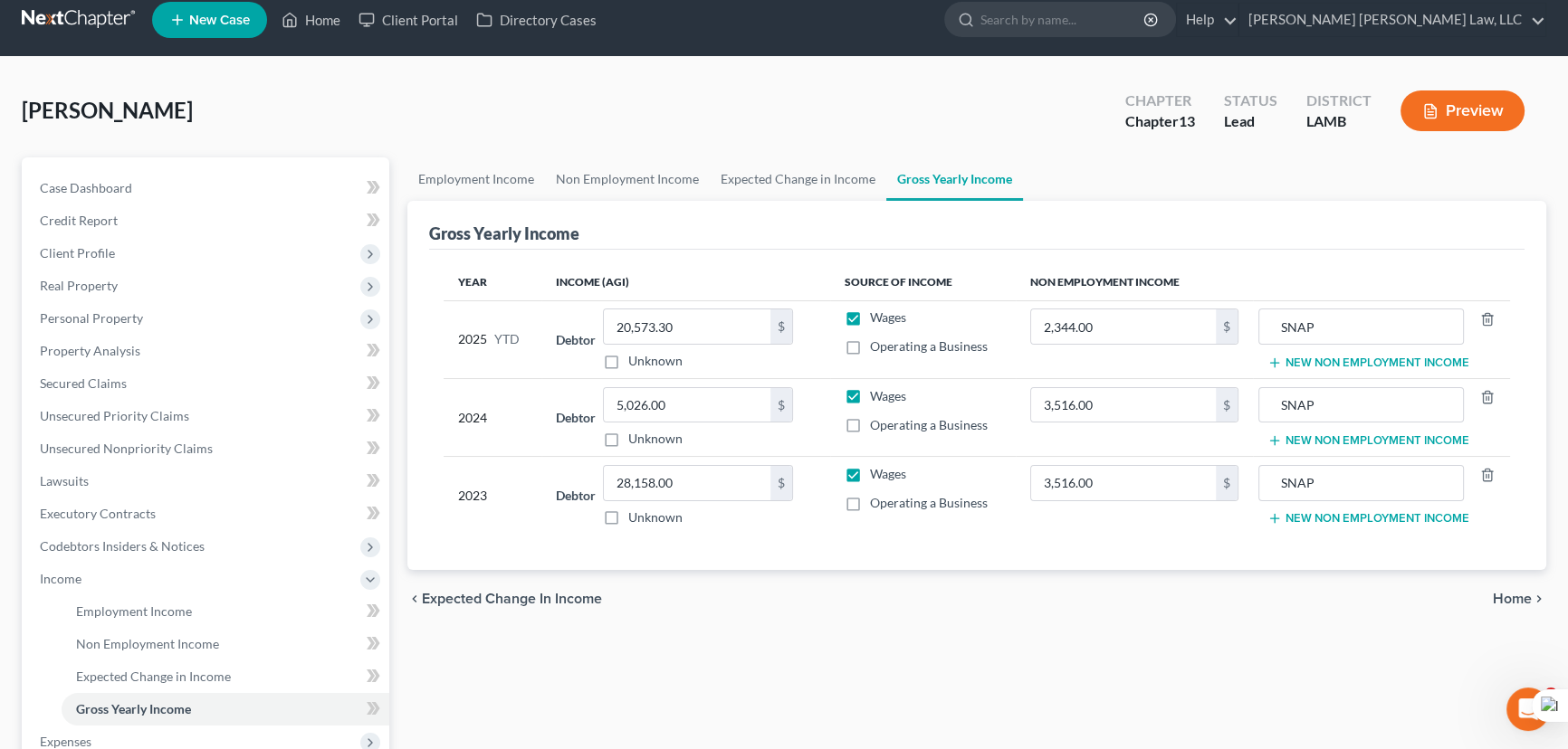
scroll to position [373, 0]
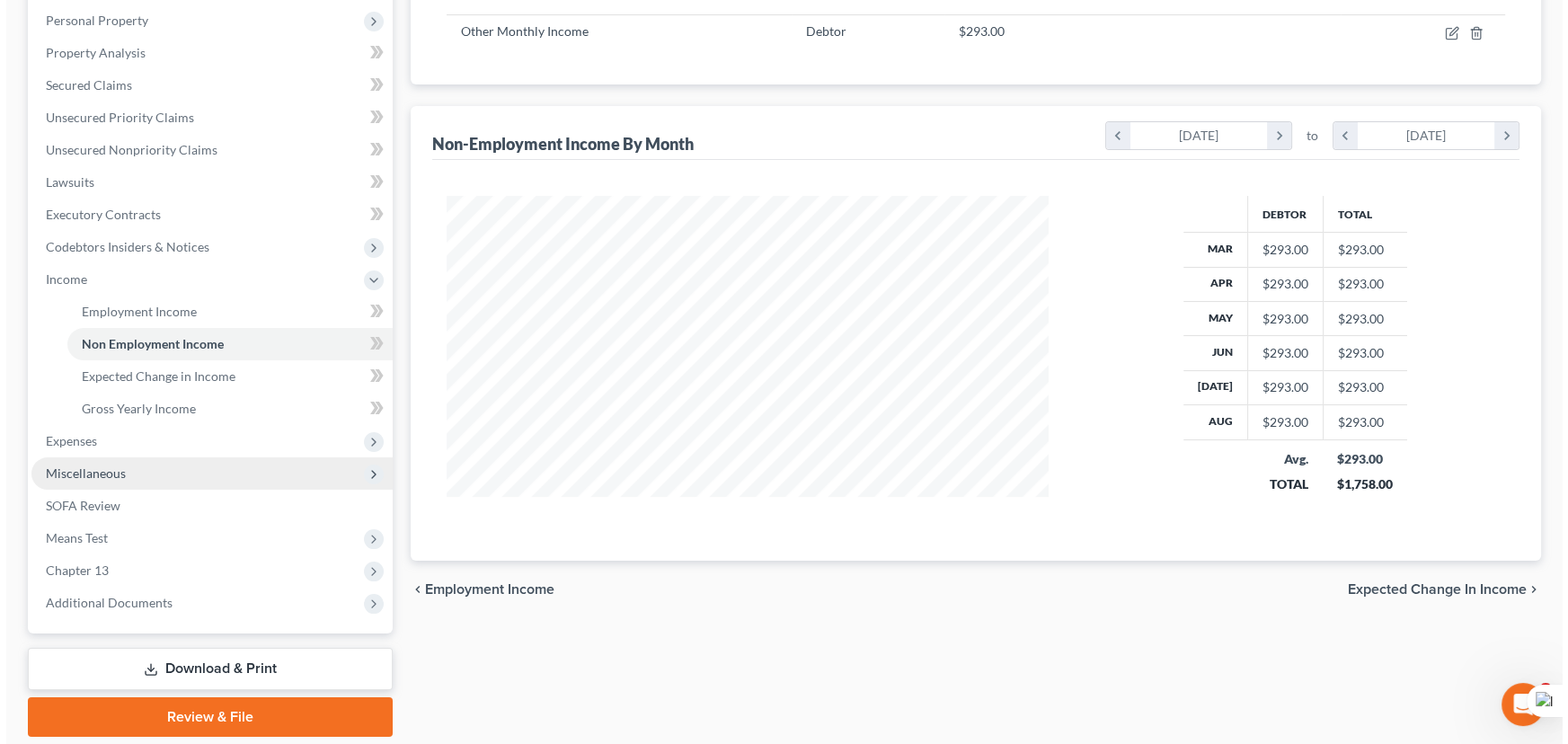
scroll to position [326, 0]
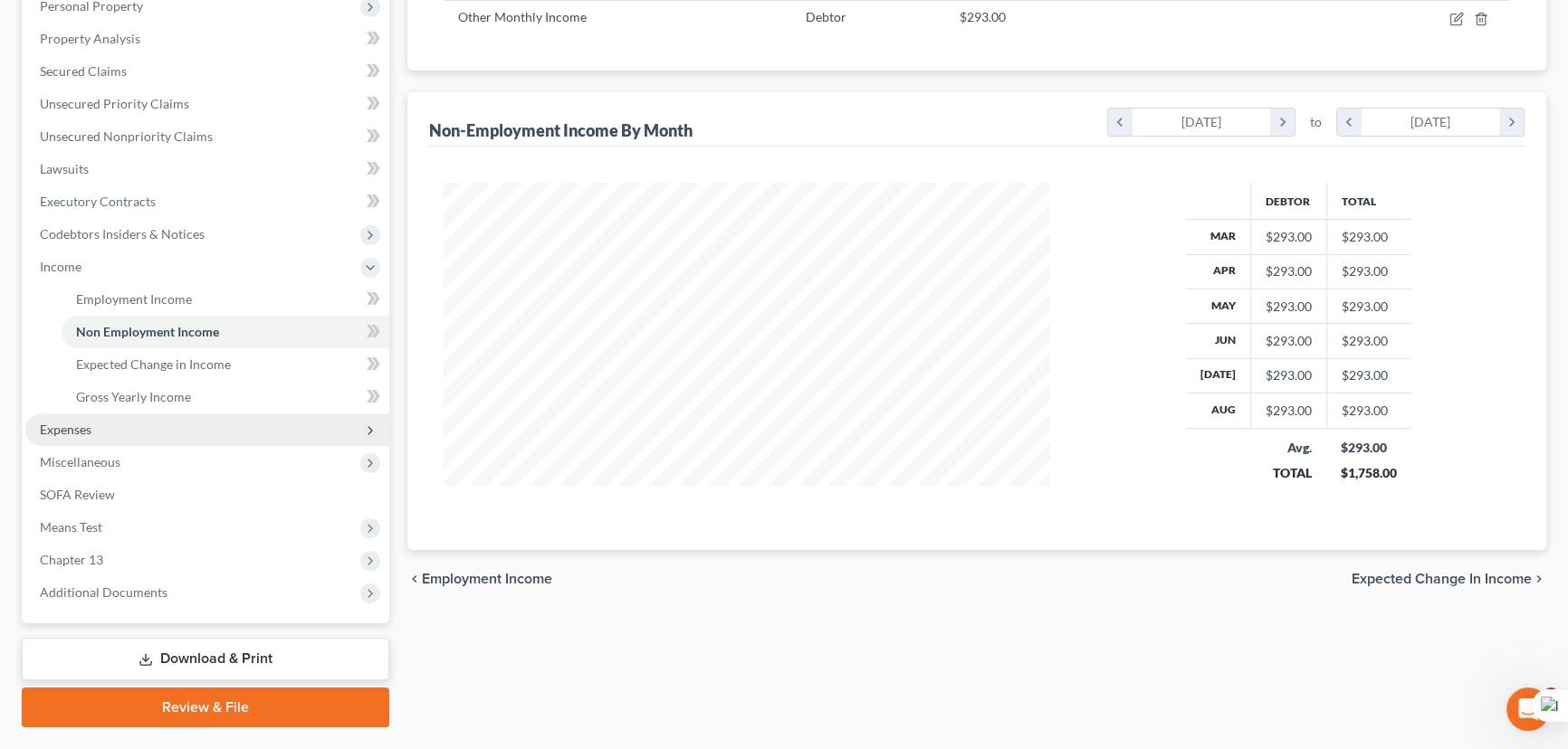
click at [100, 428] on span "Expenses" at bounding box center [207, 430] width 363 height 32
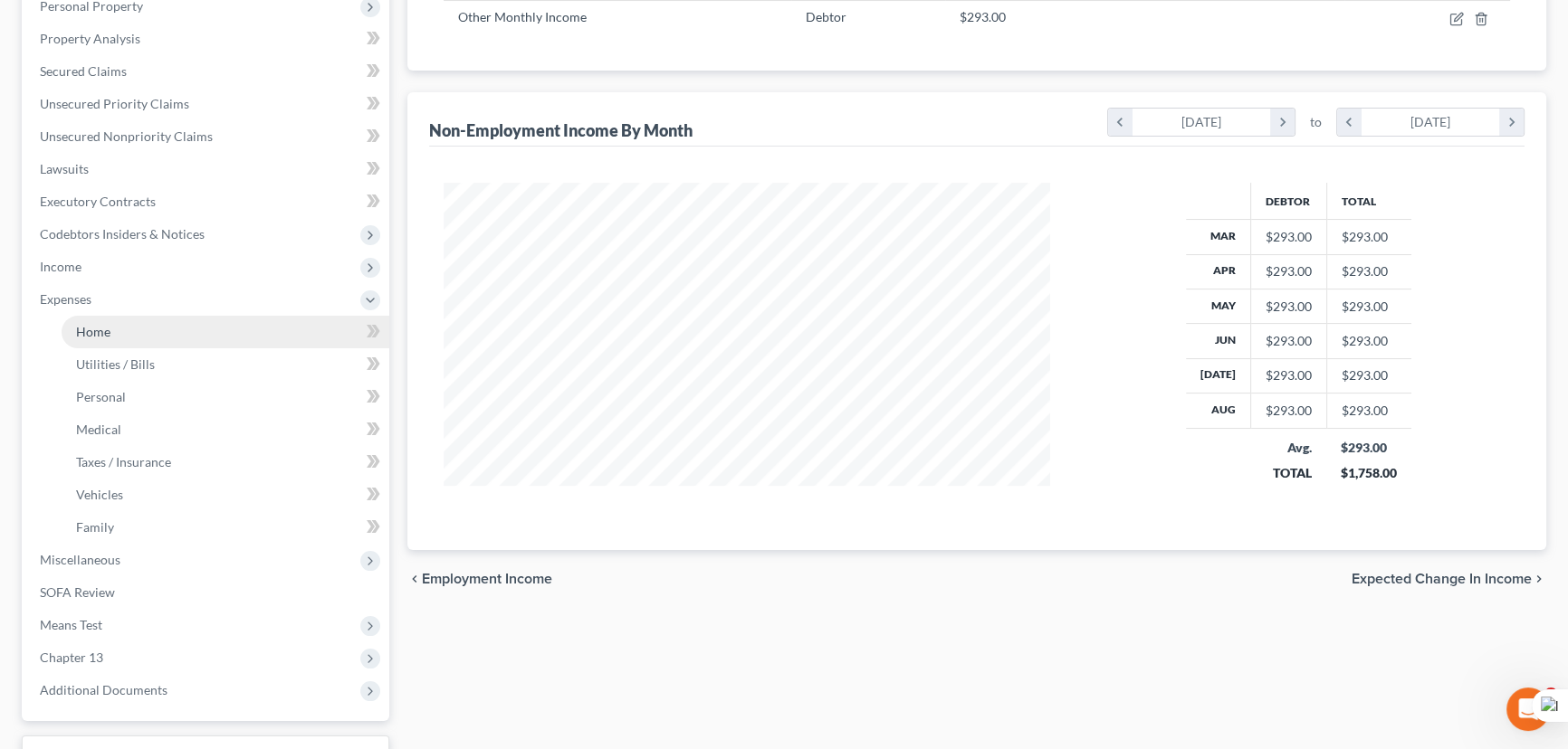
click at [127, 337] on link "Home" at bounding box center [225, 331] width 327 height 32
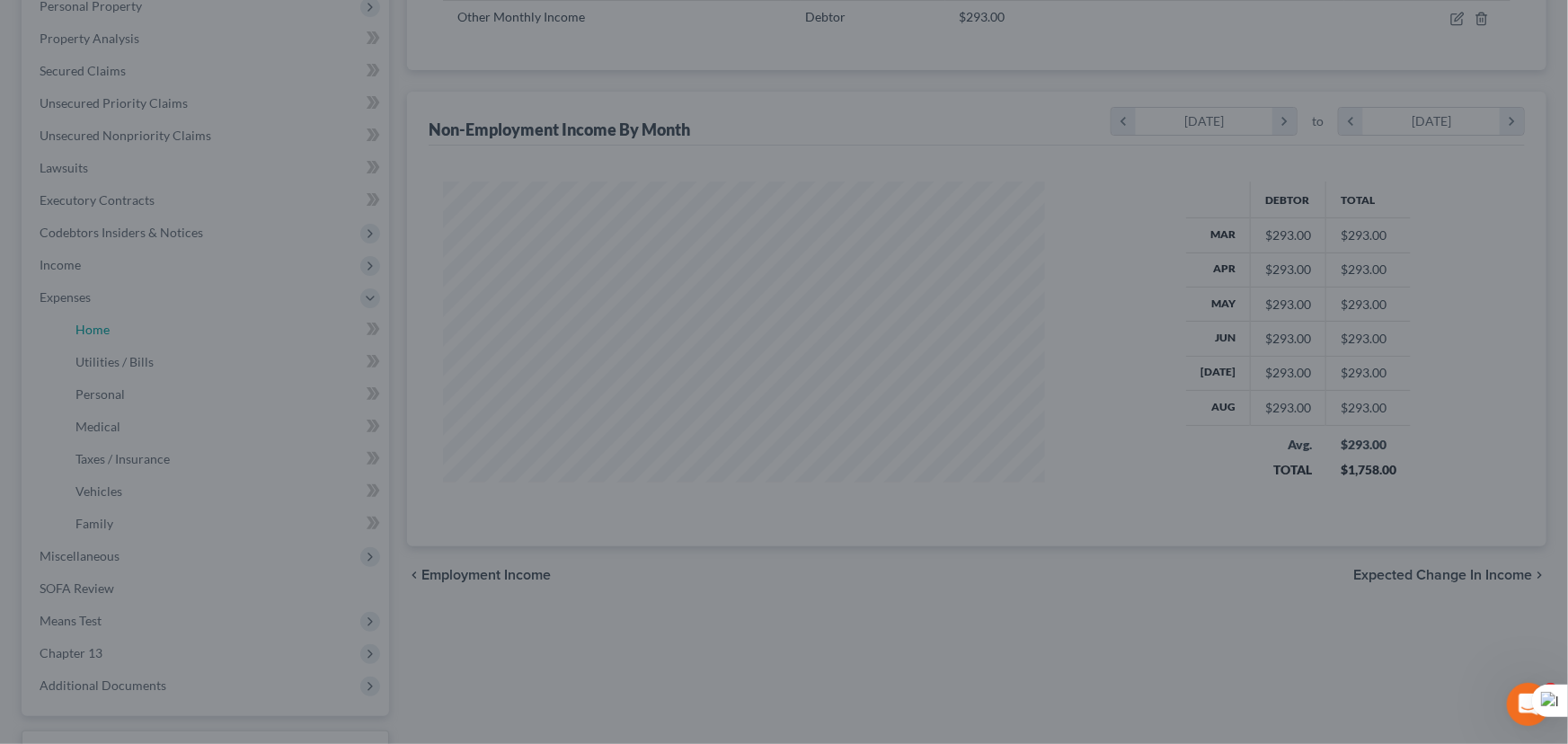
scroll to position [322, 643]
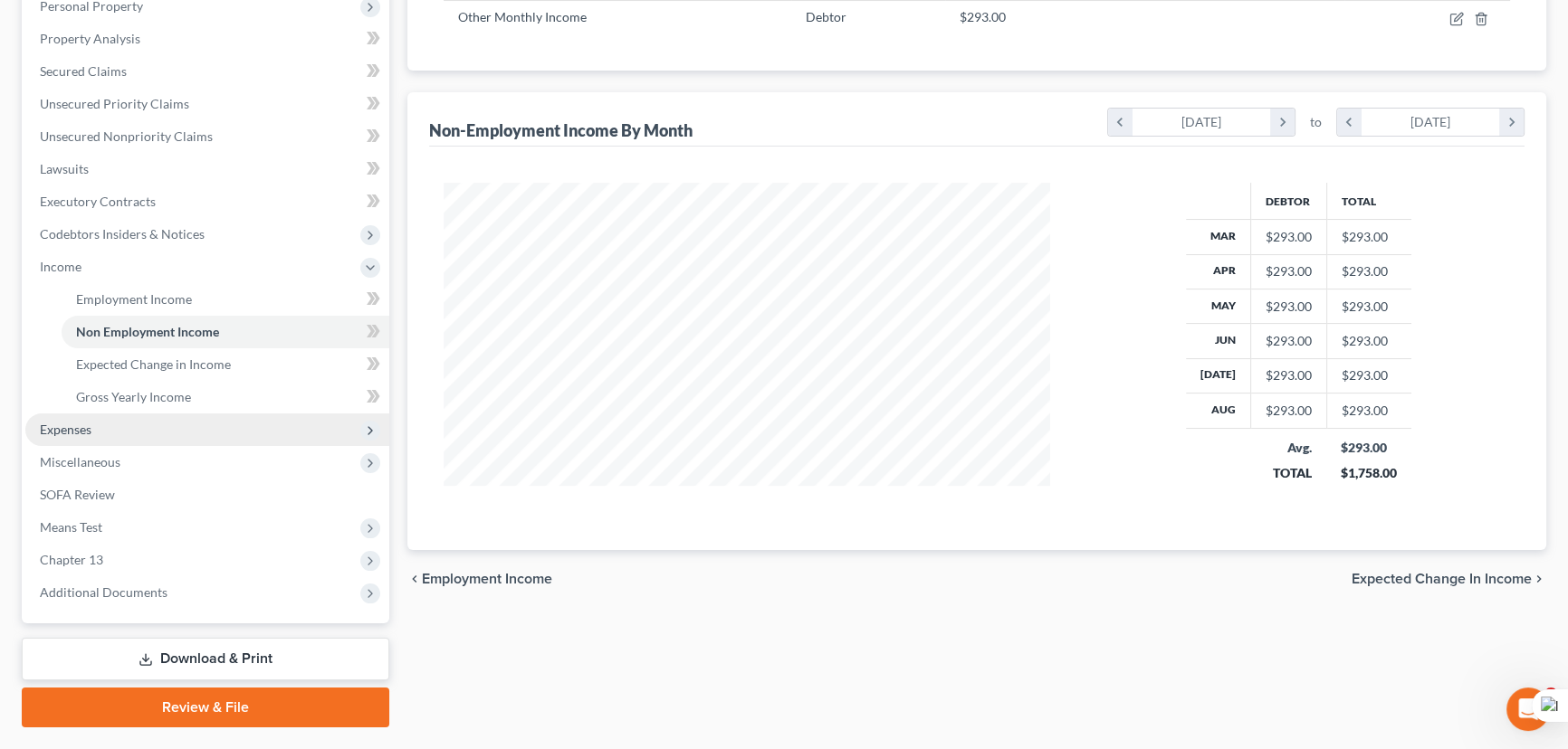
scroll to position [324, 643]
click at [156, 428] on span "Expenses" at bounding box center [207, 430] width 363 height 32
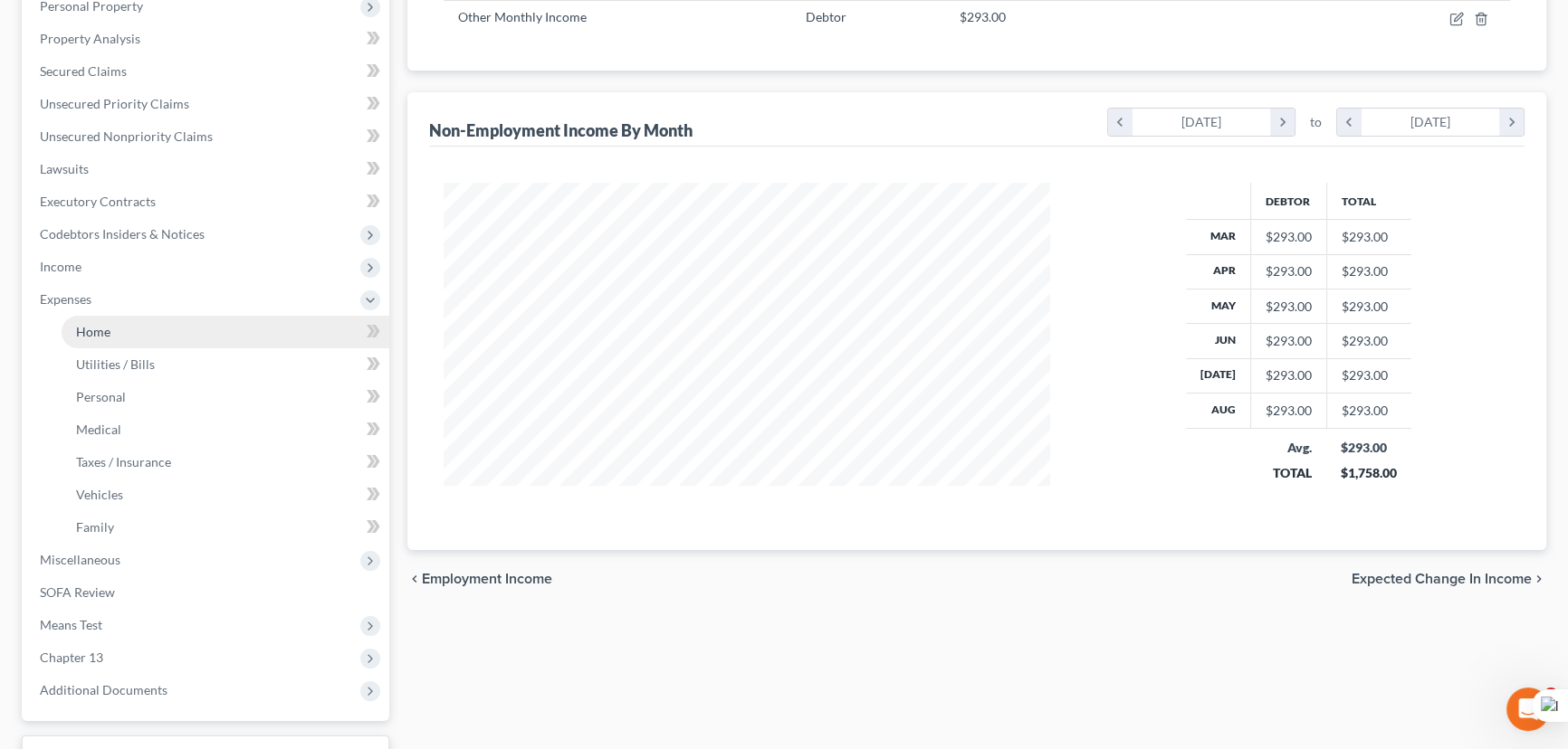
click at [143, 318] on link "Home" at bounding box center [225, 331] width 327 height 32
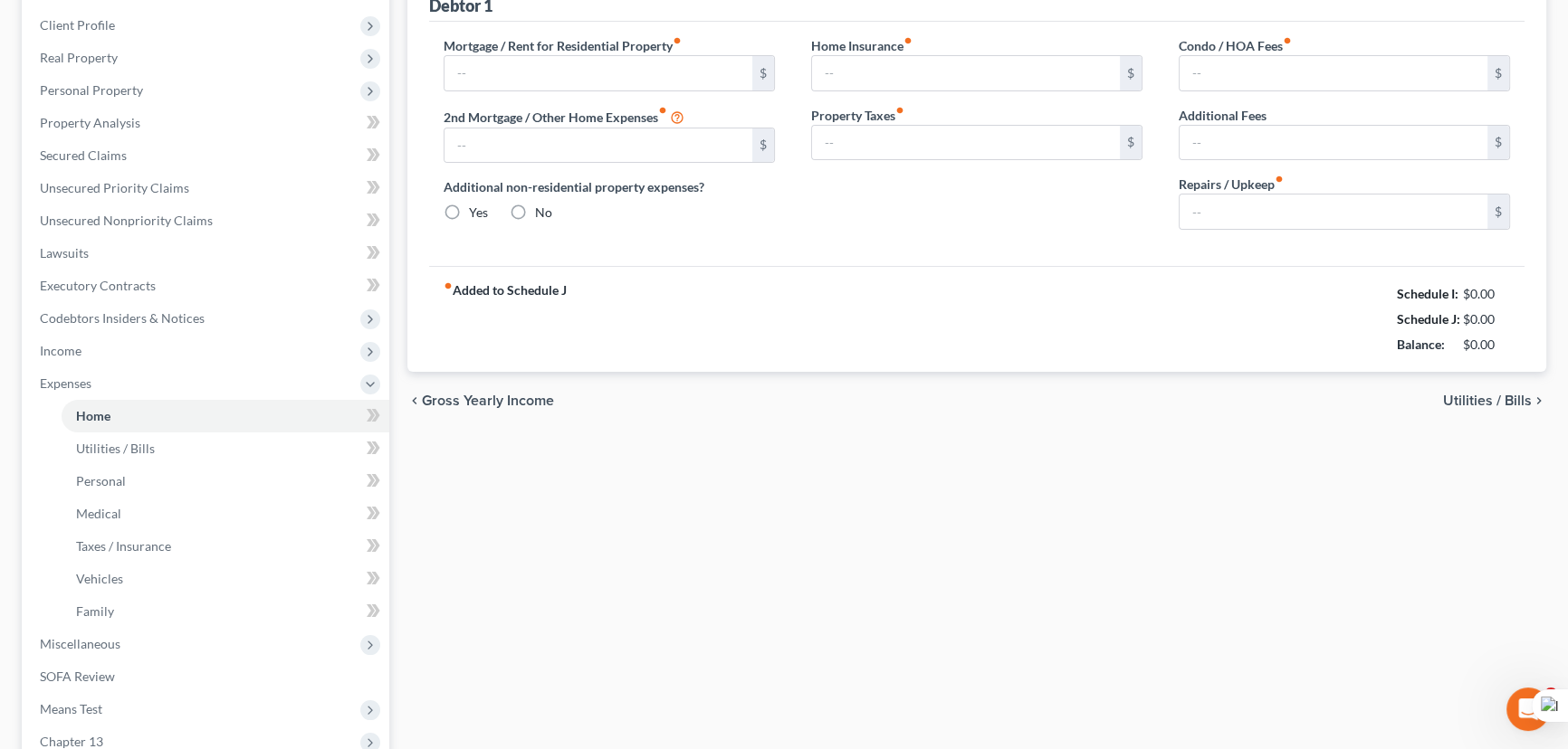
type input "0.00"
radio input "true"
type input "0.00"
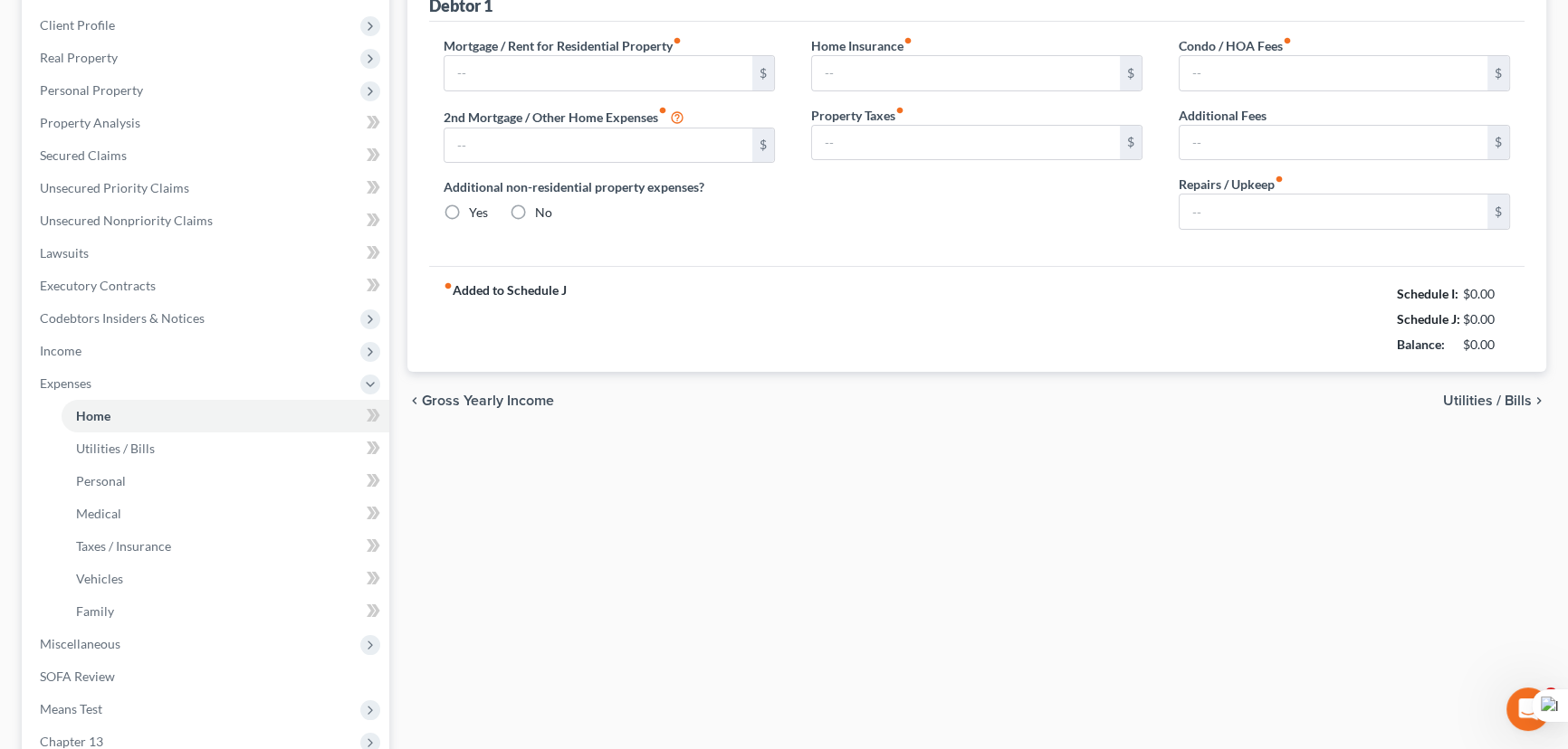
type input "0.00"
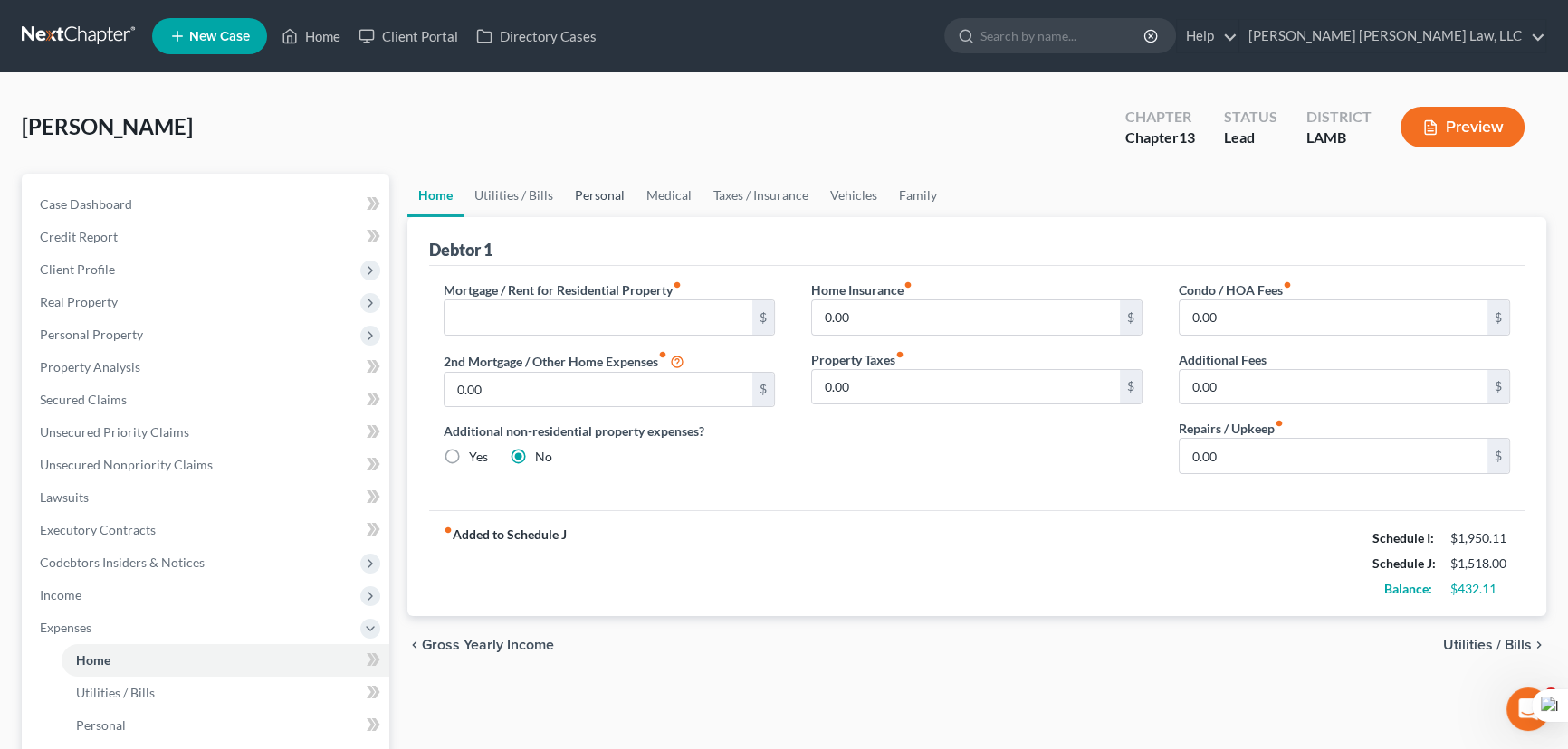
click at [564, 183] on link "Personal" at bounding box center [599, 195] width 71 height 44
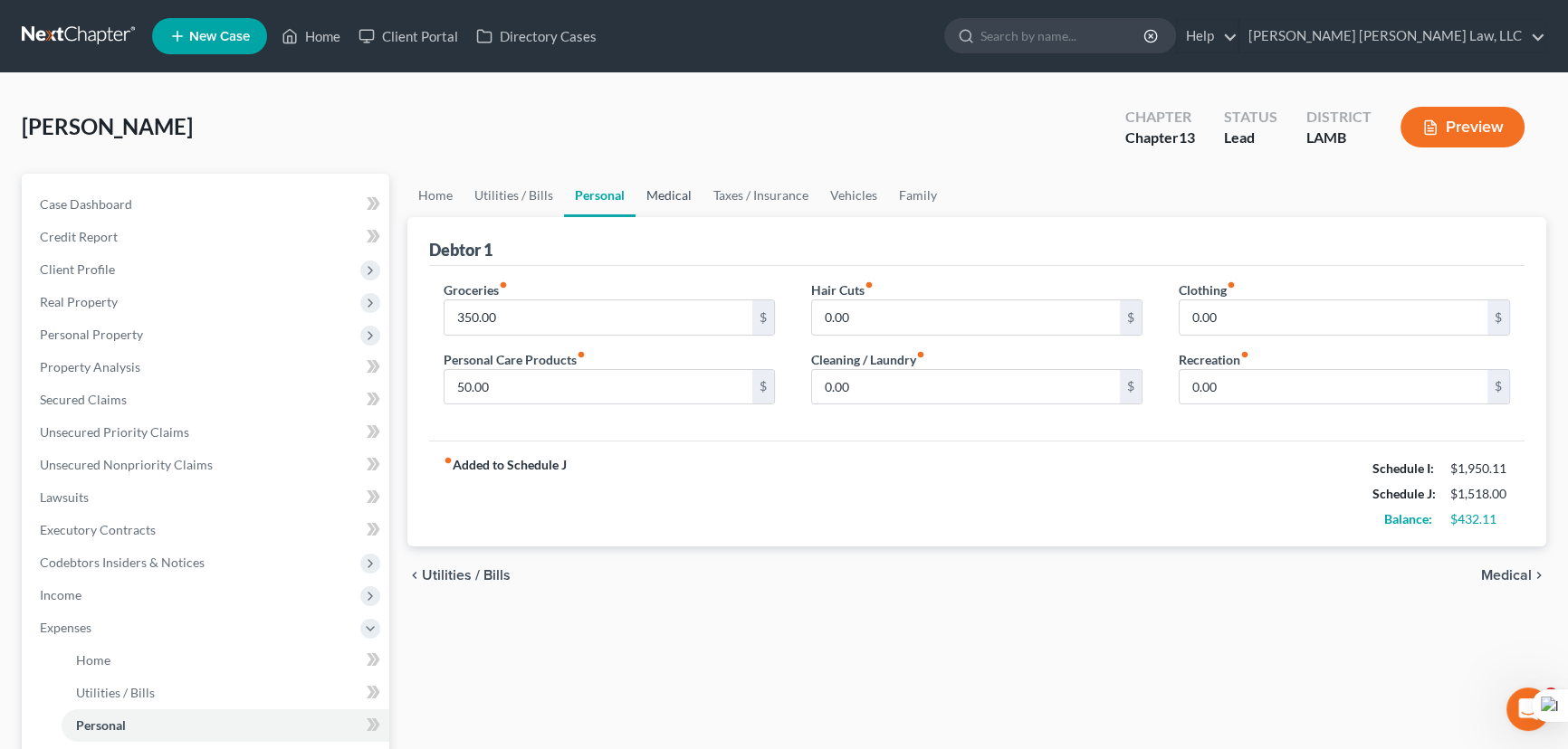
click at [679, 181] on link "Medical" at bounding box center [669, 195] width 67 height 44
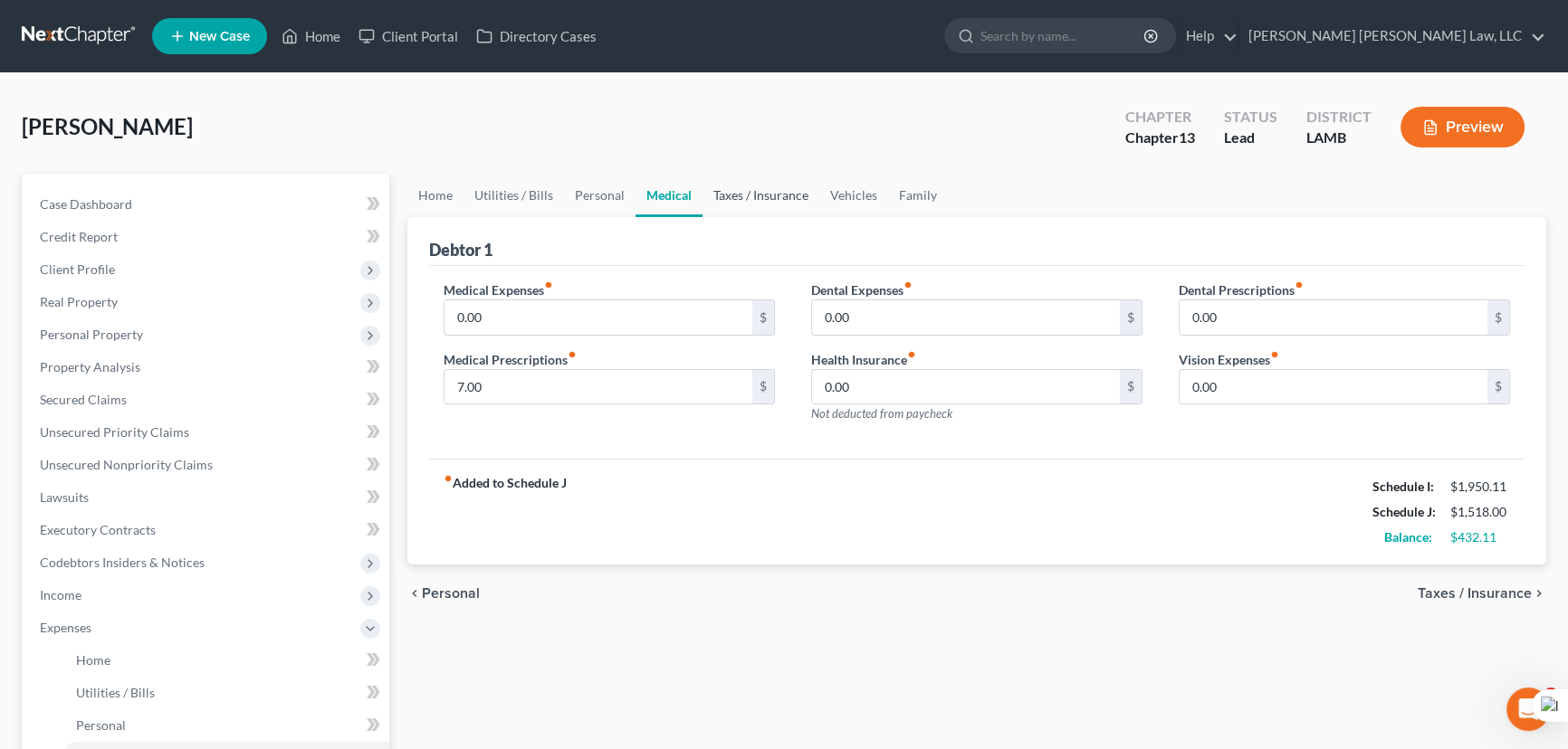
click at [781, 189] on link "Taxes / Insurance" at bounding box center [761, 195] width 117 height 44
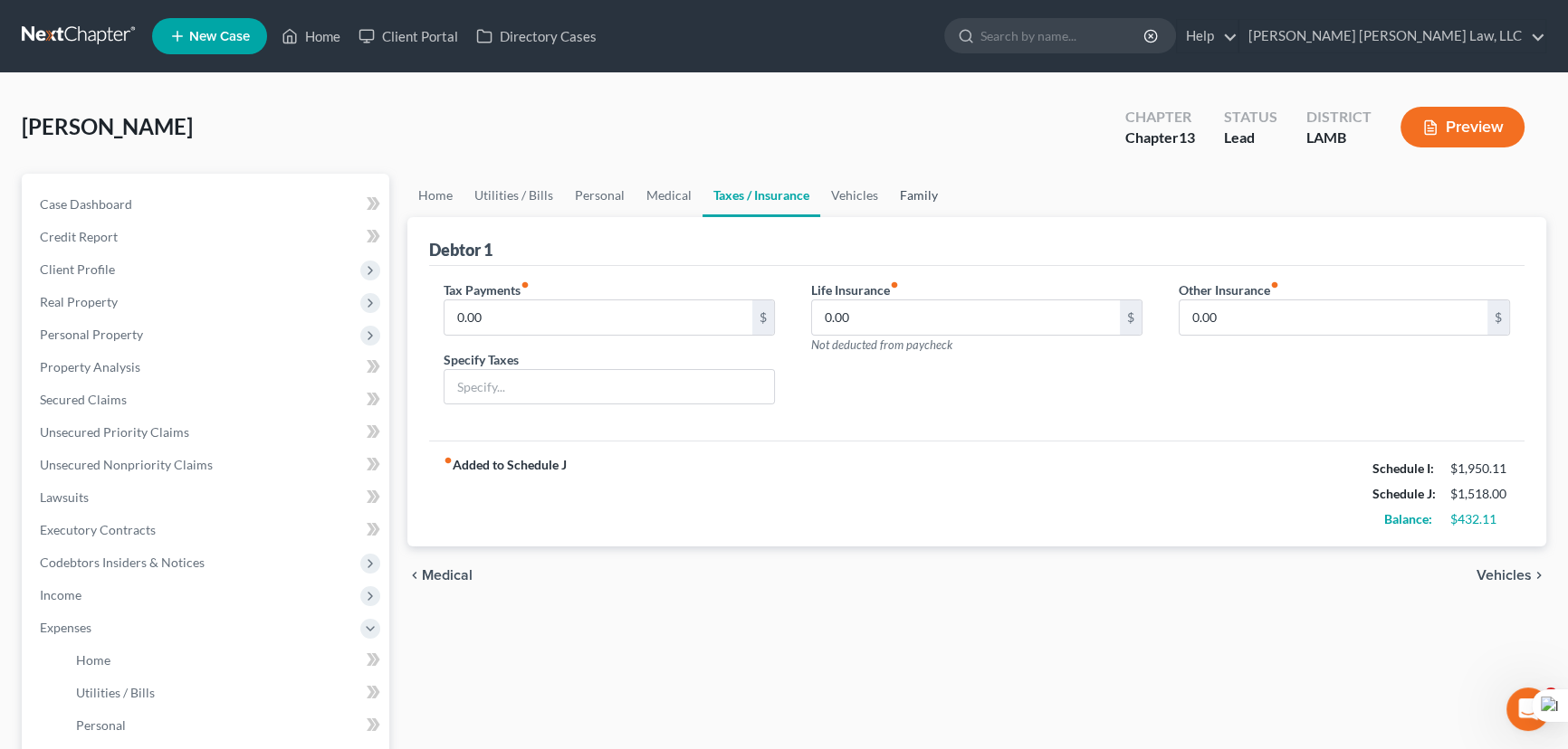
click at [919, 197] on link "Family" at bounding box center [918, 195] width 59 height 44
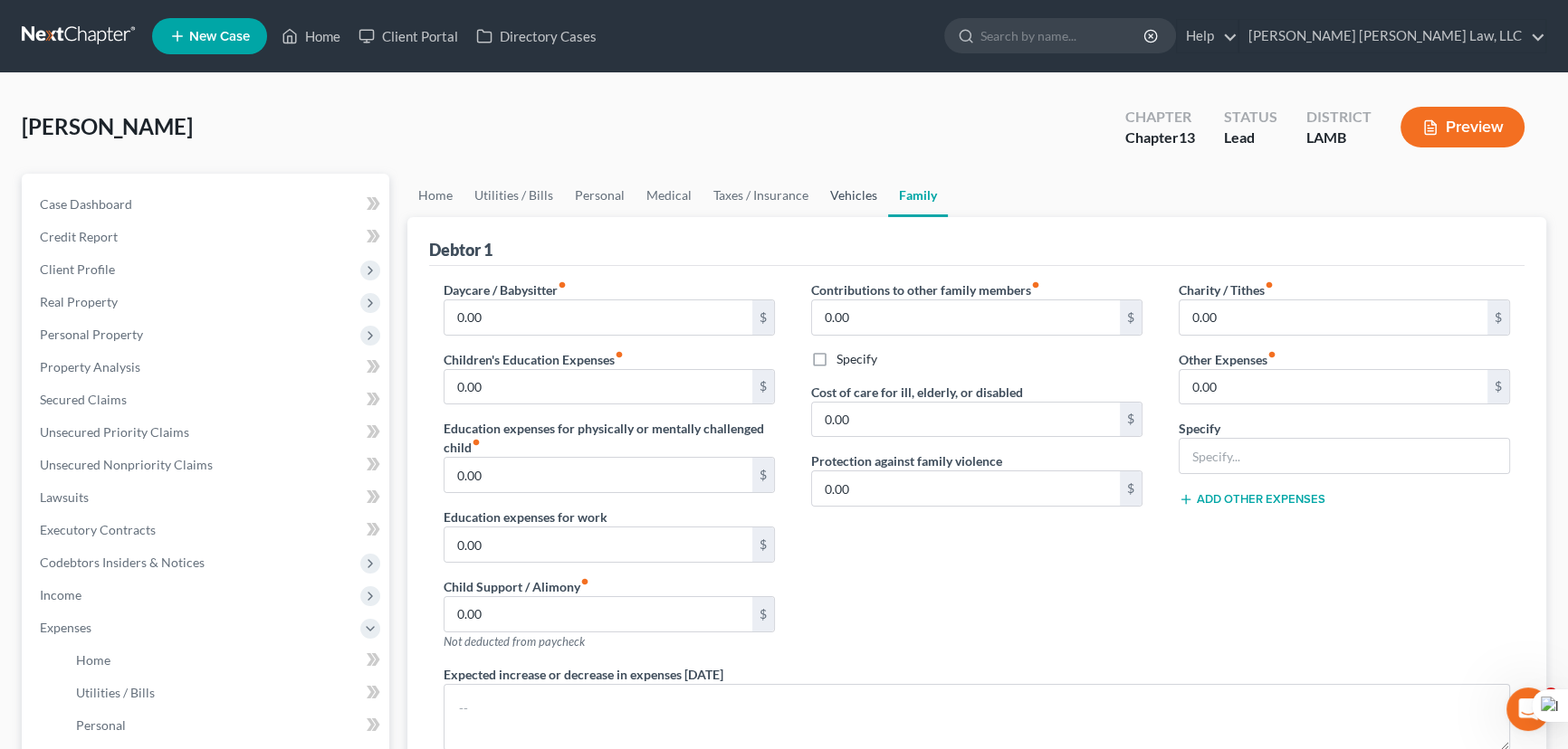
click at [822, 184] on link "Vehicles" at bounding box center [854, 195] width 69 height 44
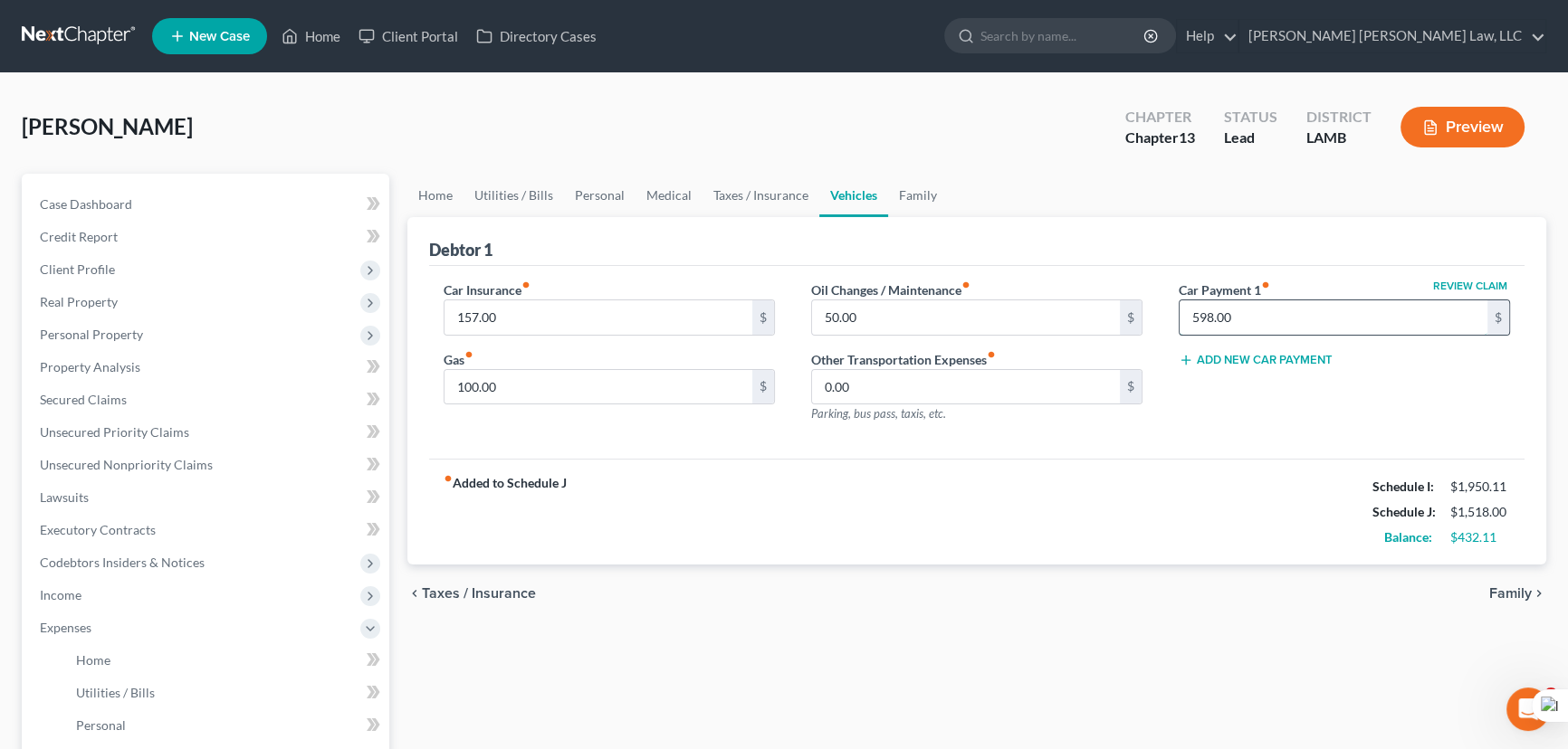
click at [1324, 317] on input "598.00" at bounding box center [1334, 317] width 308 height 34
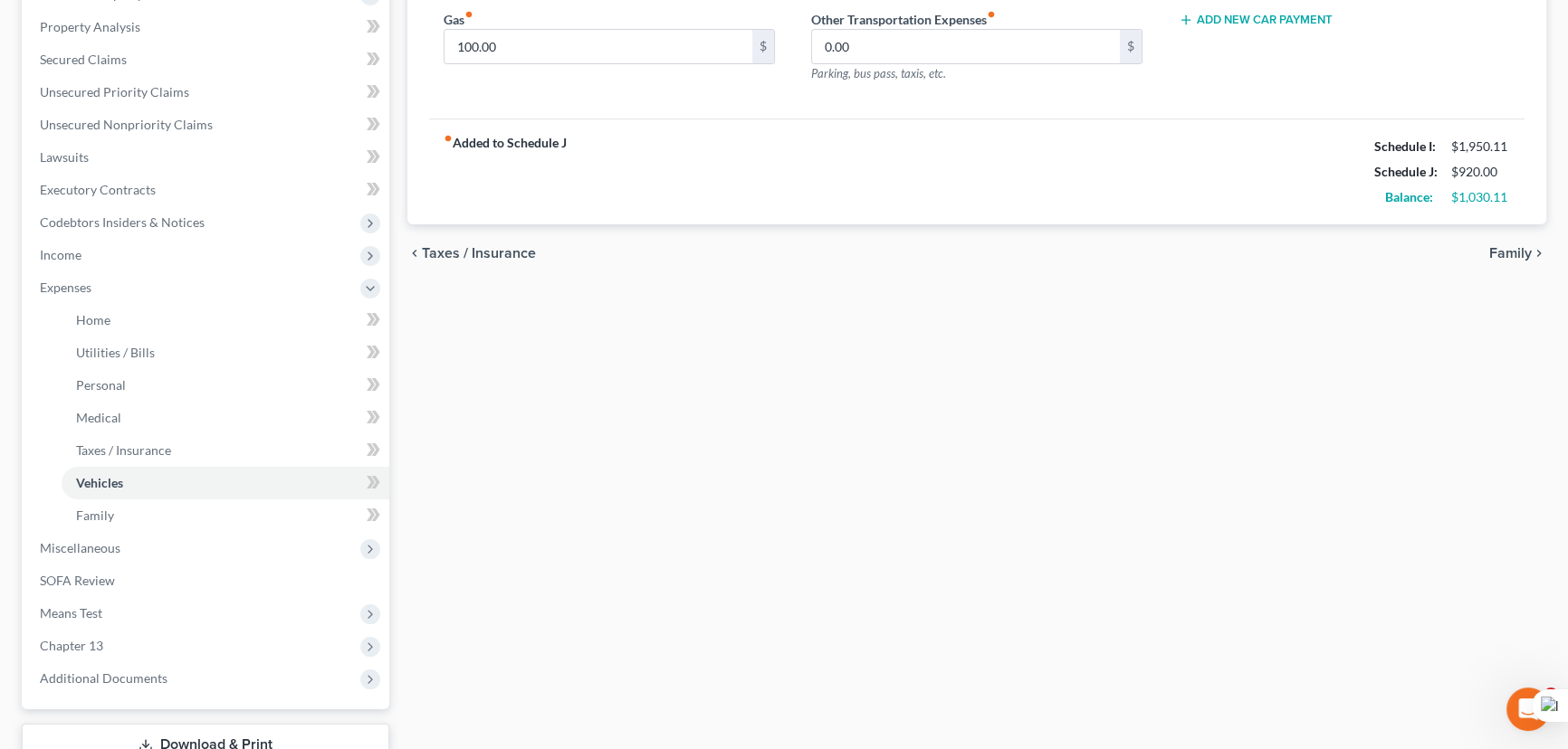
scroll to position [470, 0]
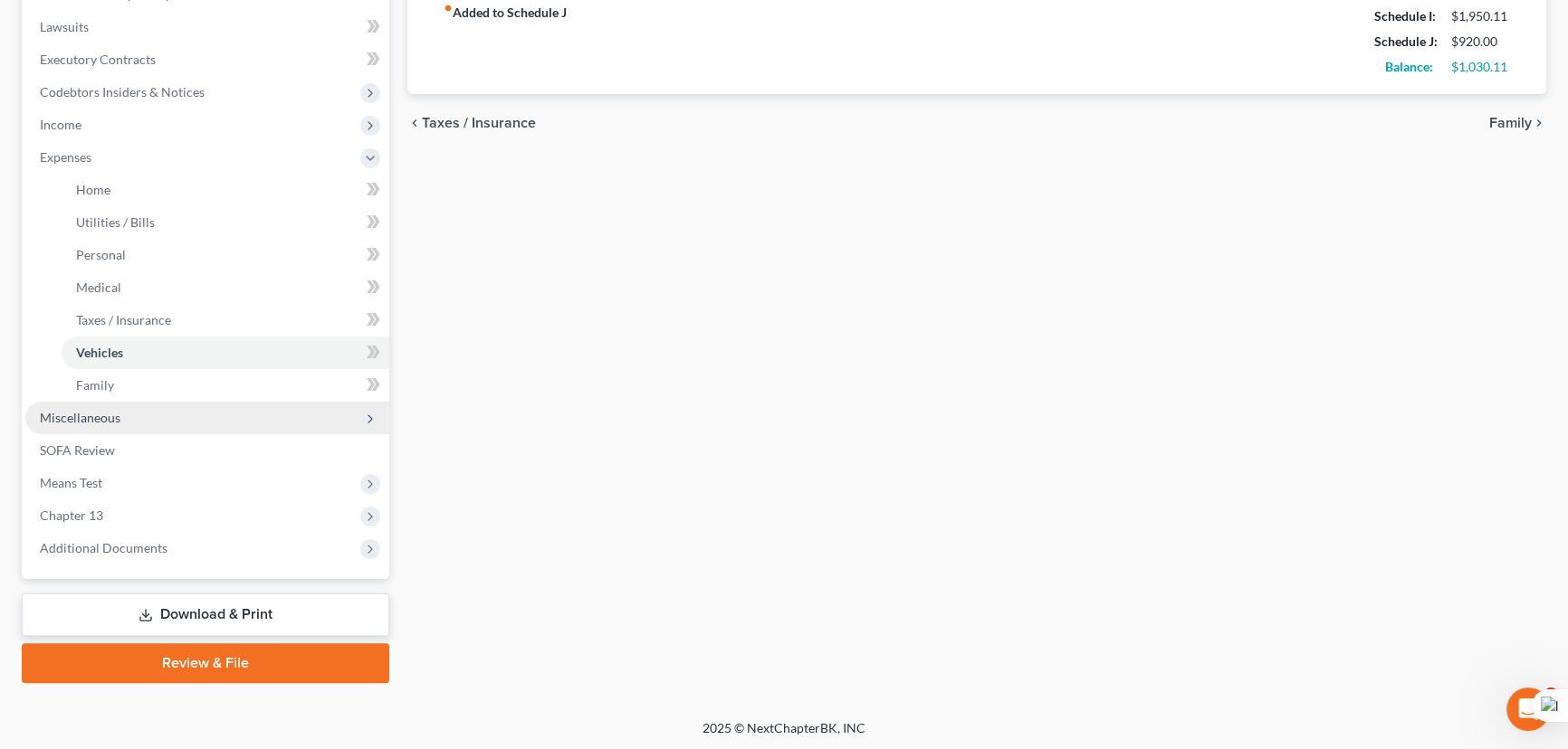
click at [160, 407] on span "Miscellaneous" at bounding box center [207, 417] width 363 height 32
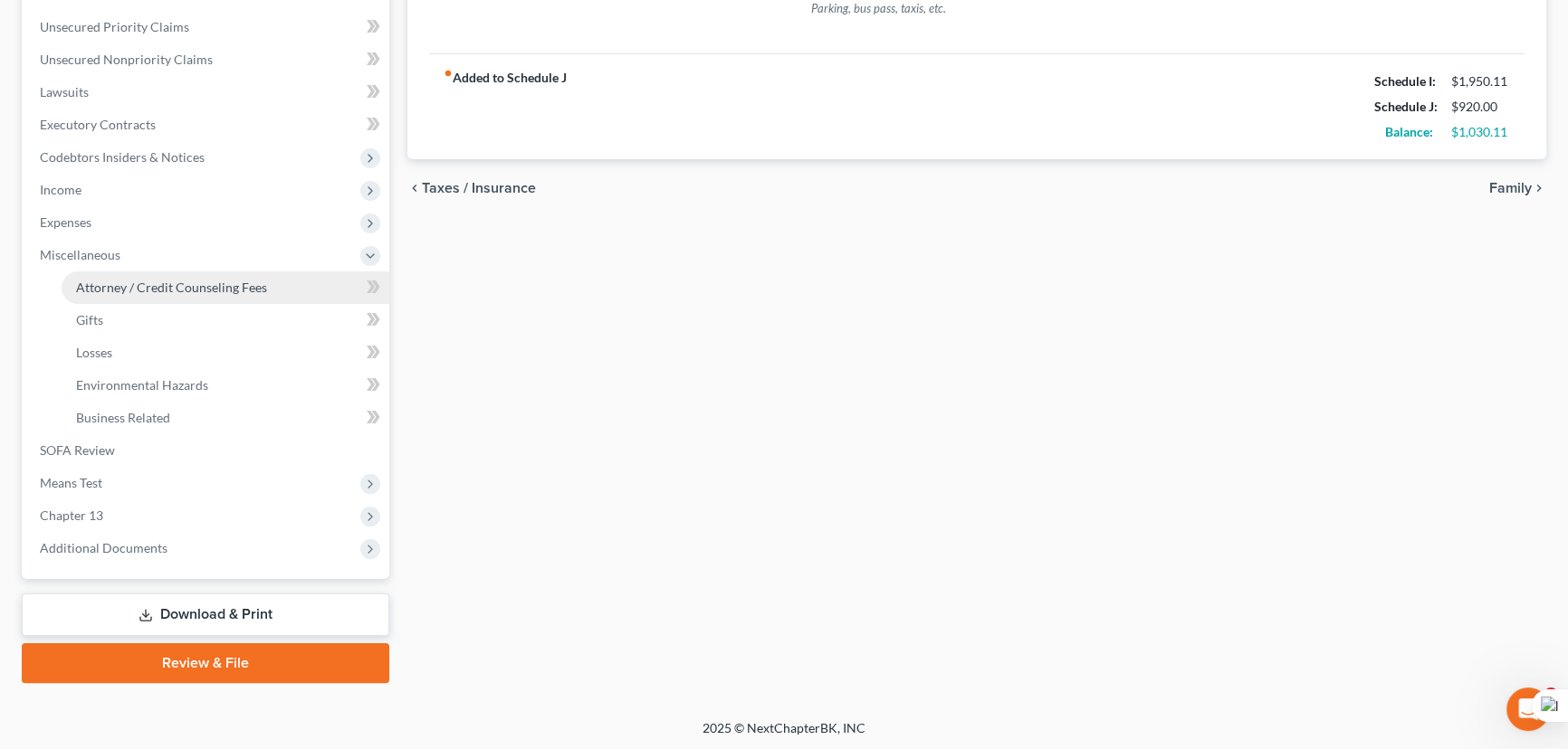
click at [175, 282] on span "Attorney / Credit Counseling Fees" at bounding box center [172, 287] width 191 height 16
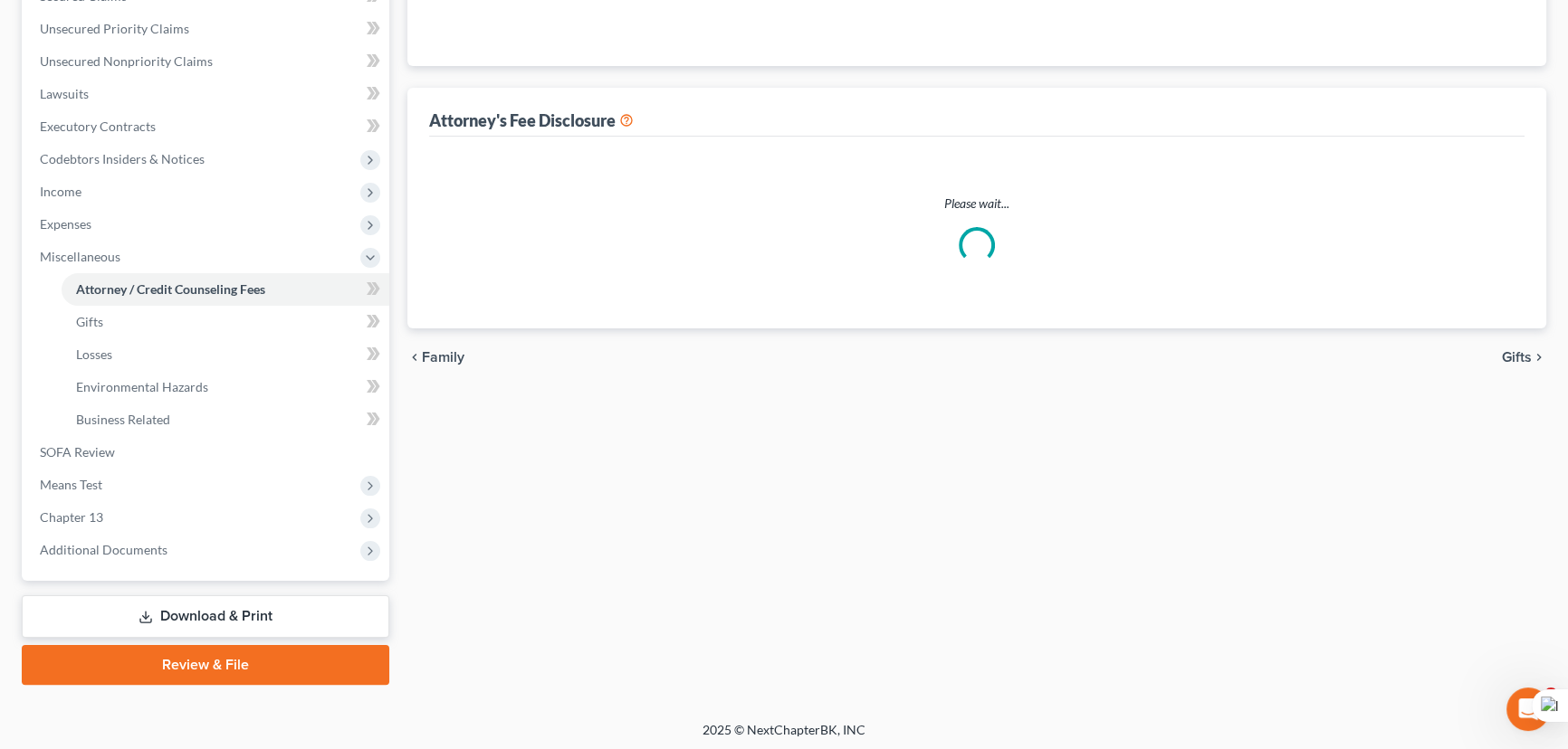
select select "2"
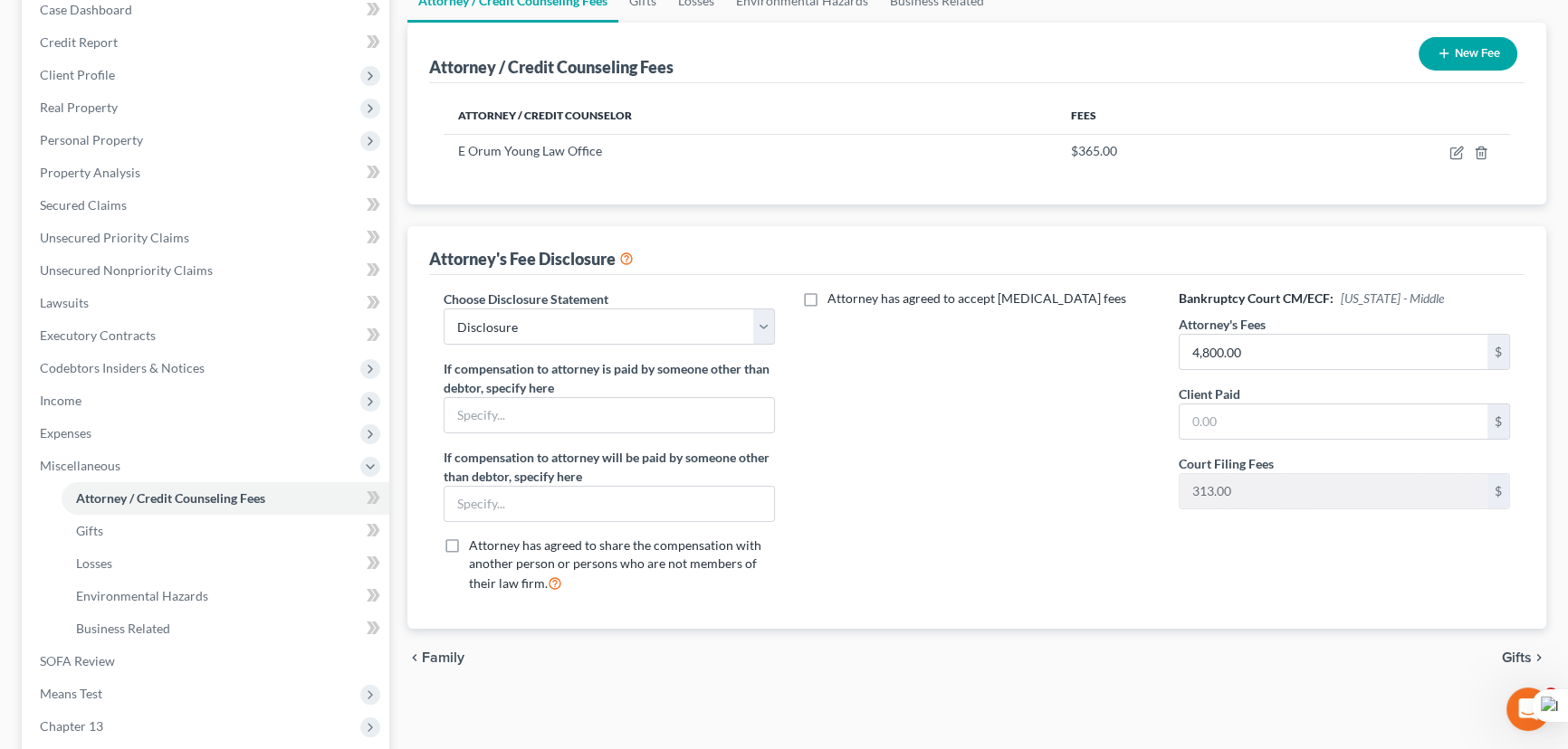
scroll to position [405, 0]
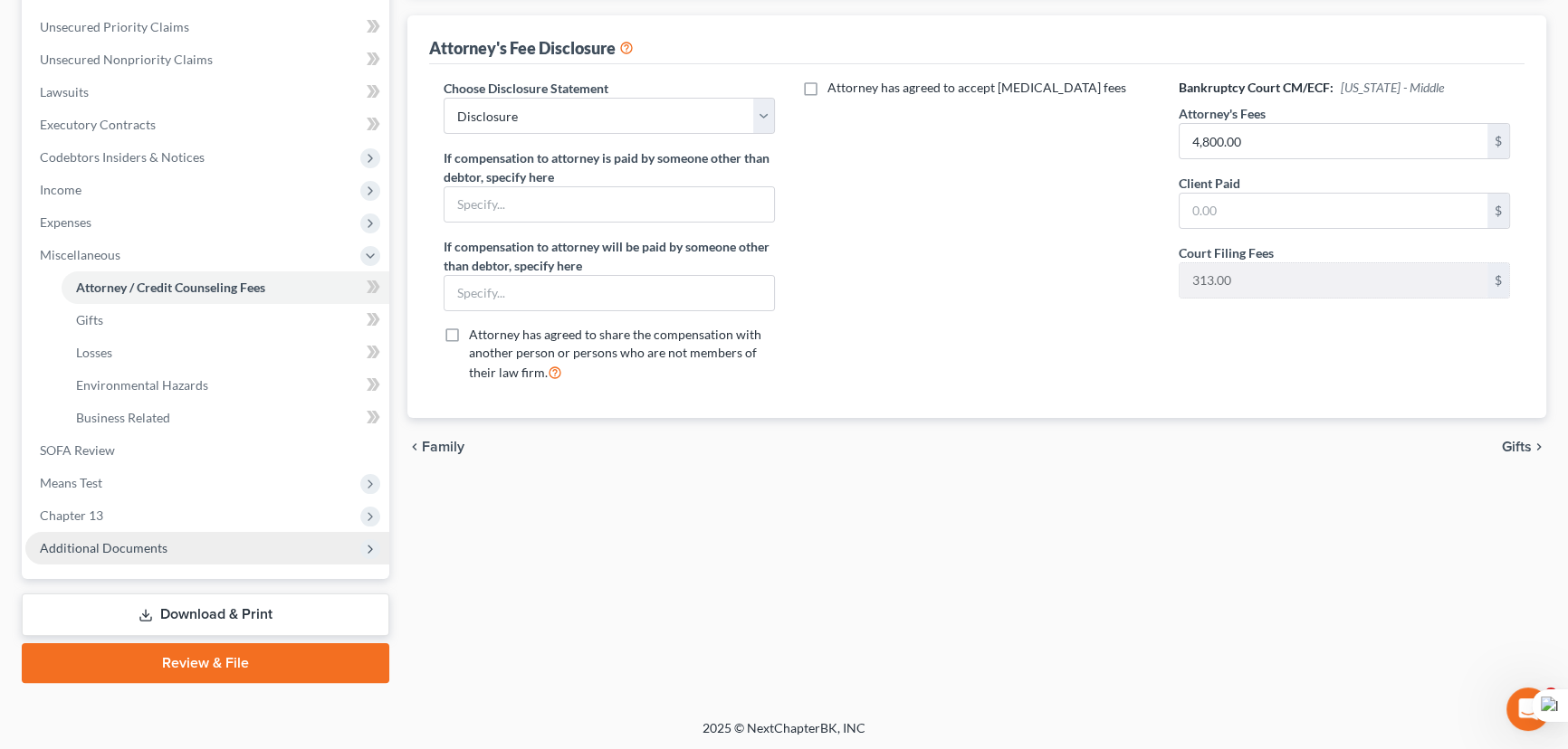
click at [149, 560] on span "Additional Documents" at bounding box center [207, 547] width 363 height 32
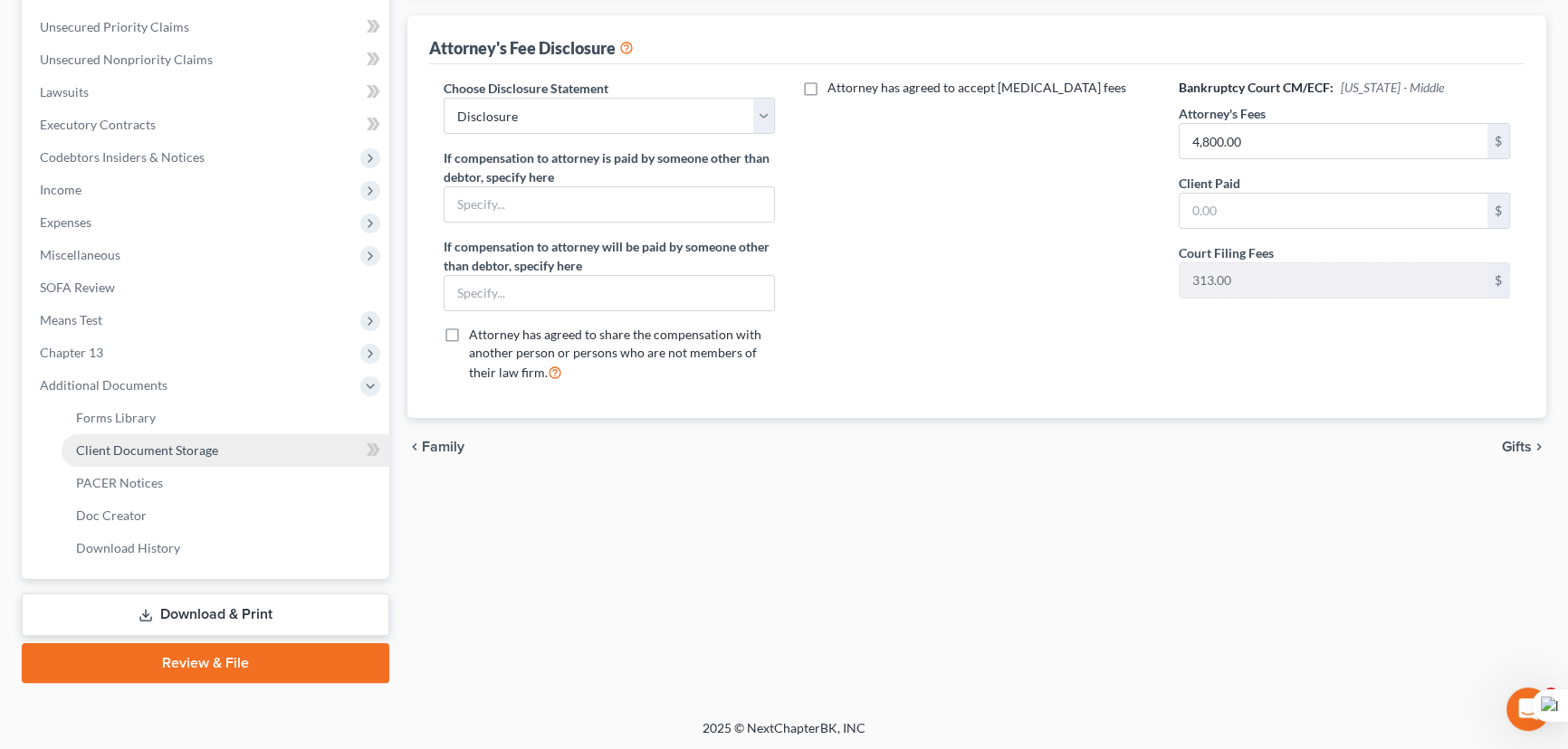
click at [164, 447] on span "Client Document Storage" at bounding box center [147, 450] width 142 height 16
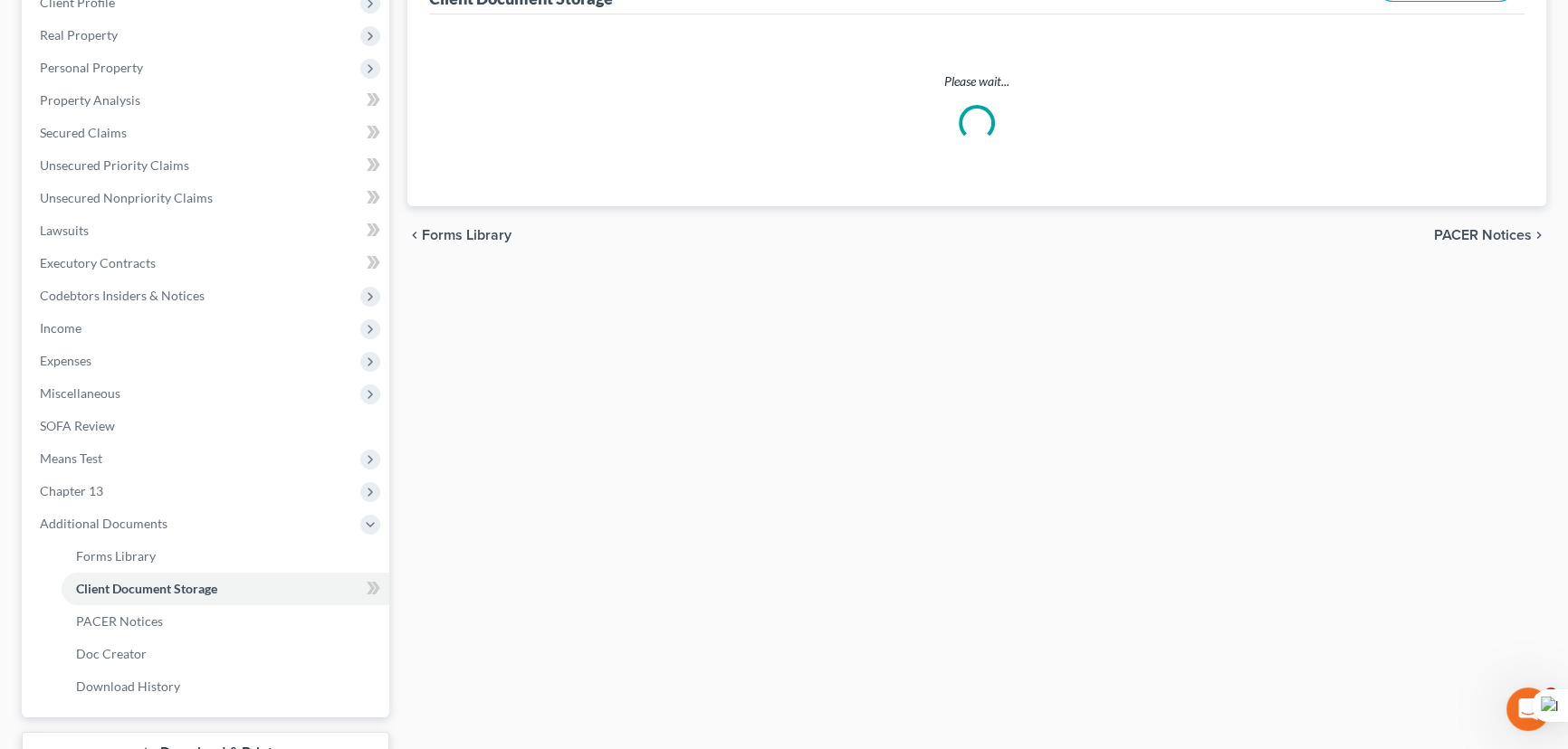
scroll to position [2, 0]
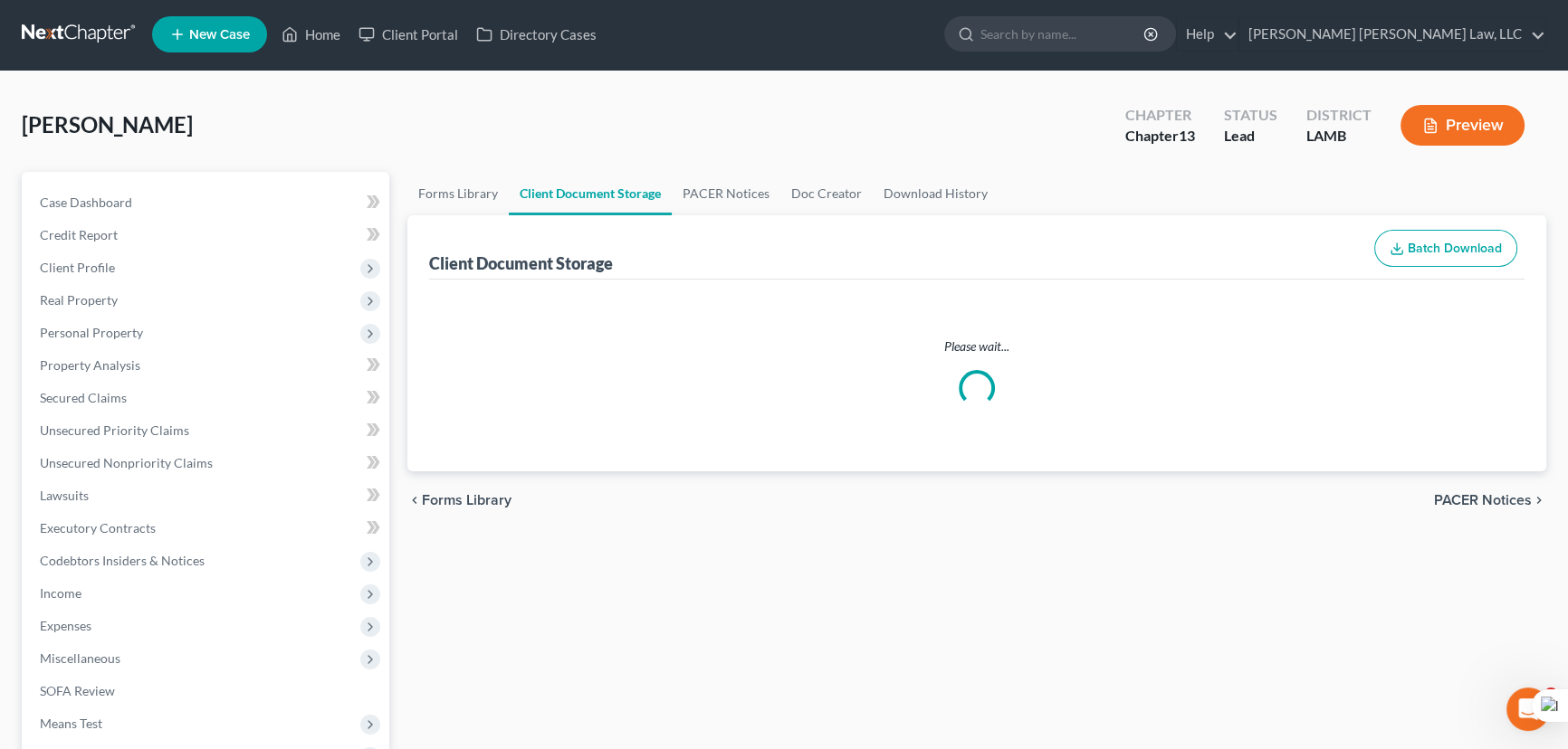
select select "13"
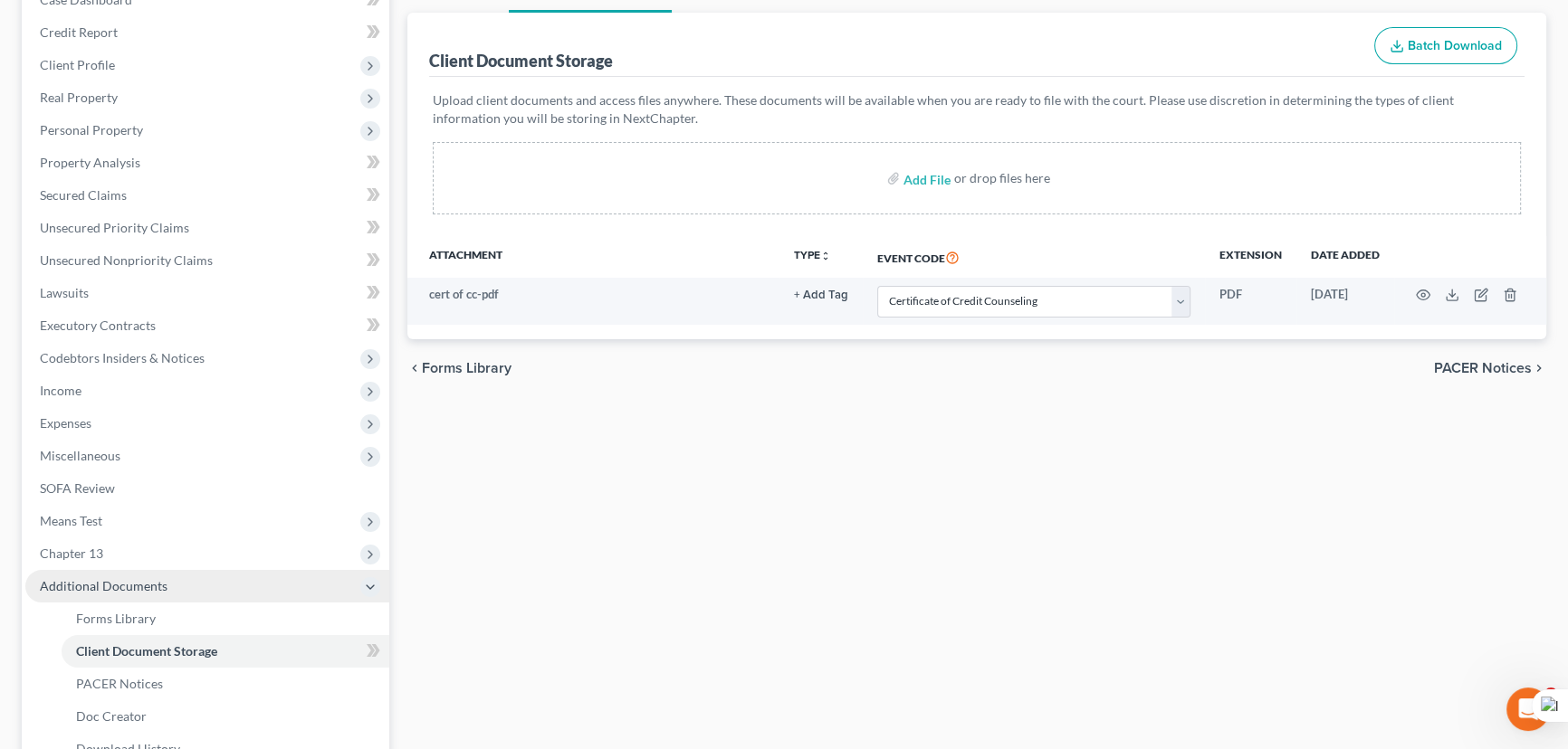
scroll to position [246, 0]
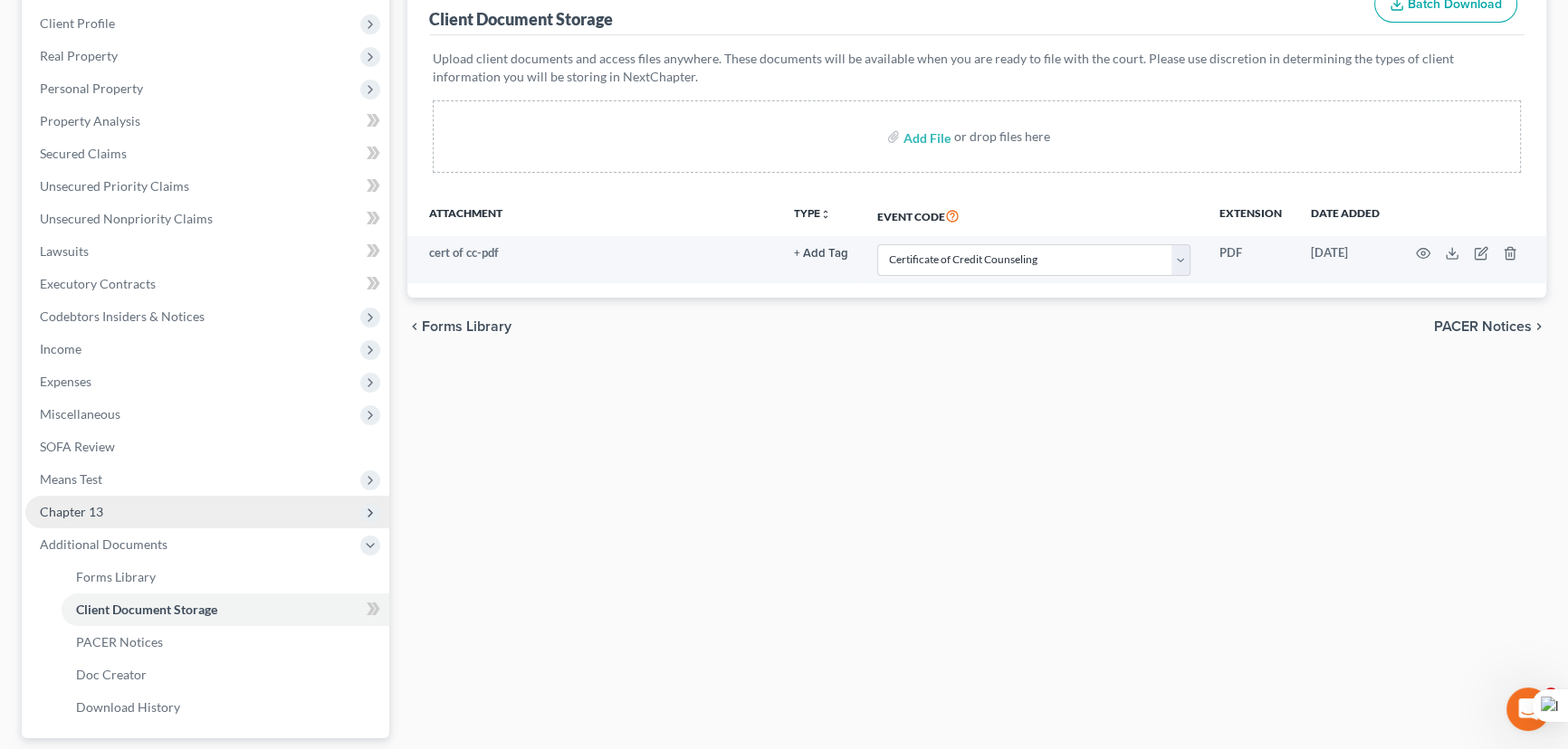
click at [116, 506] on span "Chapter 13" at bounding box center [207, 511] width 363 height 32
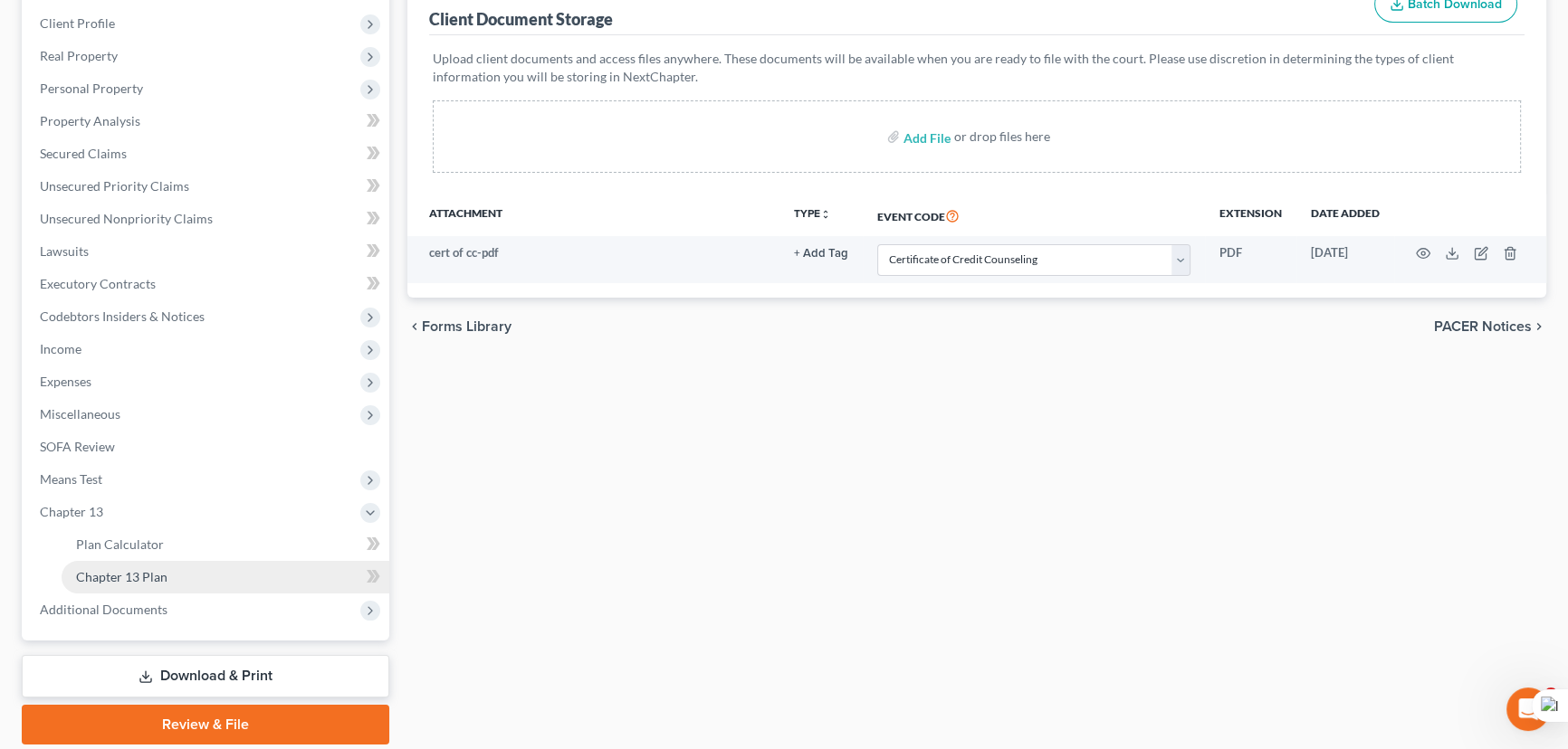
click at [135, 567] on link "Chapter 13 Plan" at bounding box center [225, 577] width 327 height 32
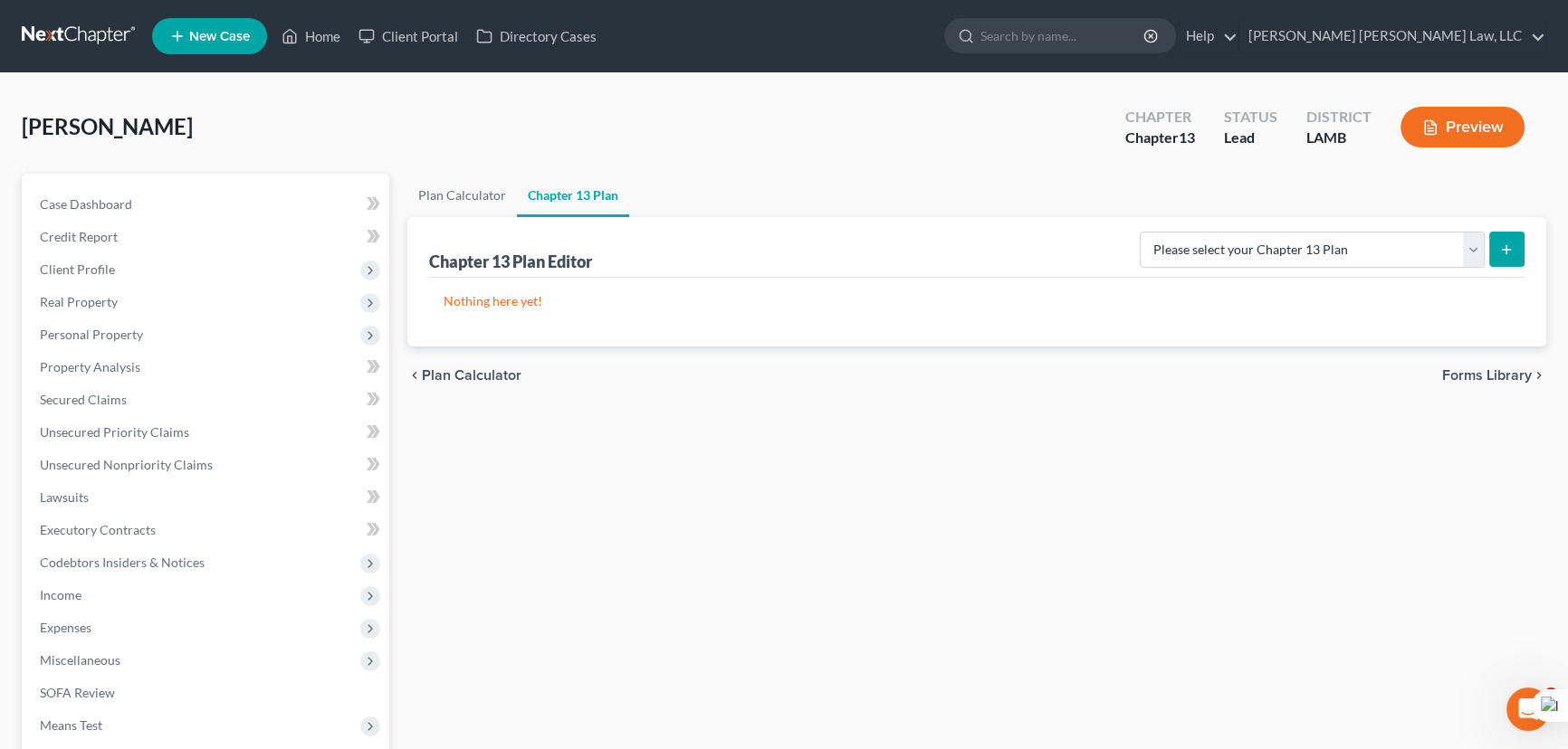
click at [60, 39] on link at bounding box center [79, 35] width 116 height 32
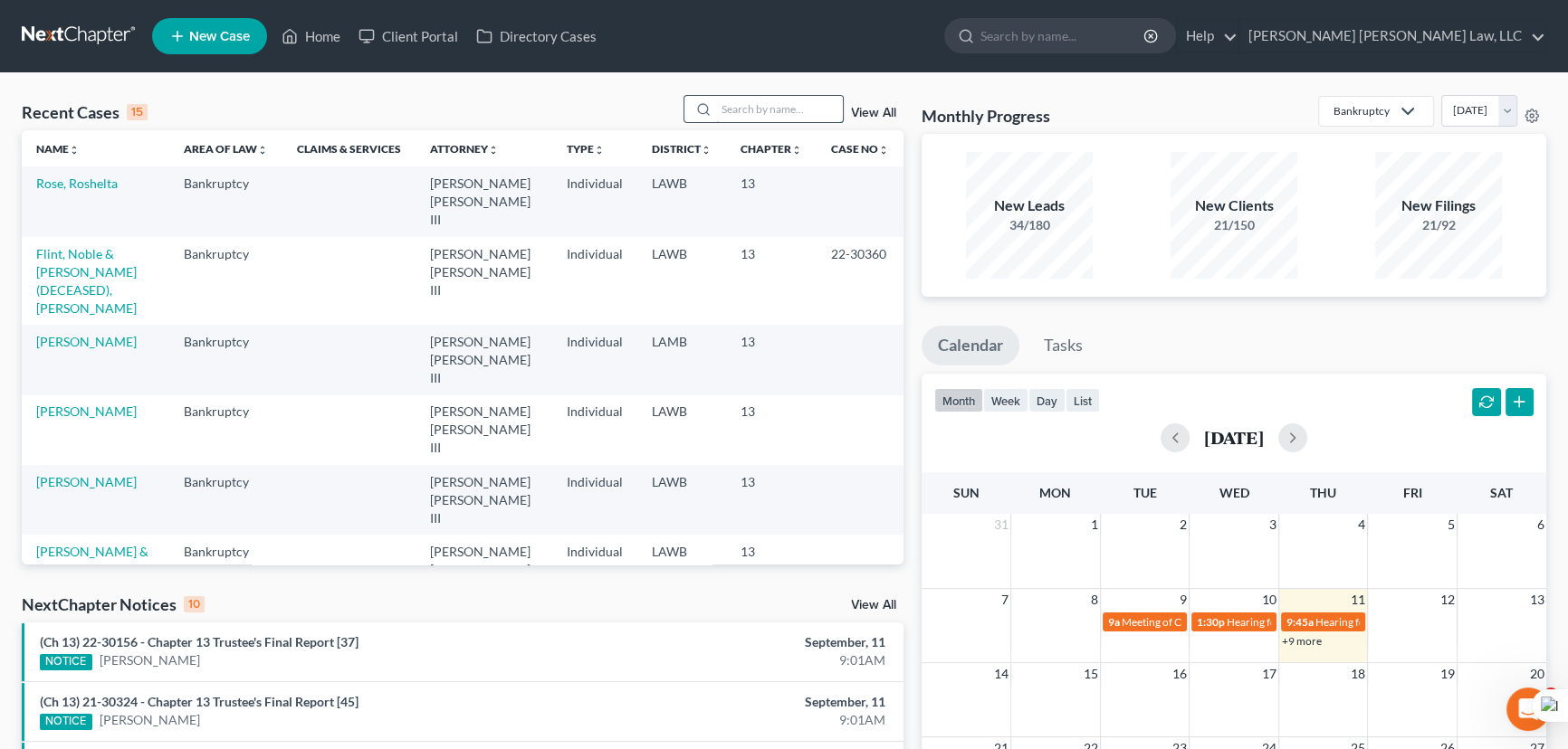
click at [734, 95] on input "search" at bounding box center [780, 108] width 127 height 26
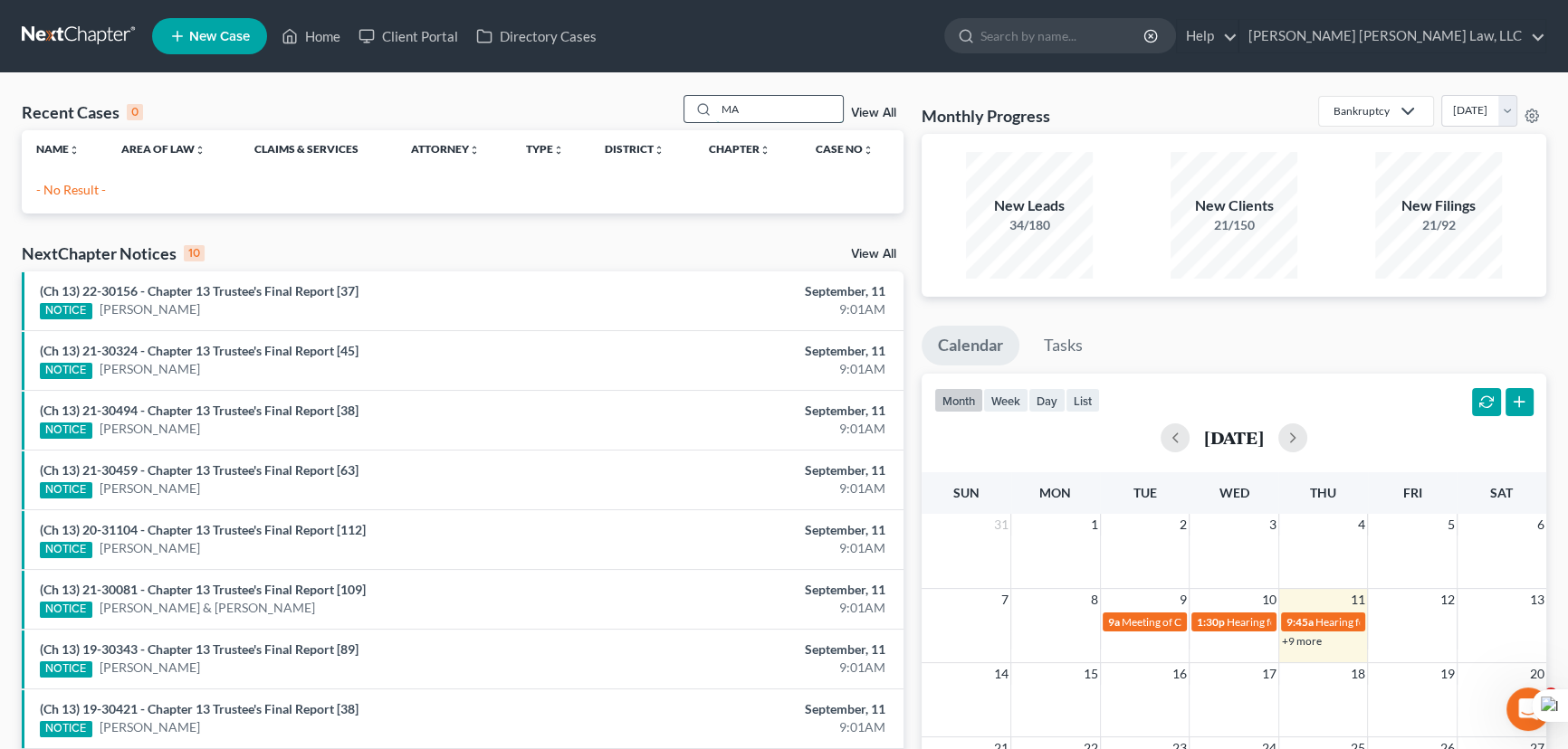
type input "M"
drag, startPoint x: 822, startPoint y: 106, endPoint x: 465, endPoint y: 72, distance: 358.6
click at [471, 73] on div "Recent Cases 0 [PERSON_NAME] View All Name unfold_more expand_more expand_less …" at bounding box center [784, 543] width 1568 height 939
type input "[PERSON_NAME]"
drag, startPoint x: 813, startPoint y: 102, endPoint x: 600, endPoint y: 97, distance: 213.1
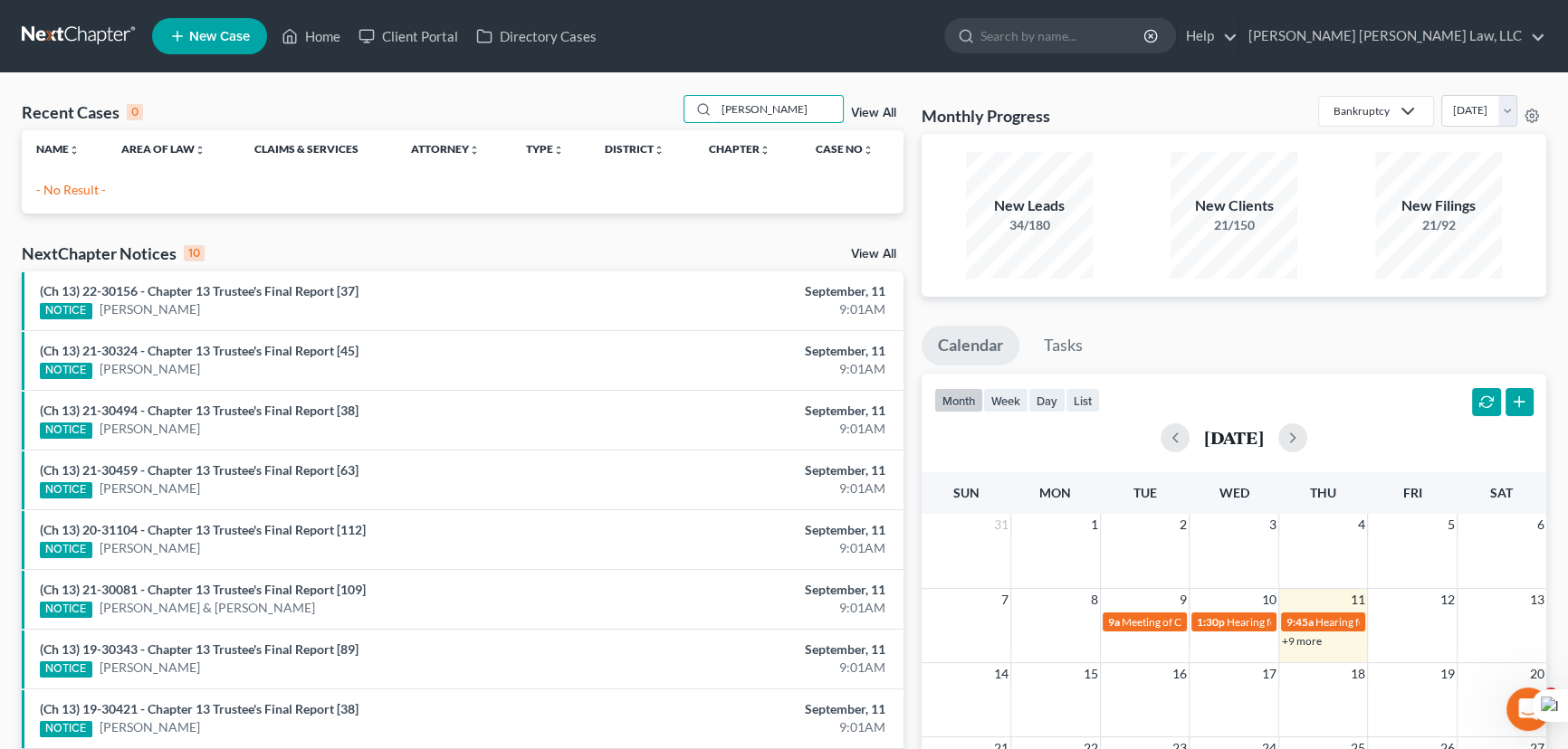
click at [600, 97] on div "Recent Cases 0 [PERSON_NAME] View All" at bounding box center [462, 113] width 882 height 35
type input "[PERSON_NAME]"
